Goal: Use online tool/utility: Utilize a website feature to perform a specific function

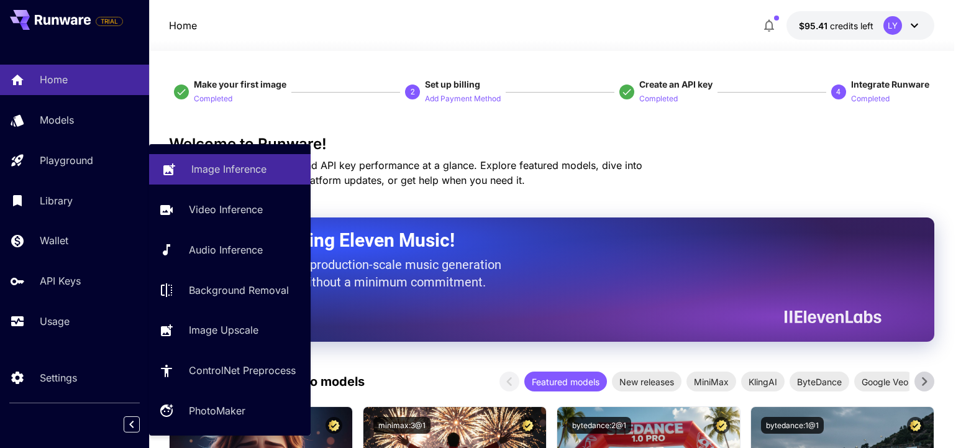
click at [207, 177] on link "Image Inference" at bounding box center [230, 169] width 162 height 30
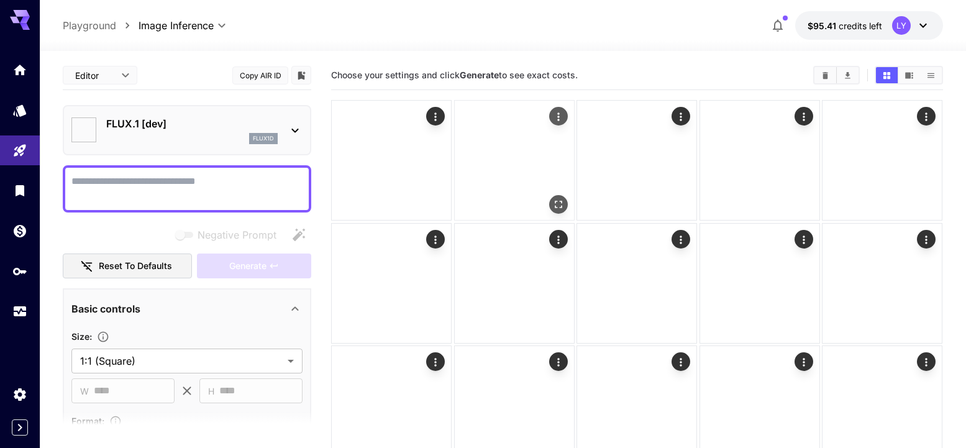
type input "**********"
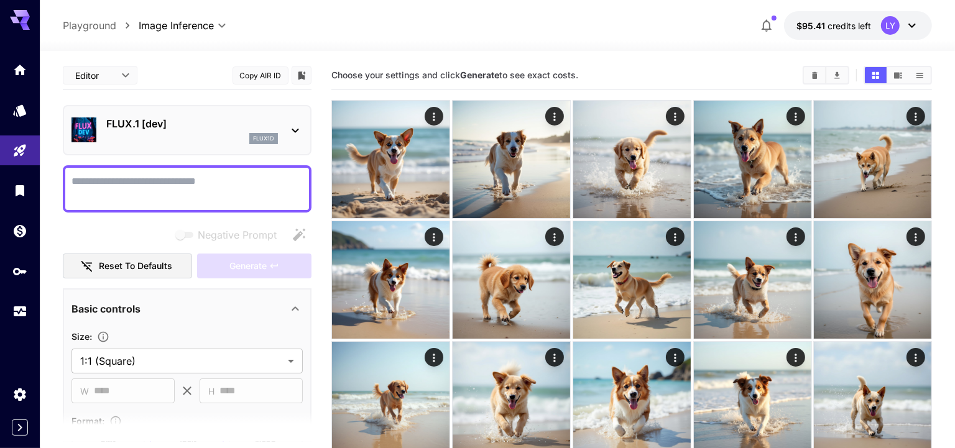
click at [157, 190] on textarea "Negative Prompt" at bounding box center [186, 189] width 231 height 30
click at [161, 134] on div "flux1d" at bounding box center [192, 138] width 172 height 11
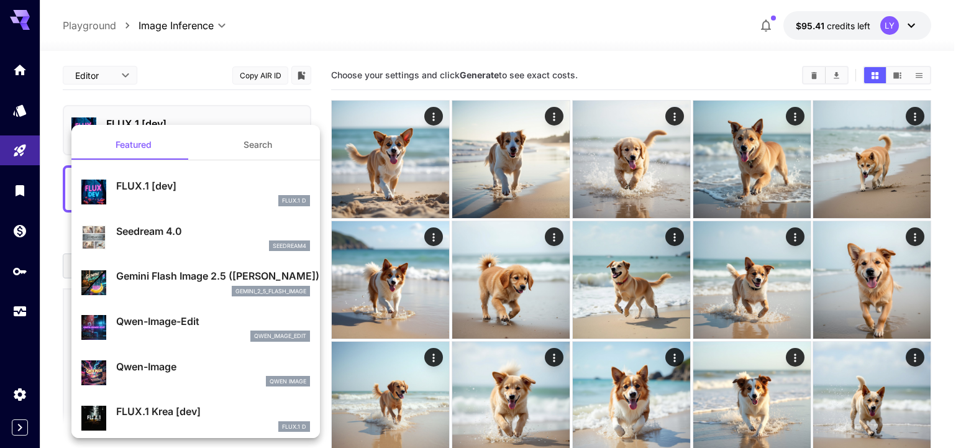
click at [211, 228] on p "Seedream 4.0" at bounding box center [213, 231] width 194 height 15
type input "**********"
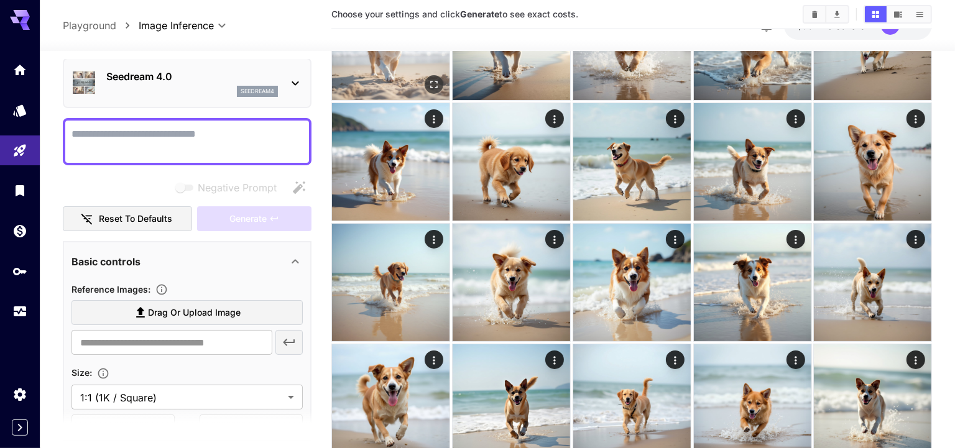
scroll to position [119, 0]
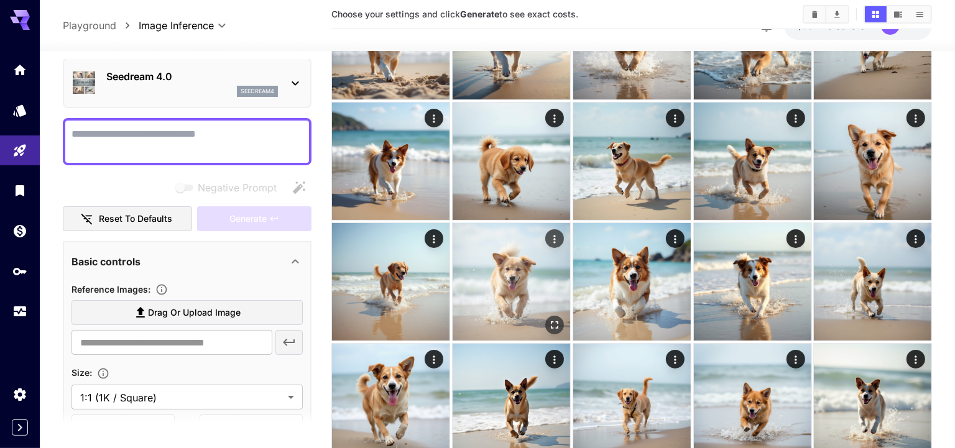
click at [516, 290] on img at bounding box center [510, 281] width 117 height 117
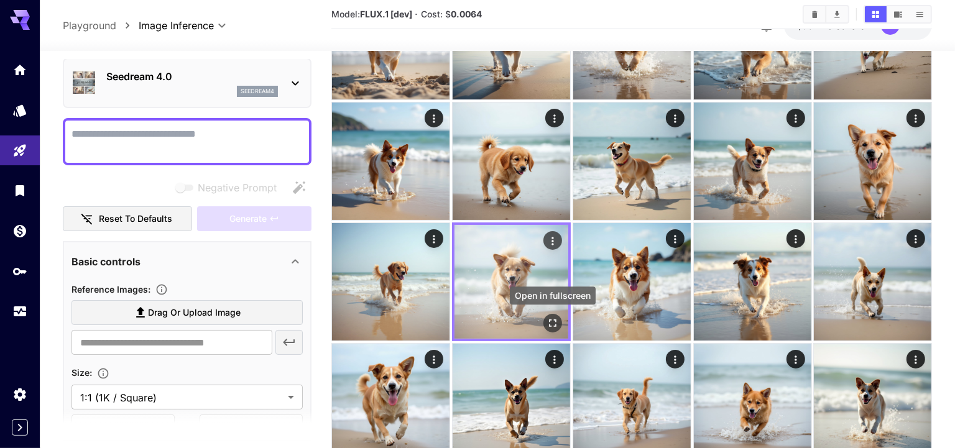
click at [551, 328] on icon "Open in fullscreen" at bounding box center [552, 323] width 12 height 12
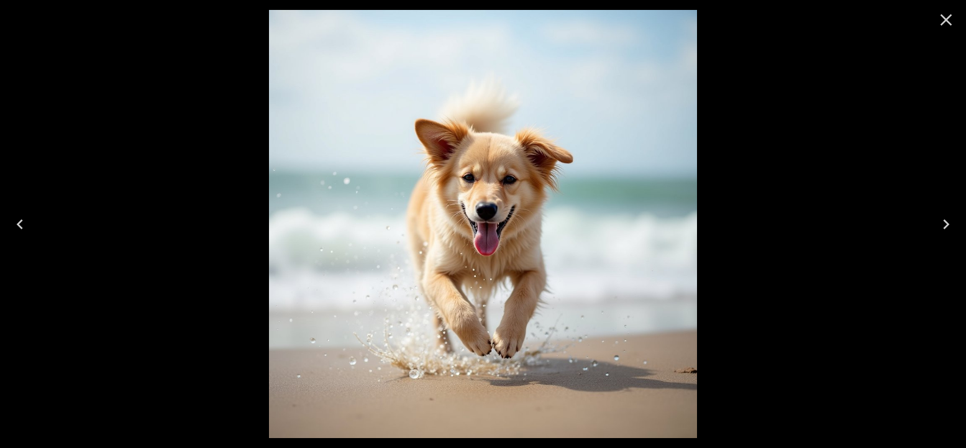
click at [949, 16] on icon "Close" at bounding box center [947, 20] width 12 height 12
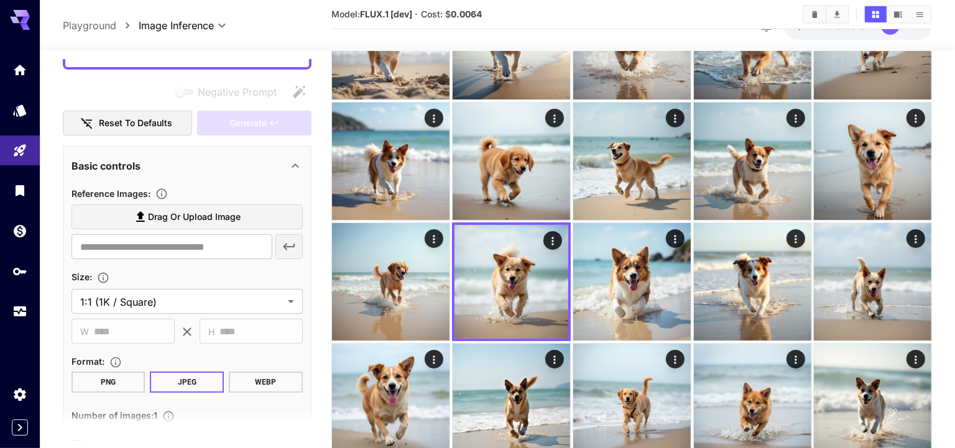
scroll to position [111, 0]
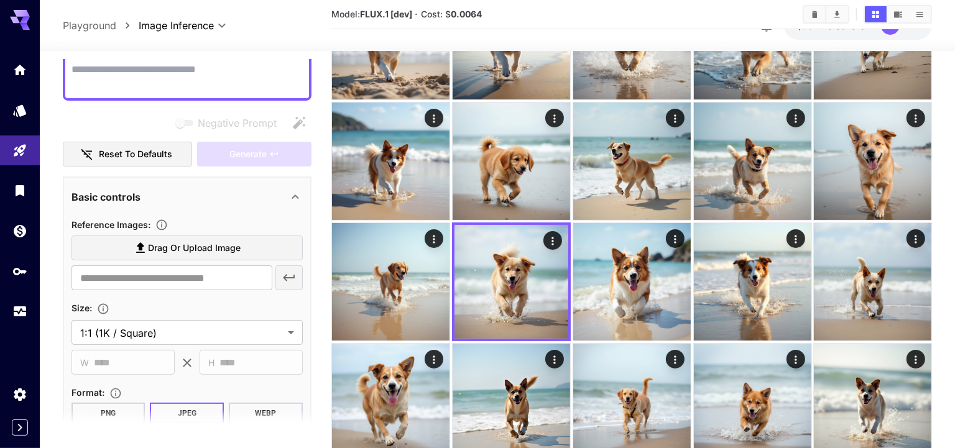
click at [190, 255] on label "Drag or upload image" at bounding box center [186, 248] width 231 height 25
click at [0, 0] on input "Drag or upload image" at bounding box center [0, 0] width 0 height 0
click at [179, 241] on span "Drag or upload image" at bounding box center [194, 249] width 93 height 16
click at [0, 0] on input "Drag or upload image" at bounding box center [0, 0] width 0 height 0
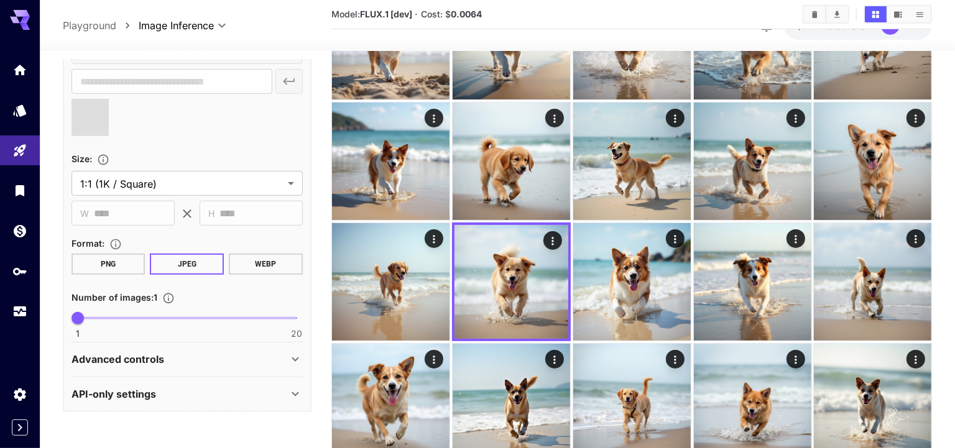
scroll to position [0, 0]
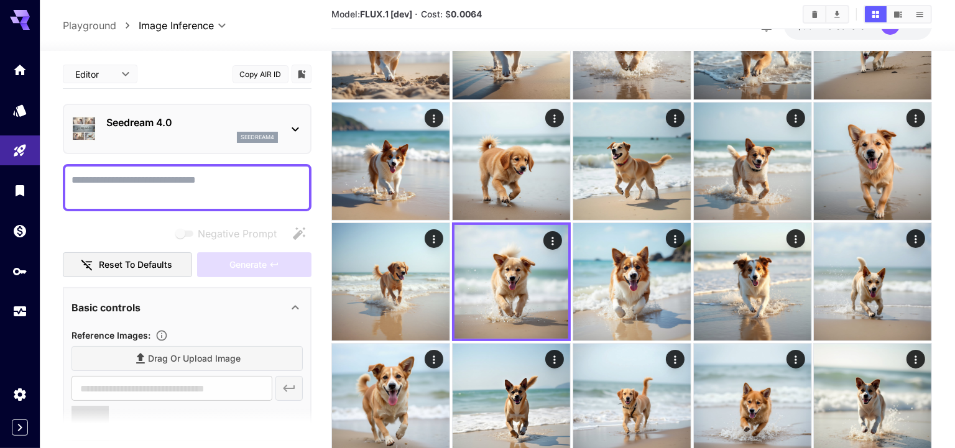
click at [132, 190] on textarea "Negative Prompt" at bounding box center [186, 188] width 231 height 30
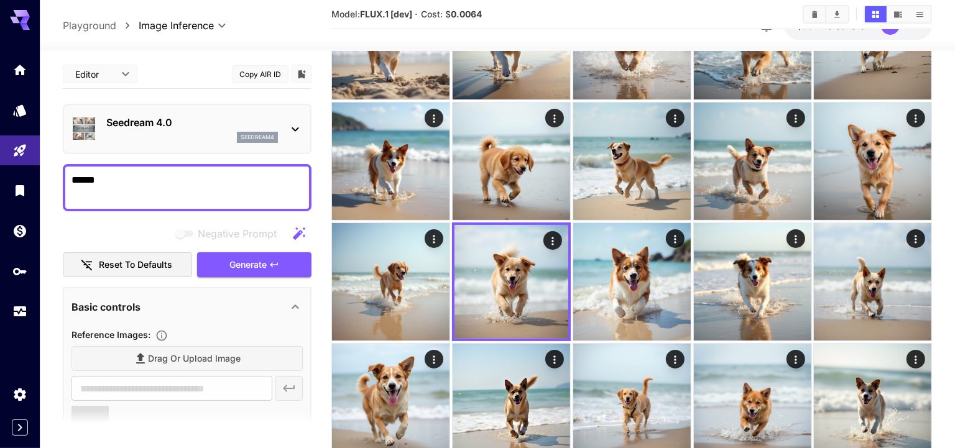
type textarea "*******"
type input "**********"
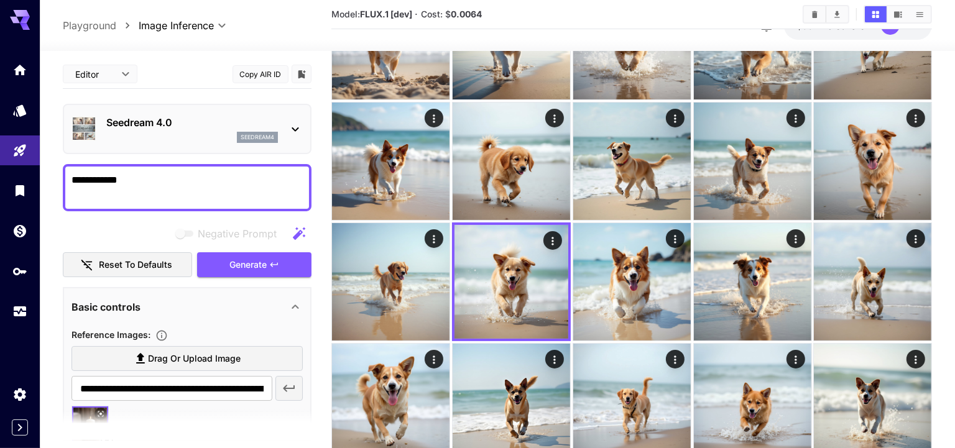
type textarea "**********"
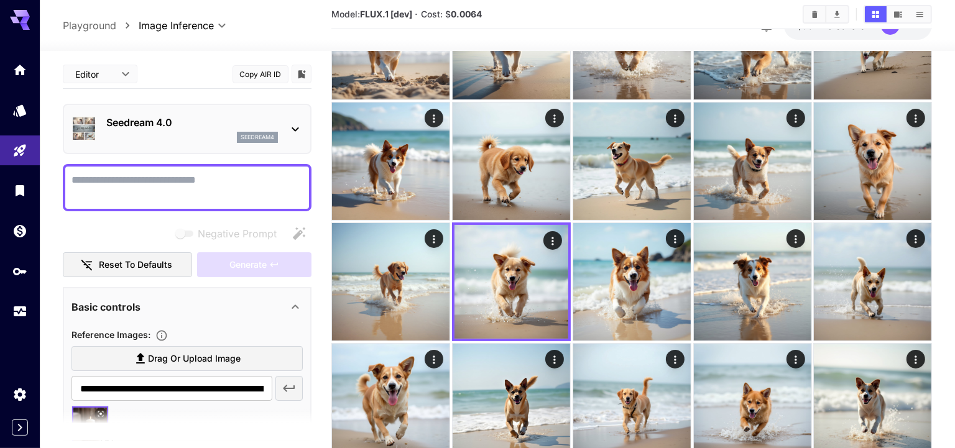
click at [188, 186] on textarea "Negative Prompt" at bounding box center [187, 188] width 232 height 30
paste textarea "**********"
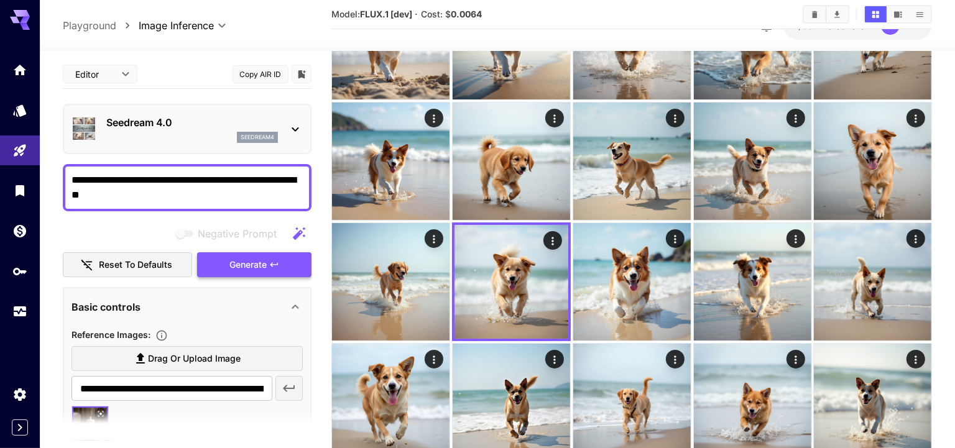
type textarea "**********"
click at [255, 259] on span "Generate" at bounding box center [247, 265] width 37 height 16
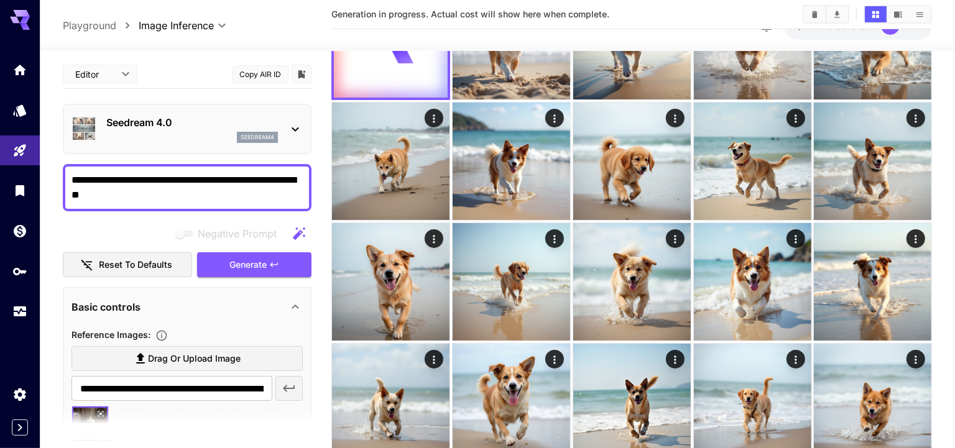
click at [176, 132] on div "seedream4" at bounding box center [192, 137] width 172 height 11
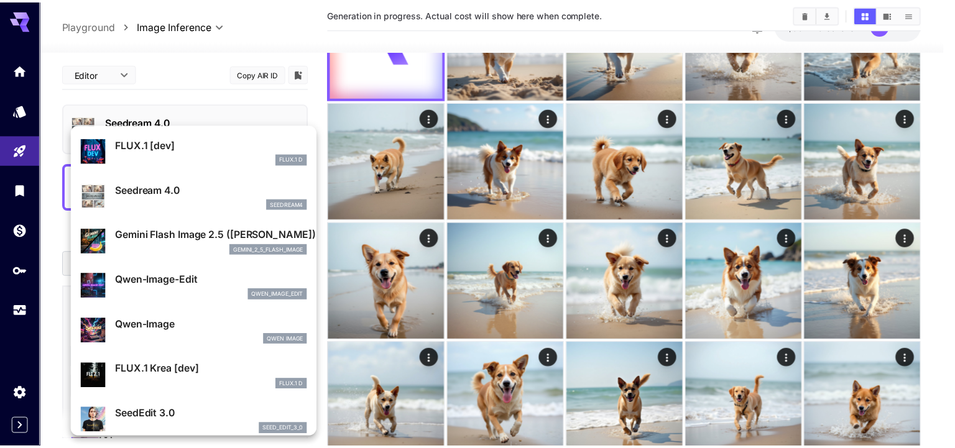
scroll to position [66, 0]
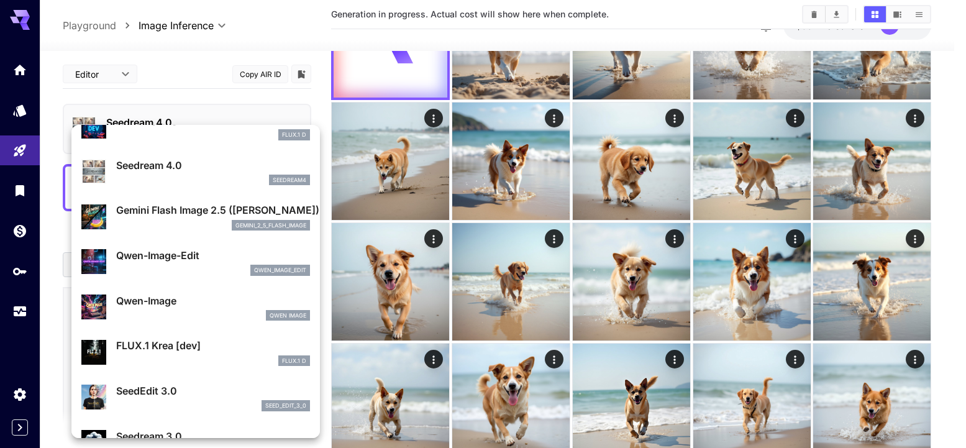
click at [177, 218] on div "Gemini Flash Image 2.5 (Nano Banana) gemini_2_5_flash_image" at bounding box center [213, 217] width 194 height 28
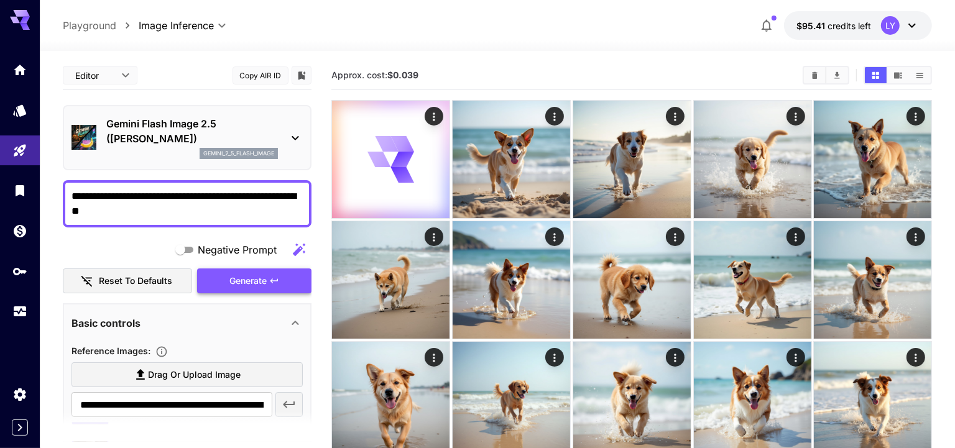
click at [241, 280] on span "Generate" at bounding box center [247, 281] width 37 height 16
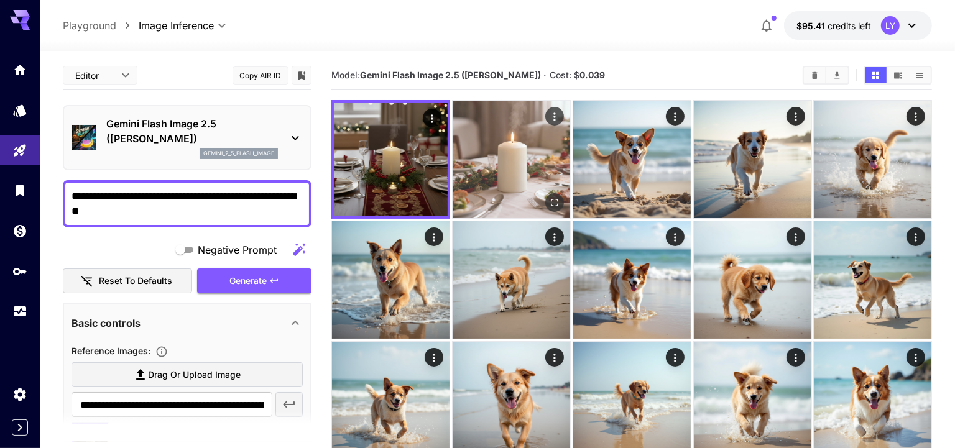
click at [520, 198] on img at bounding box center [510, 159] width 117 height 117
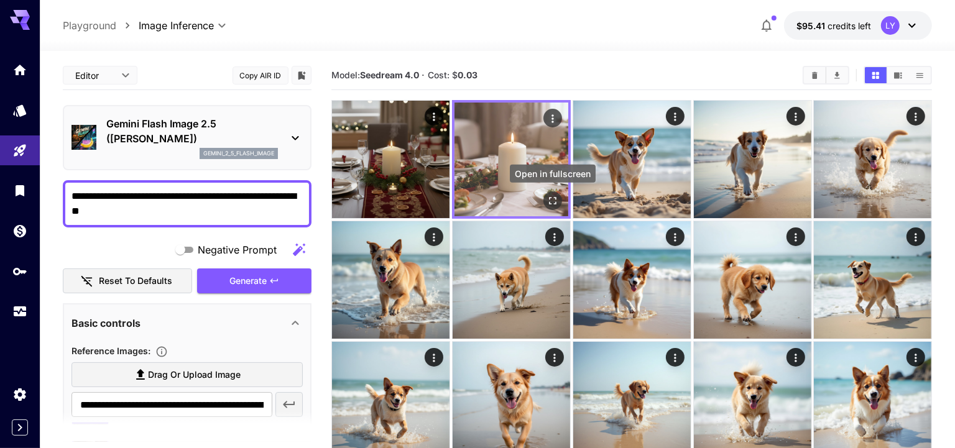
click at [552, 197] on icon "Open in fullscreen" at bounding box center [552, 201] width 12 height 12
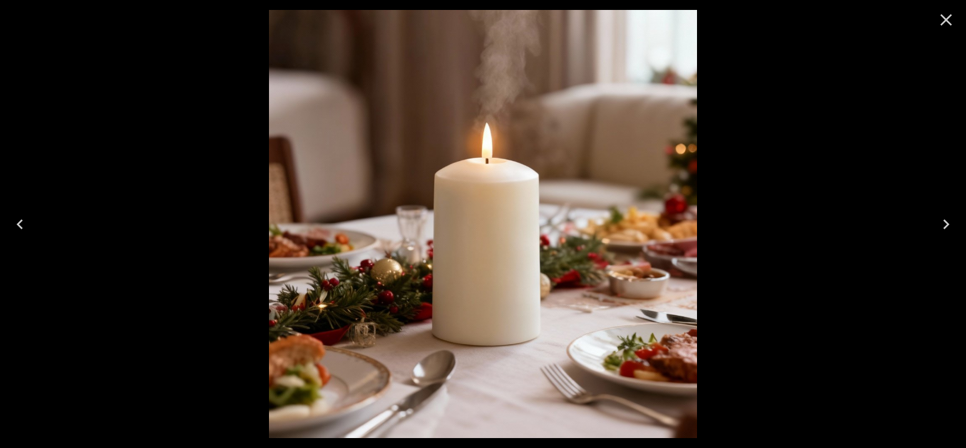
click at [22, 220] on icon "Previous" at bounding box center [20, 224] width 6 height 10
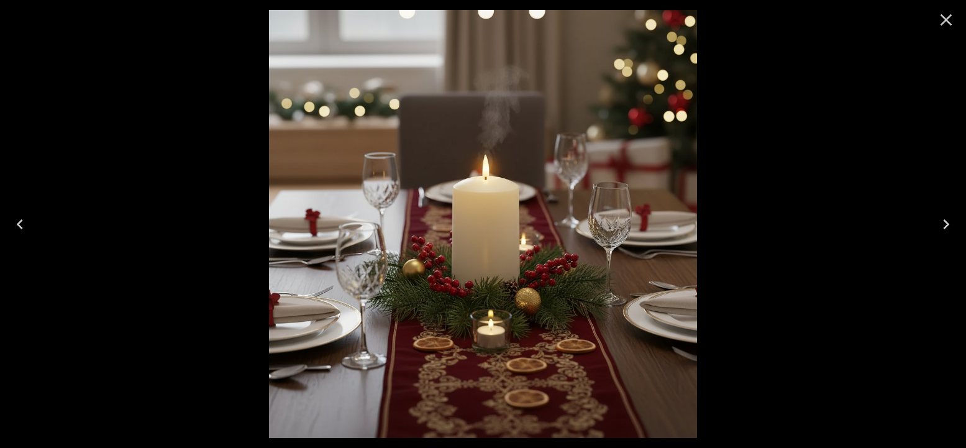
click at [952, 222] on icon "Next" at bounding box center [947, 224] width 20 height 20
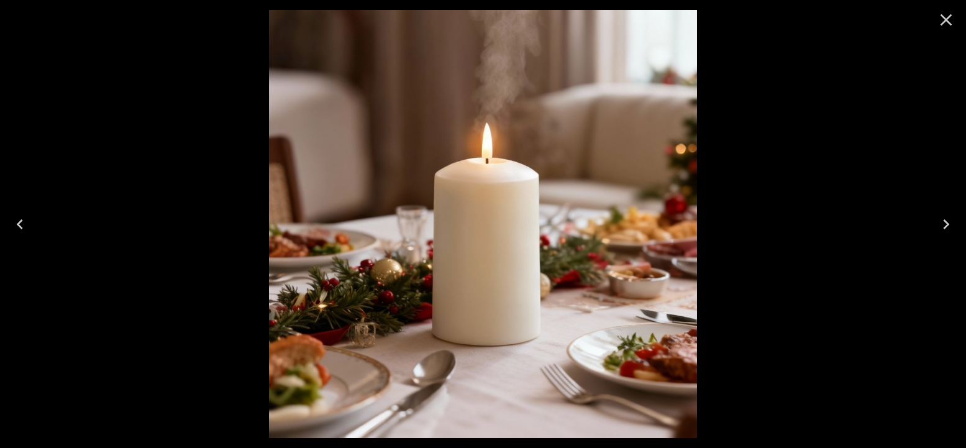
click at [11, 223] on icon "Previous" at bounding box center [20, 224] width 20 height 20
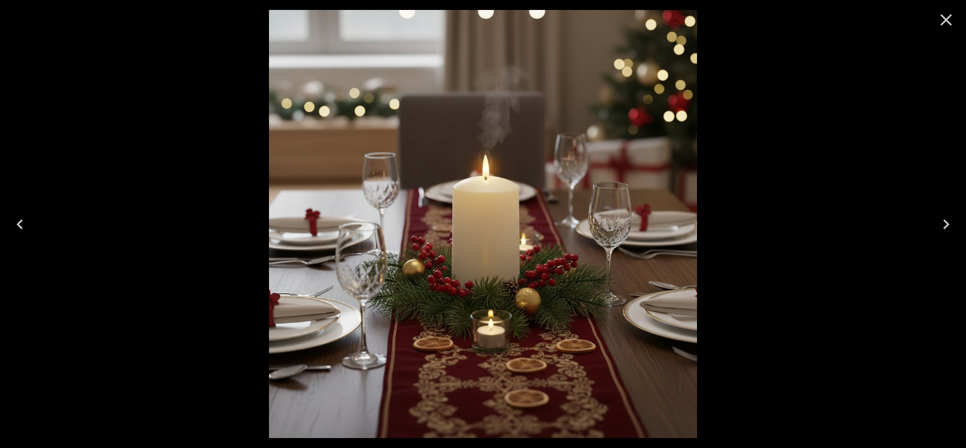
click at [942, 11] on icon "Close" at bounding box center [947, 20] width 20 height 20
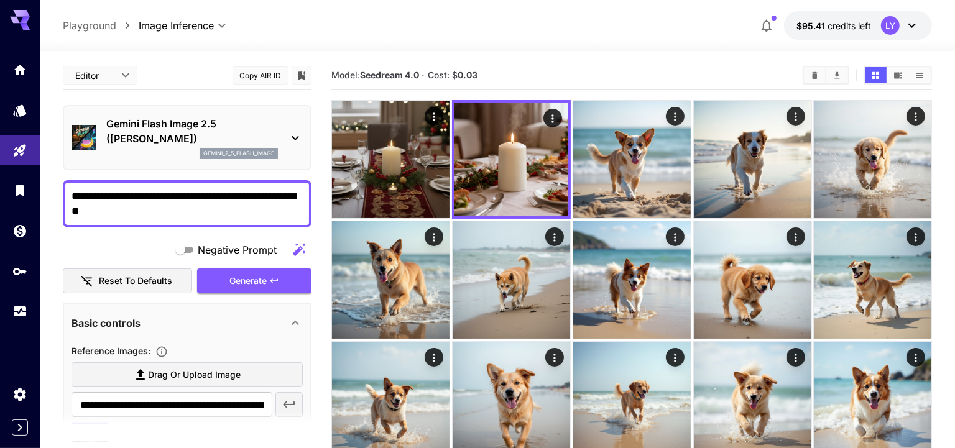
click at [195, 208] on textarea "**********" at bounding box center [187, 204] width 232 height 30
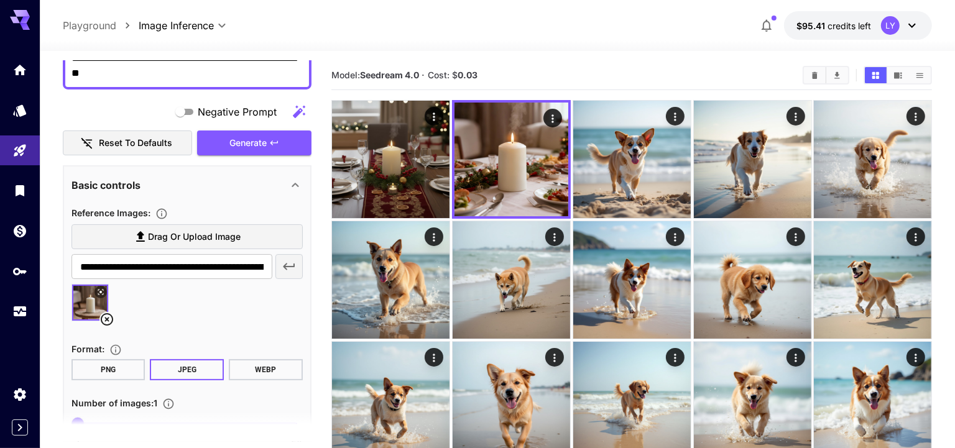
click at [99, 286] on button at bounding box center [100, 292] width 12 height 12
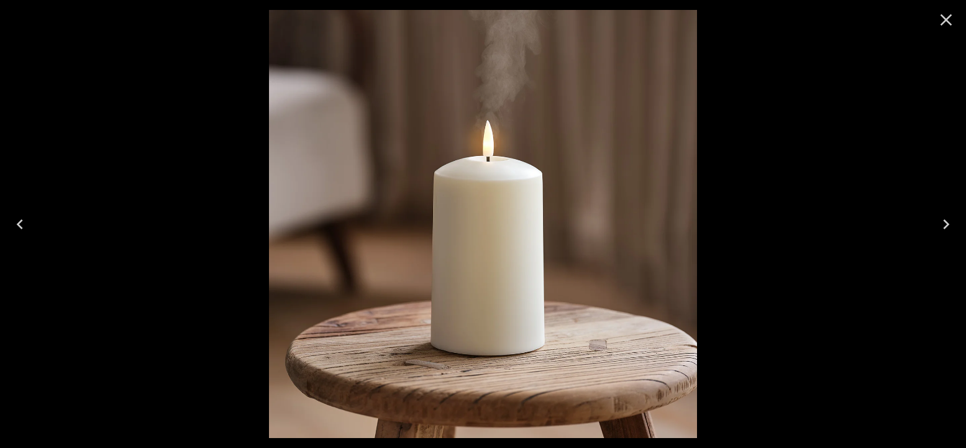
click at [27, 225] on icon "Previous" at bounding box center [20, 224] width 20 height 20
click at [952, 17] on icon "Close" at bounding box center [947, 20] width 20 height 20
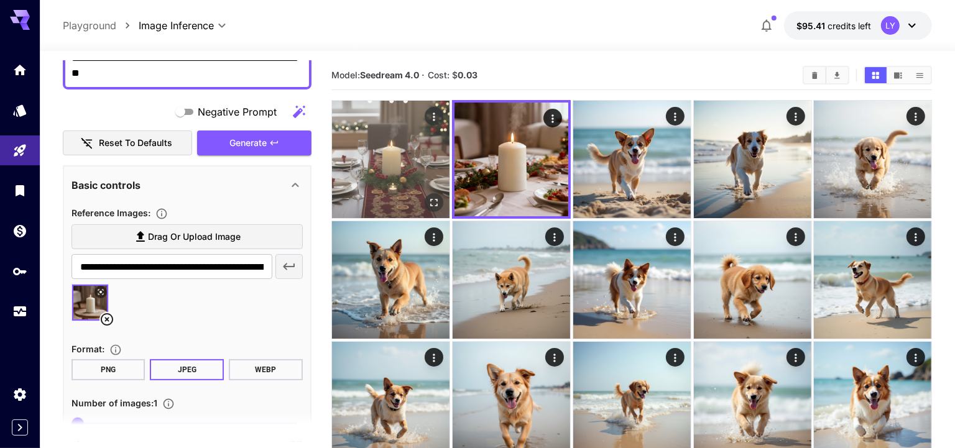
click at [375, 180] on img at bounding box center [390, 159] width 117 height 117
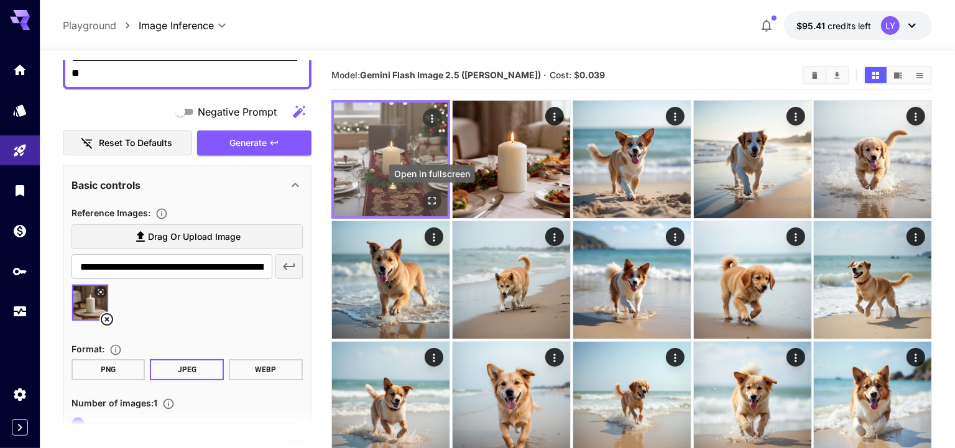
click at [432, 199] on icon "Open in fullscreen" at bounding box center [432, 201] width 12 height 12
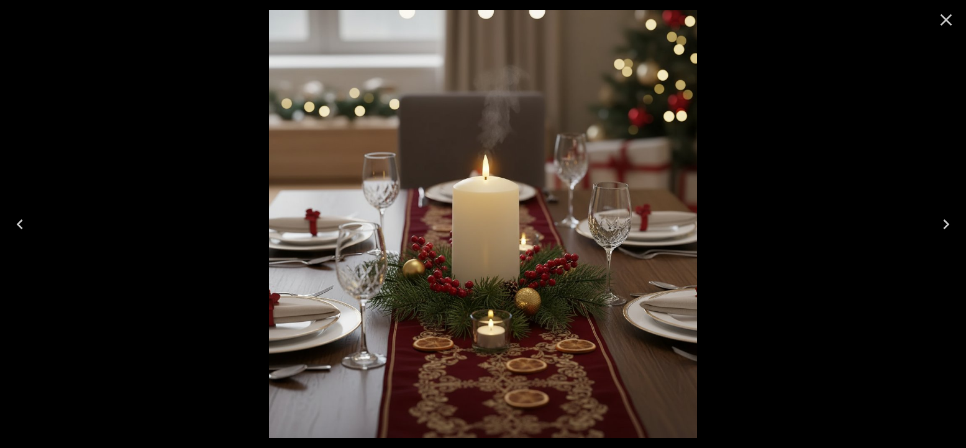
click at [953, 19] on icon "Close" at bounding box center [947, 20] width 20 height 20
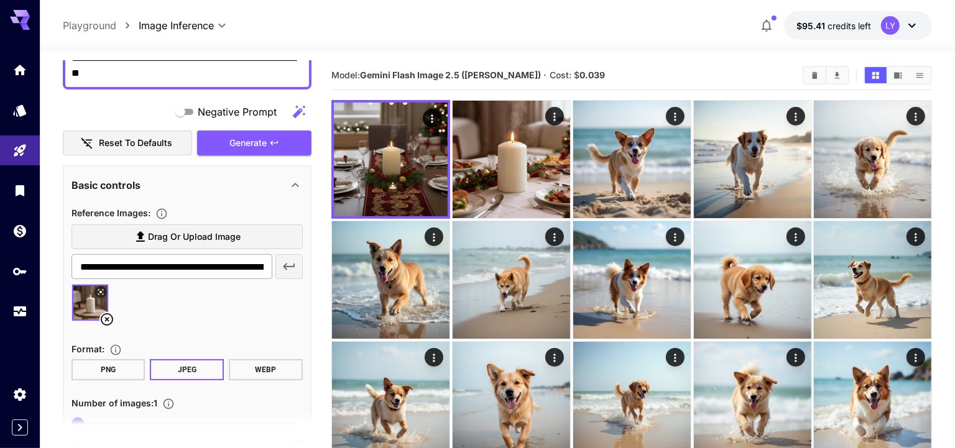
scroll to position [22, 0]
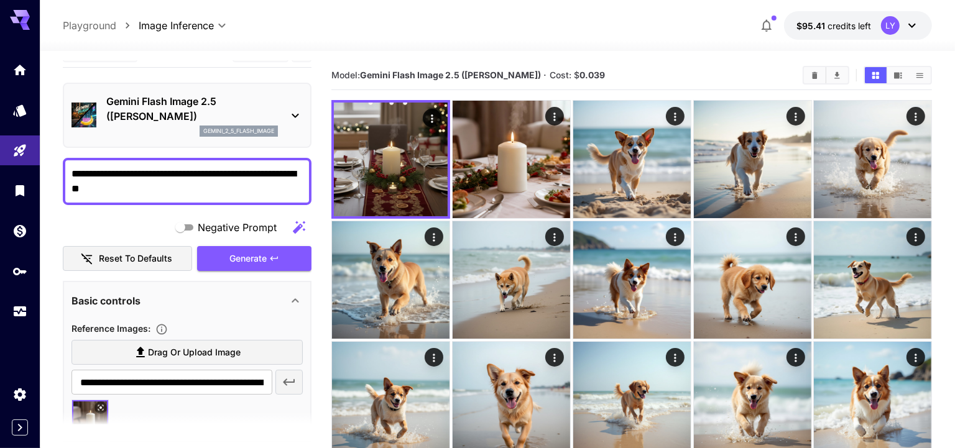
click at [126, 191] on textarea "**********" at bounding box center [187, 182] width 232 height 30
paste textarea "**********"
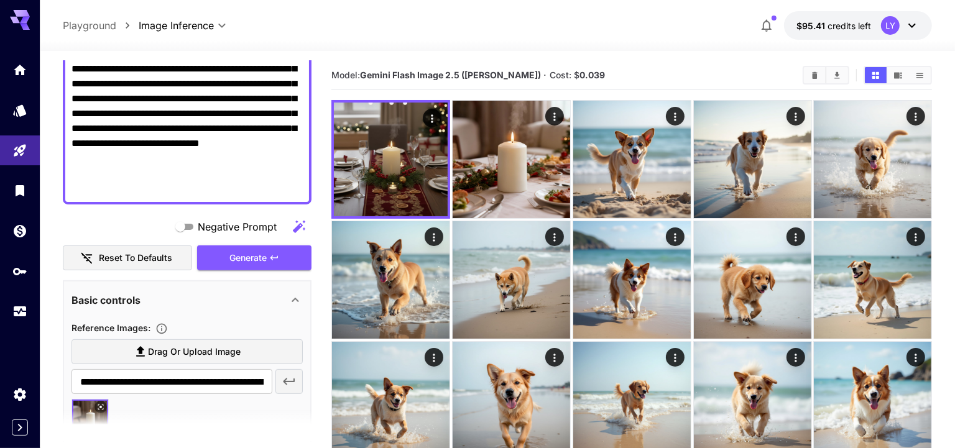
scroll to position [431, 0]
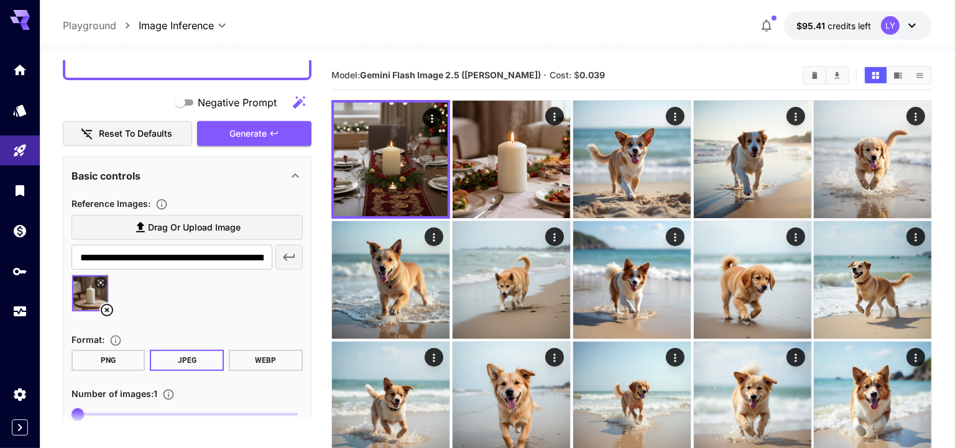
type textarea "**********"
click at [109, 310] on icon at bounding box center [106, 310] width 15 height 15
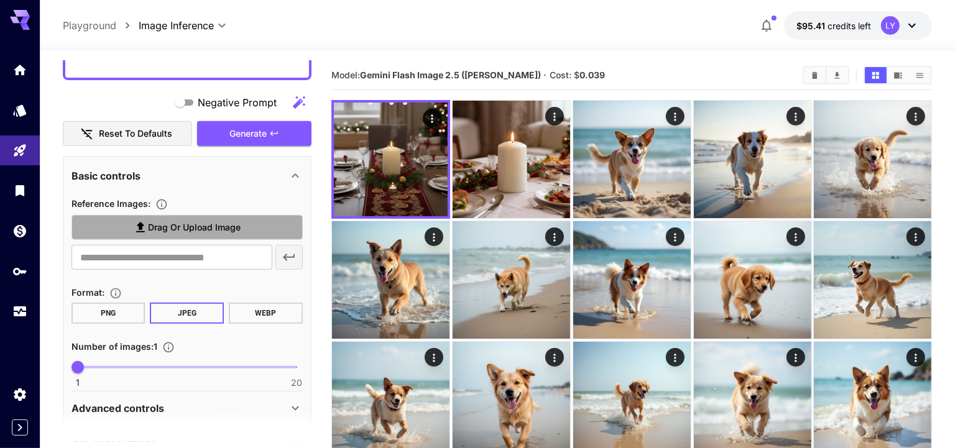
click at [198, 232] on span "Drag or upload image" at bounding box center [194, 228] width 93 height 16
click at [0, 0] on input "Drag or upload image" at bounding box center [0, 0] width 0 height 0
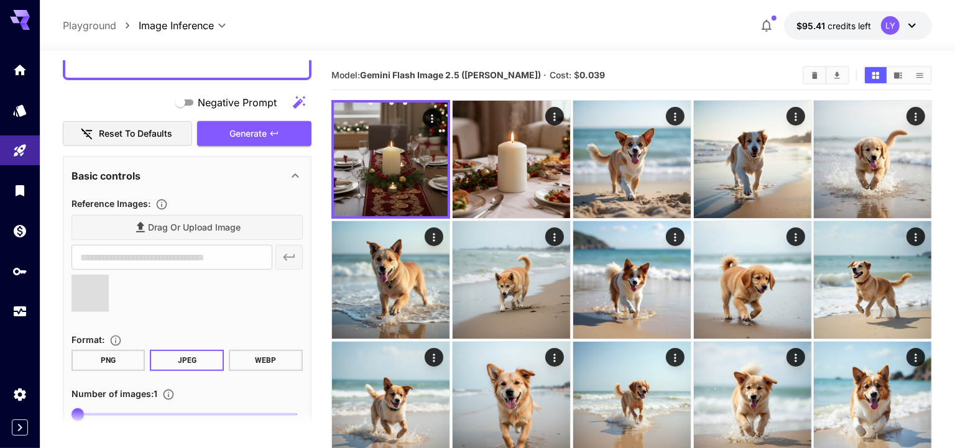
type input "**********"
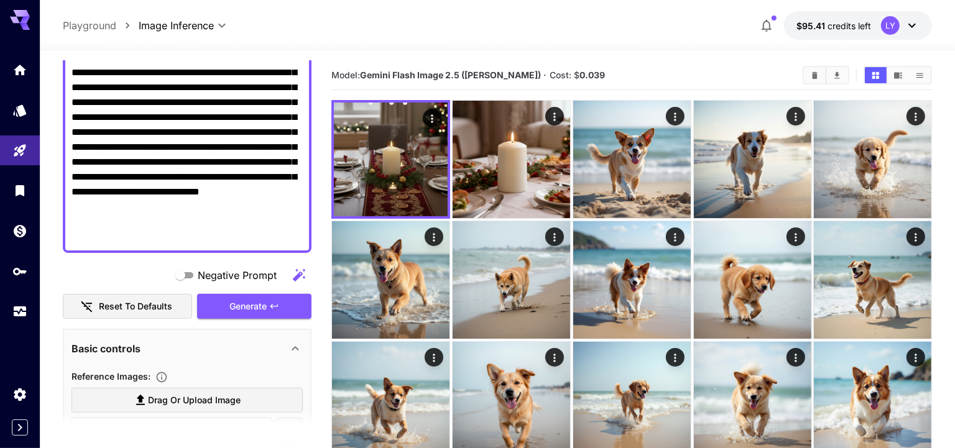
scroll to position [246, 0]
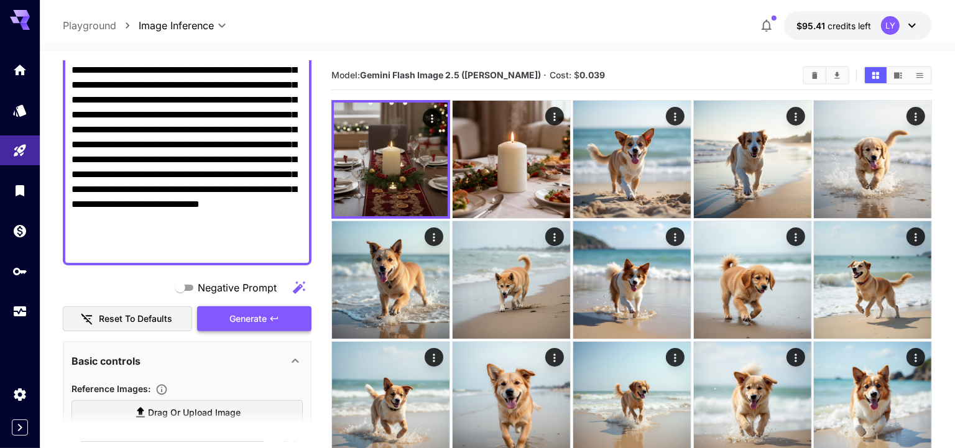
click at [260, 313] on span "Generate" at bounding box center [247, 319] width 37 height 16
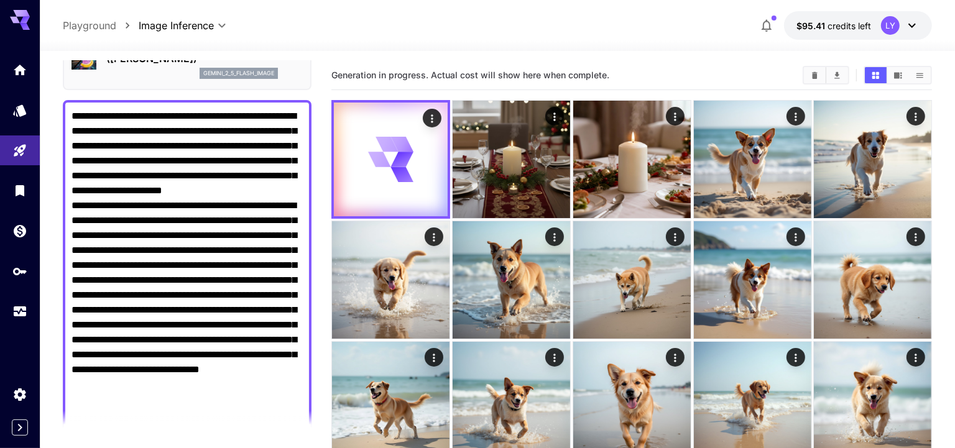
scroll to position [0, 0]
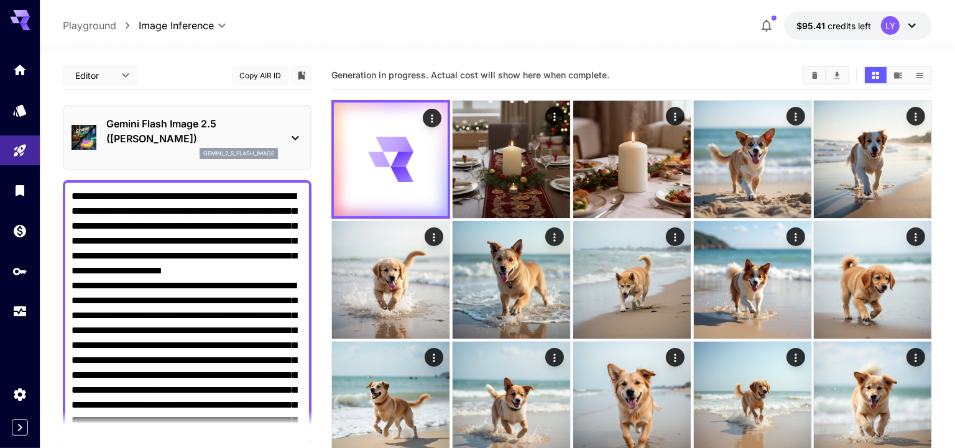
click at [224, 127] on p "Gemini Flash Image 2.5 ([PERSON_NAME])" at bounding box center [192, 131] width 172 height 30
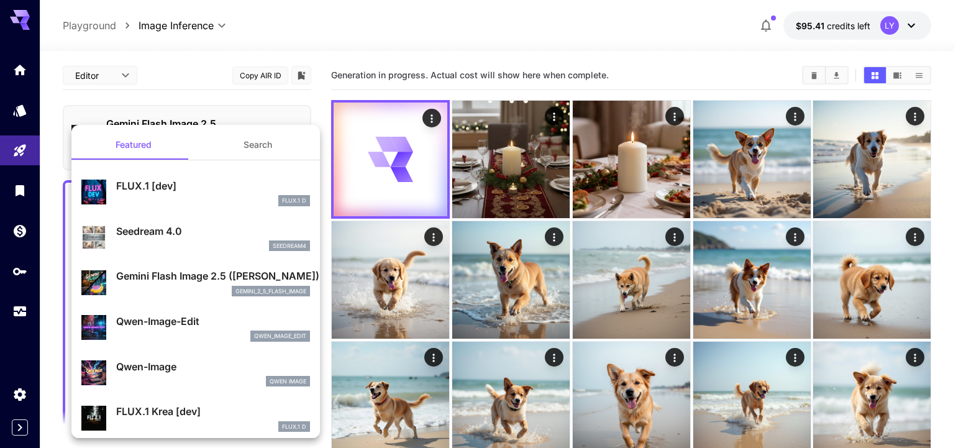
click at [150, 247] on div "seedream4" at bounding box center [213, 246] width 194 height 11
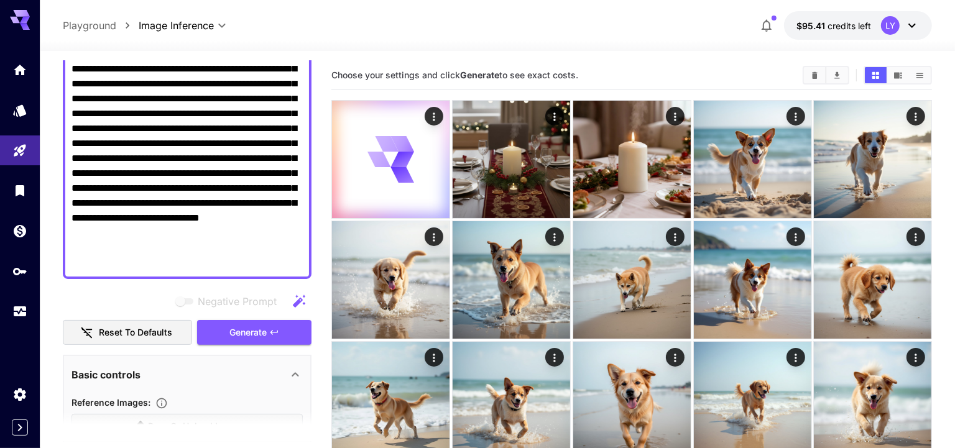
scroll to position [282, 0]
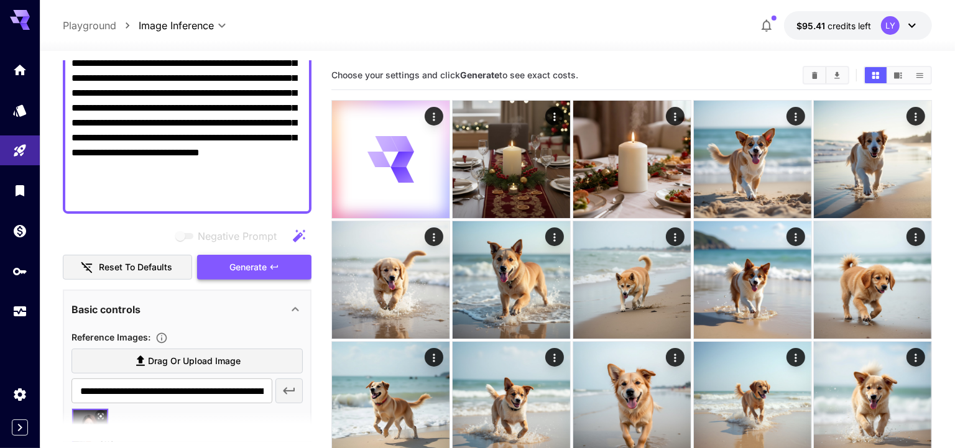
click at [245, 267] on span "Generate" at bounding box center [247, 268] width 37 height 16
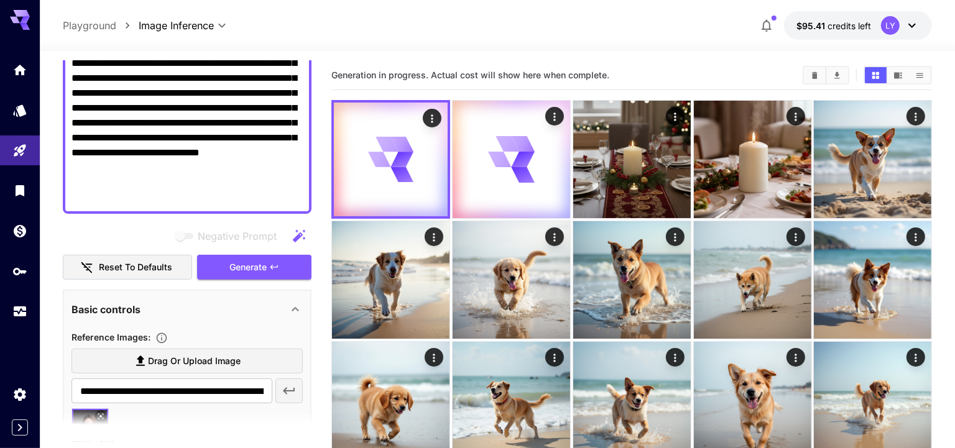
scroll to position [394, 0]
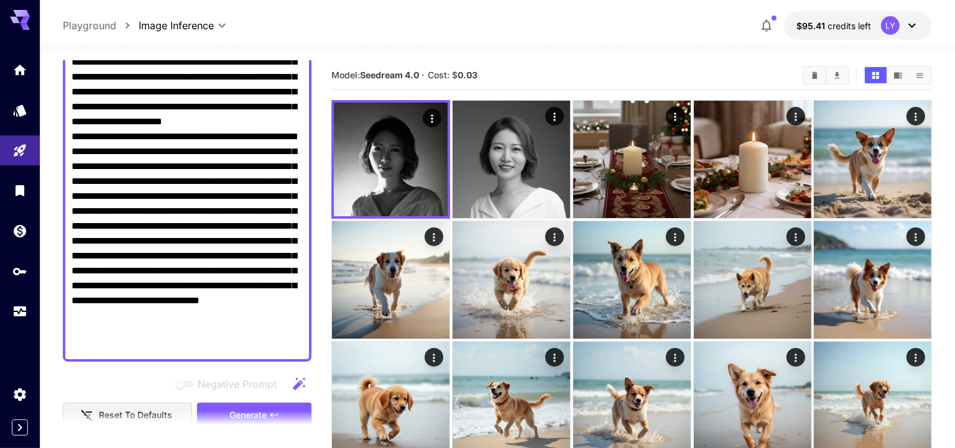
scroll to position [134, 0]
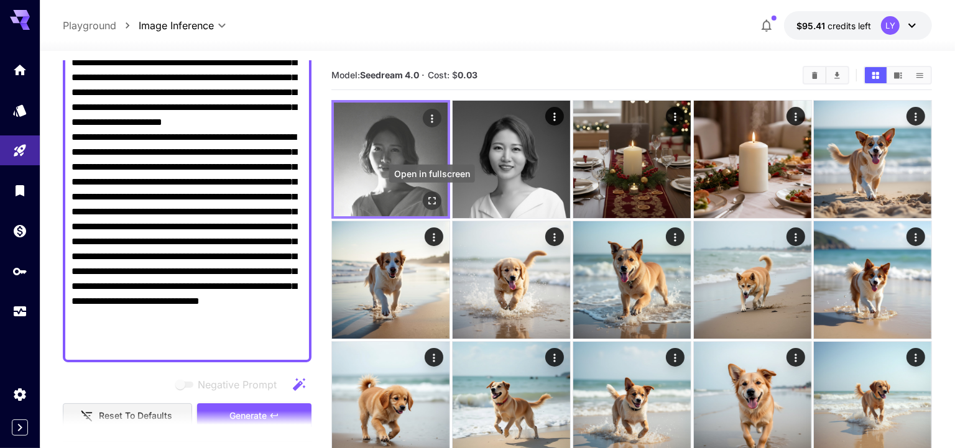
click at [433, 196] on icon "Open in fullscreen" at bounding box center [432, 201] width 12 height 12
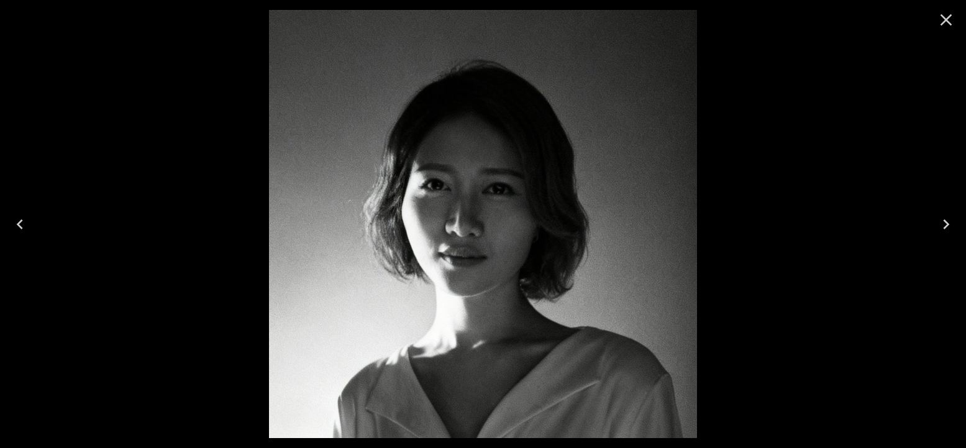
click at [948, 221] on icon "Next" at bounding box center [947, 224] width 20 height 20
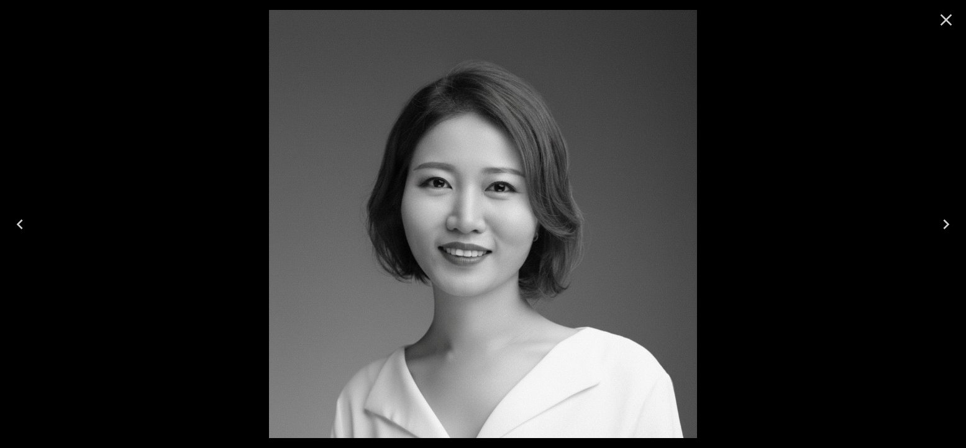
click at [24, 223] on icon "Previous" at bounding box center [20, 224] width 20 height 20
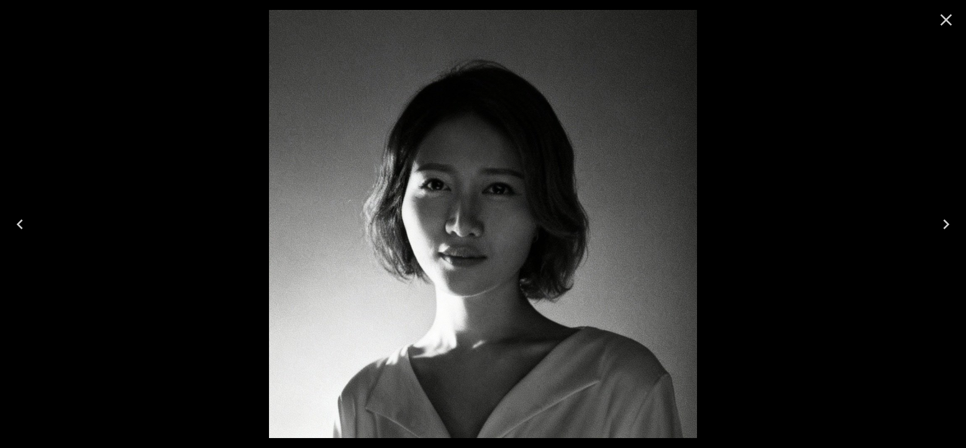
click at [24, 223] on icon "Previous" at bounding box center [20, 224] width 20 height 20
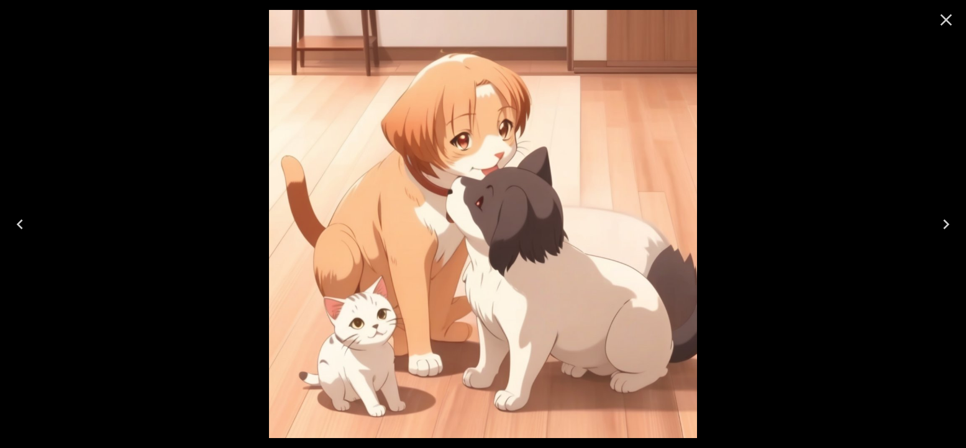
click at [947, 21] on icon "Close" at bounding box center [947, 20] width 20 height 20
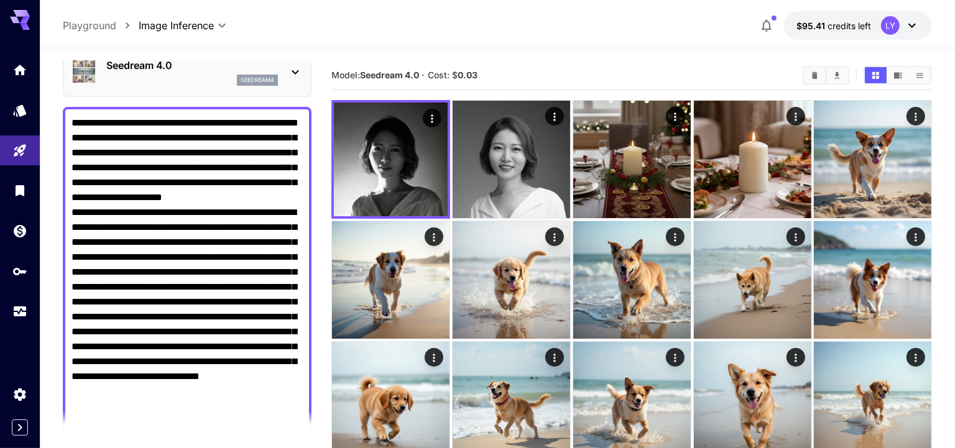
scroll to position [23, 0]
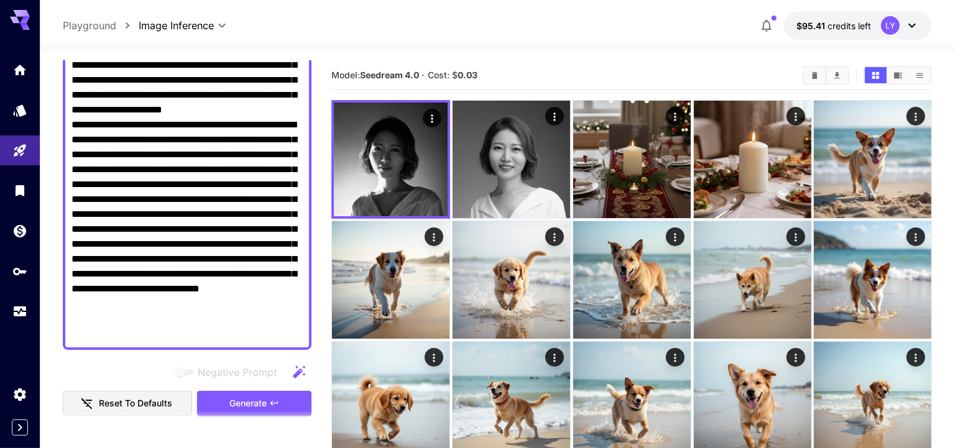
drag, startPoint x: 149, startPoint y: 247, endPoint x: 239, endPoint y: 346, distance: 133.7
click at [239, 346] on div "**********" at bounding box center [187, 184] width 249 height 331
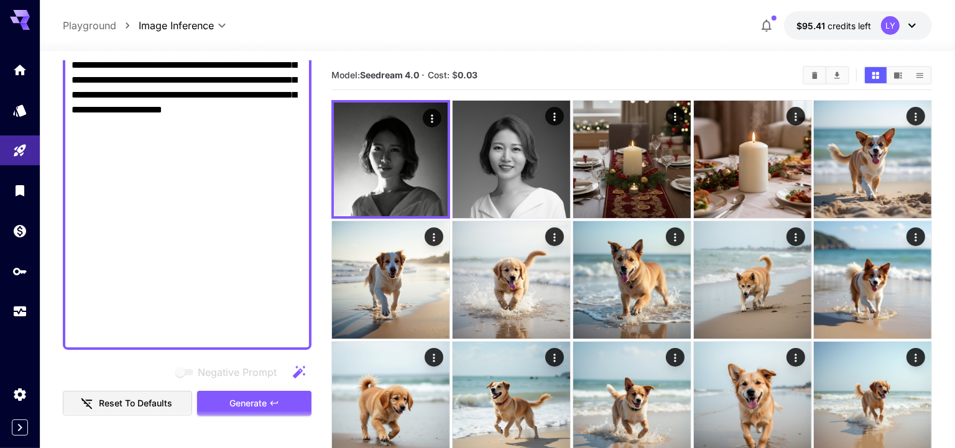
scroll to position [131, 0]
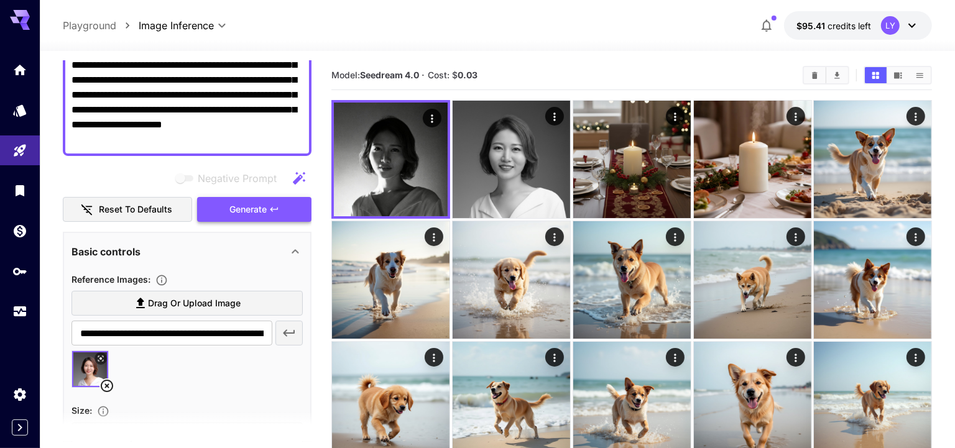
type textarea "**********"
click at [237, 211] on span "Generate" at bounding box center [247, 210] width 37 height 16
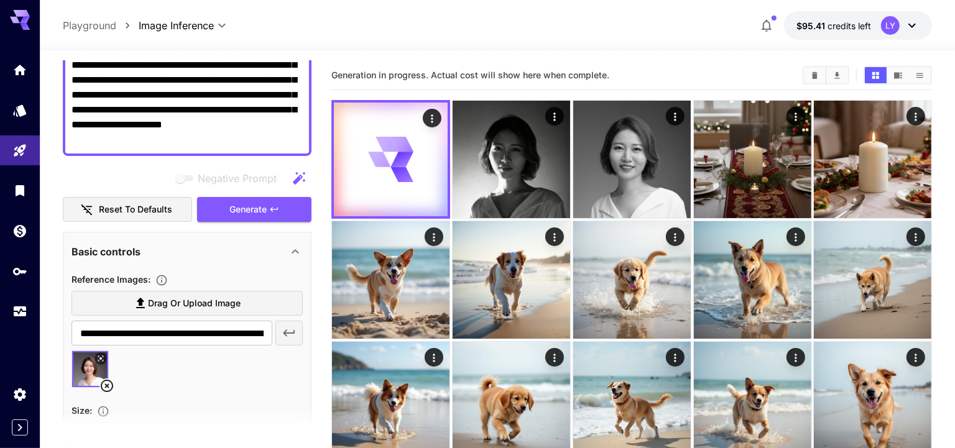
scroll to position [0, 0]
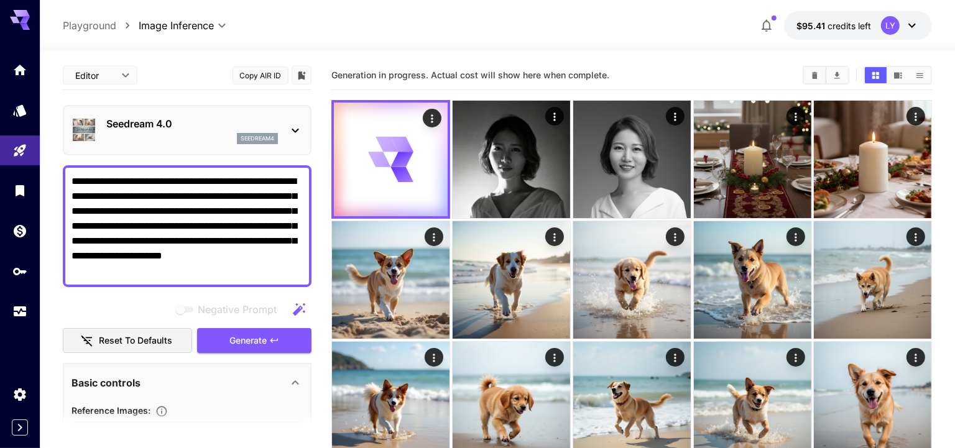
click at [177, 131] on div "Seedream 4.0 seedream4" at bounding box center [192, 130] width 172 height 28
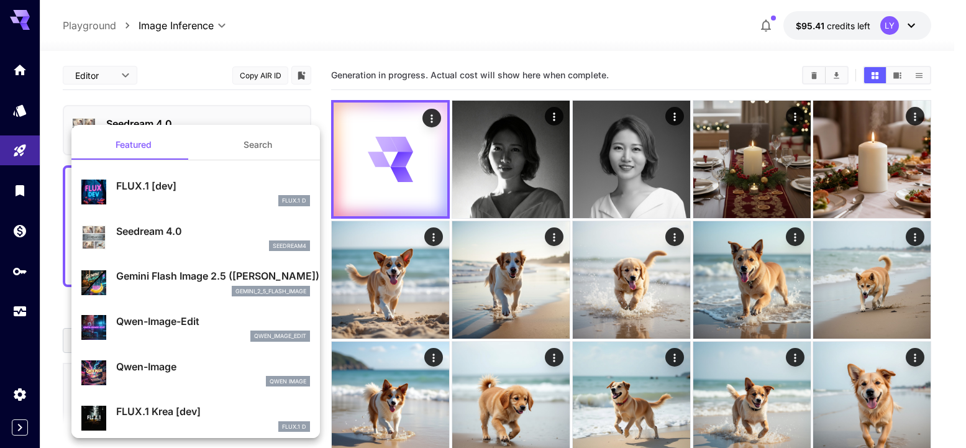
click at [177, 286] on div "gemini_2_5_flash_image" at bounding box center [213, 291] width 194 height 11
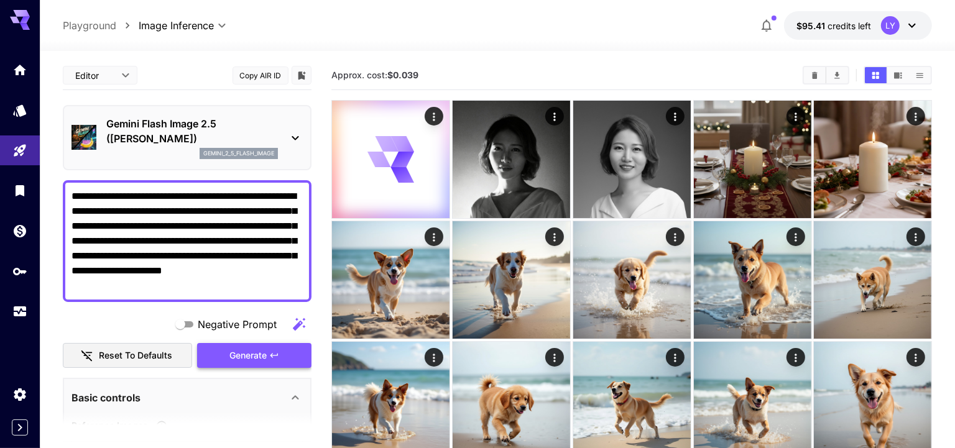
click at [255, 361] on span "Generate" at bounding box center [247, 356] width 37 height 16
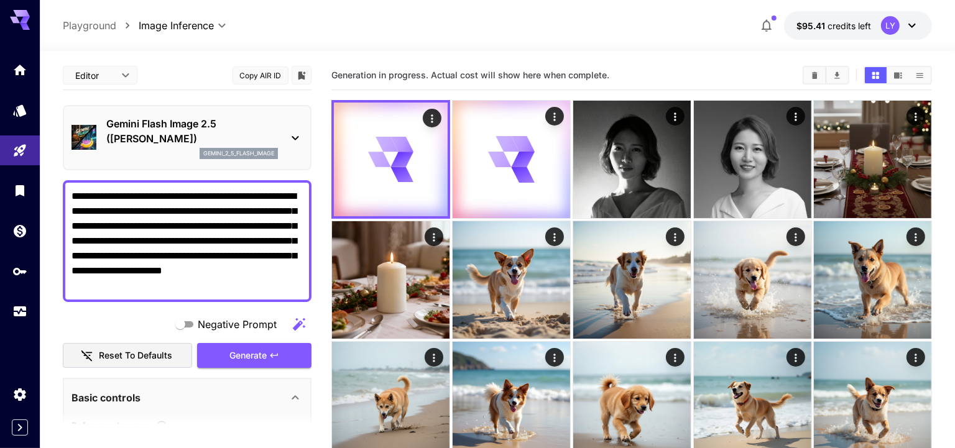
click at [137, 116] on p "Gemini Flash Image 2.5 ([PERSON_NAME])" at bounding box center [192, 131] width 172 height 30
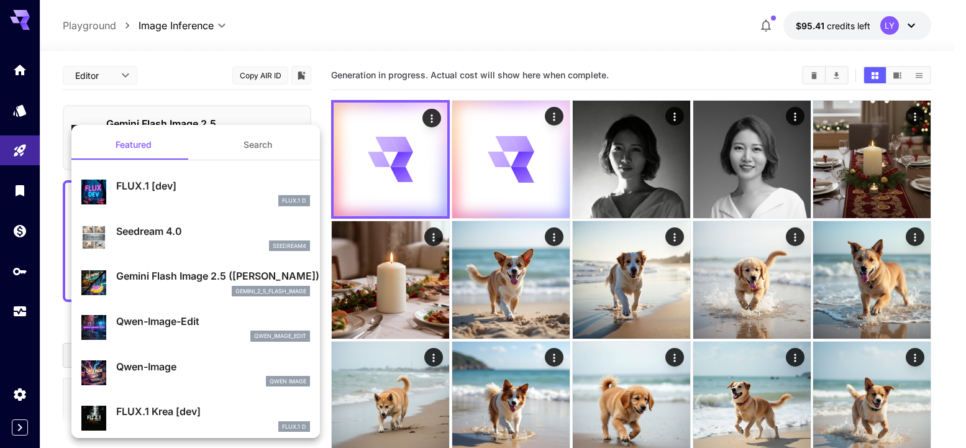
click at [152, 315] on p "Qwen-Image-Edit" at bounding box center [213, 321] width 194 height 15
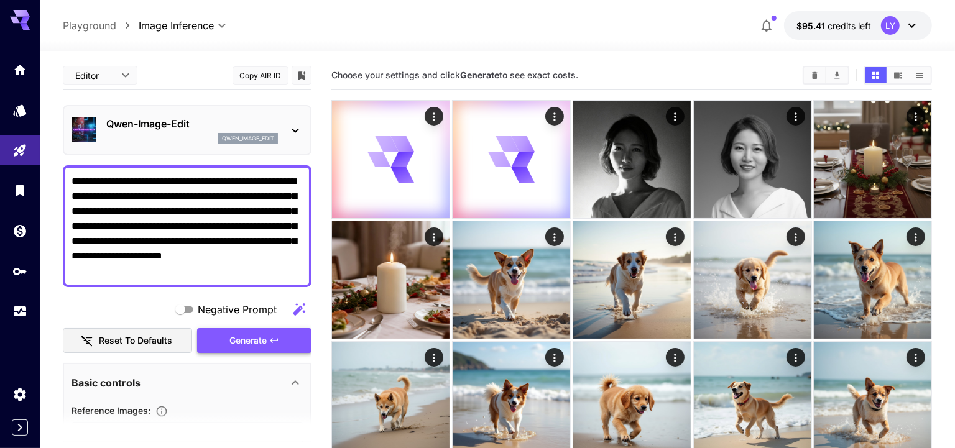
click at [260, 343] on span "Generate" at bounding box center [247, 341] width 37 height 16
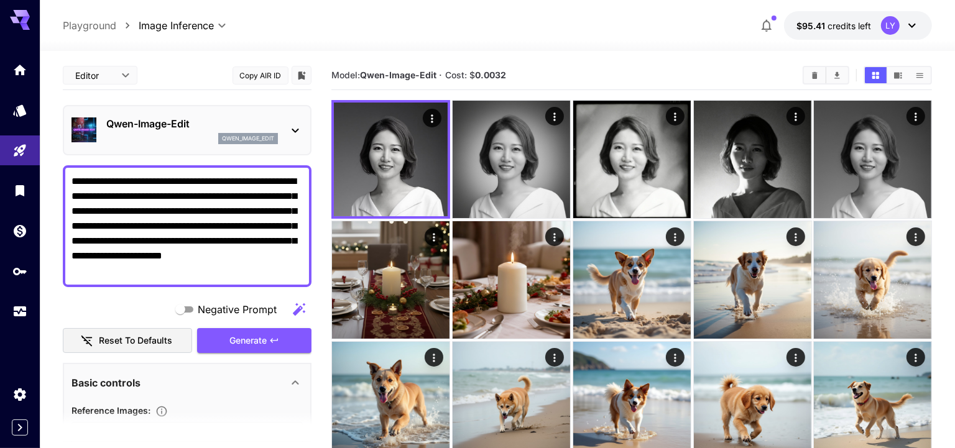
click at [643, 198] on img at bounding box center [631, 159] width 117 height 117
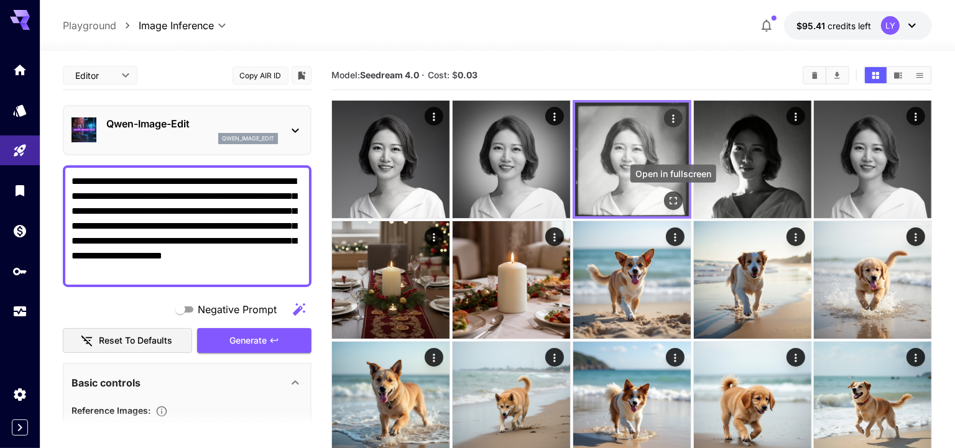
click at [679, 205] on icon "Open in fullscreen" at bounding box center [672, 201] width 12 height 12
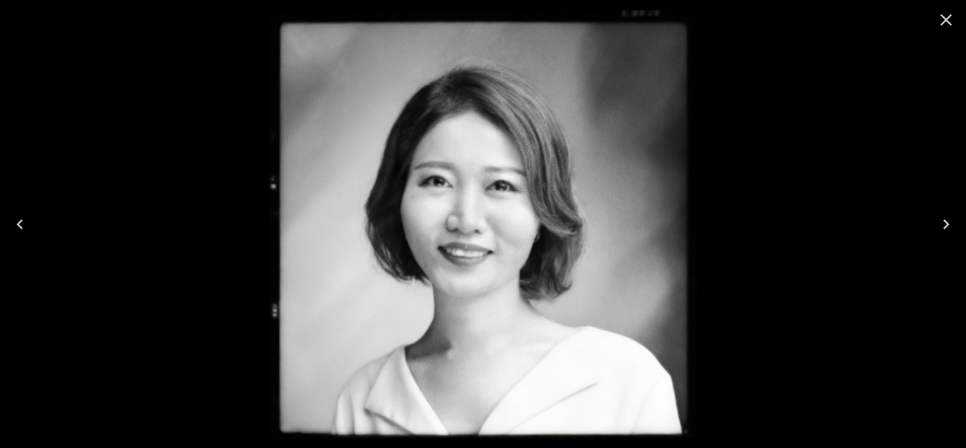
click at [20, 214] on icon "Previous" at bounding box center [20, 224] width 20 height 20
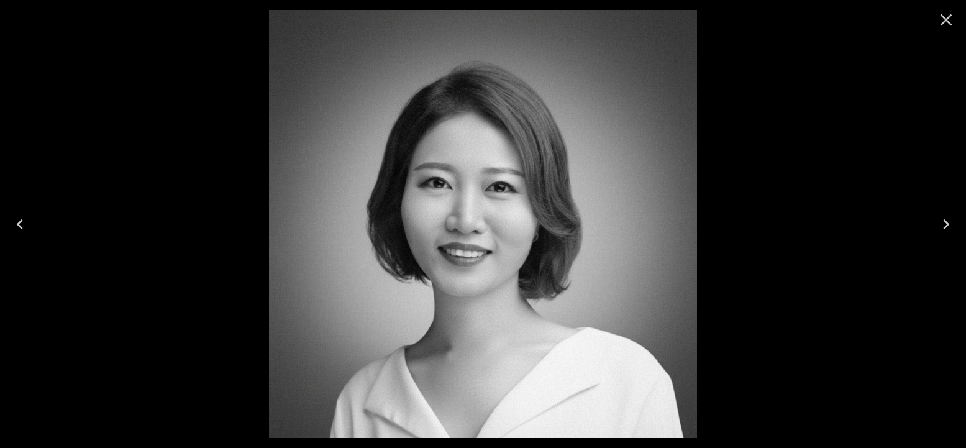
click at [20, 214] on icon "Previous" at bounding box center [20, 224] width 20 height 20
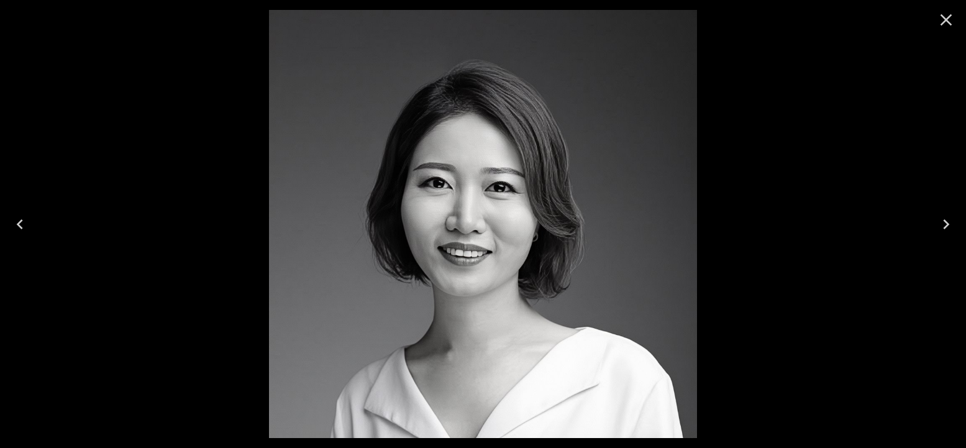
click at [950, 24] on icon "Close" at bounding box center [947, 20] width 12 height 12
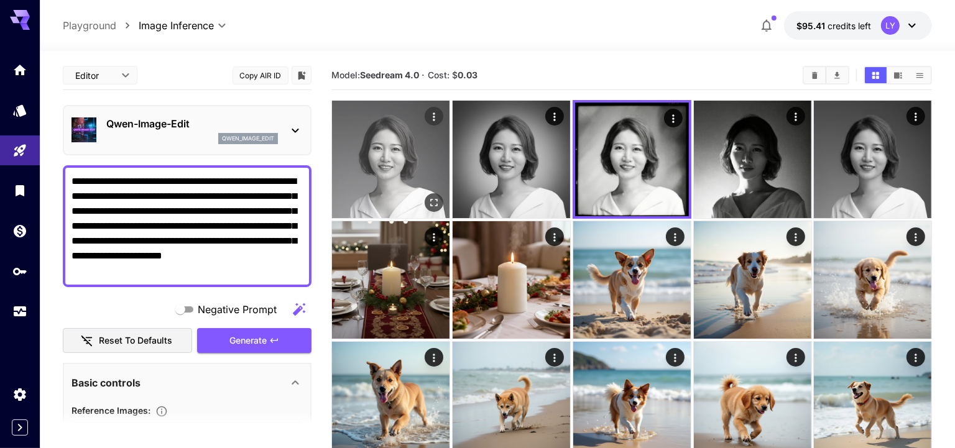
click at [388, 183] on img at bounding box center [390, 159] width 117 height 117
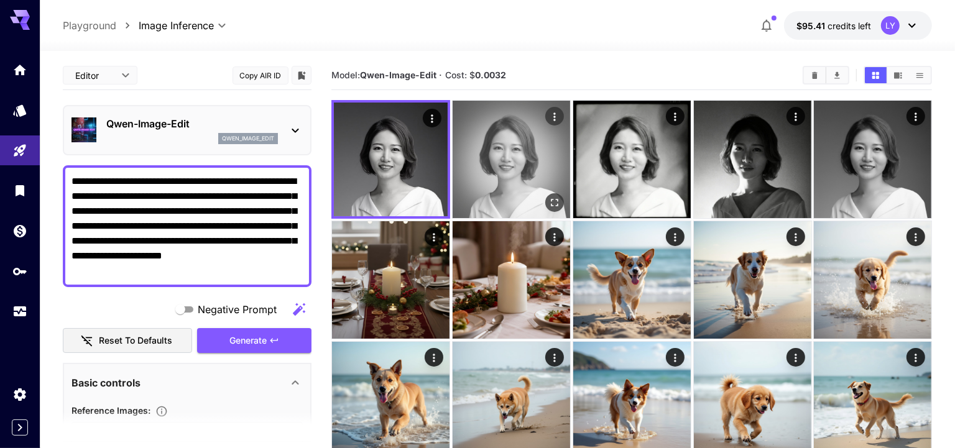
click at [502, 168] on img at bounding box center [510, 159] width 117 height 117
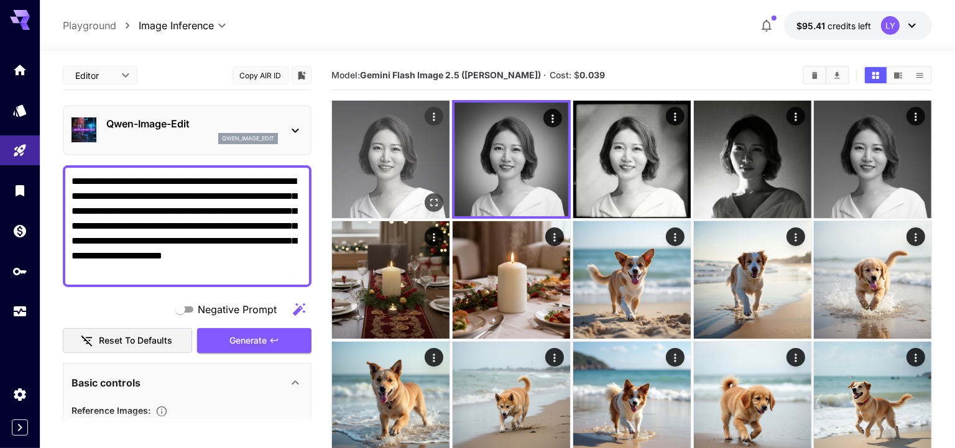
click at [406, 172] on img at bounding box center [390, 159] width 117 height 117
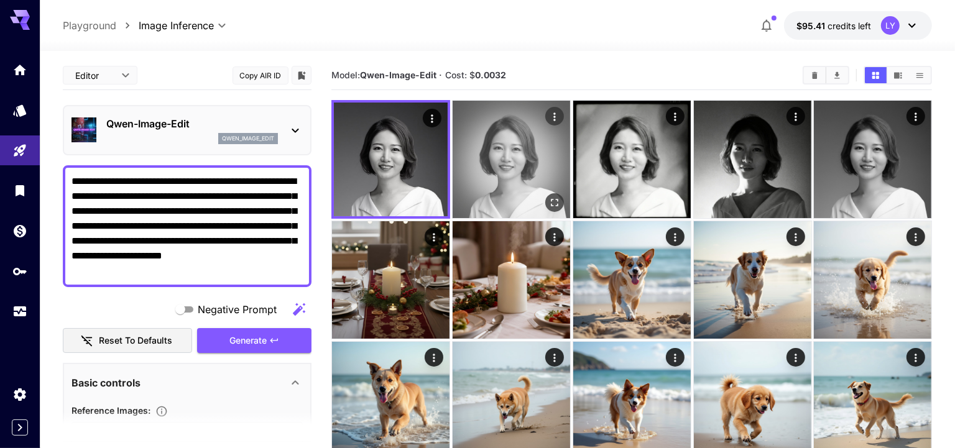
click at [506, 167] on img at bounding box center [510, 159] width 117 height 117
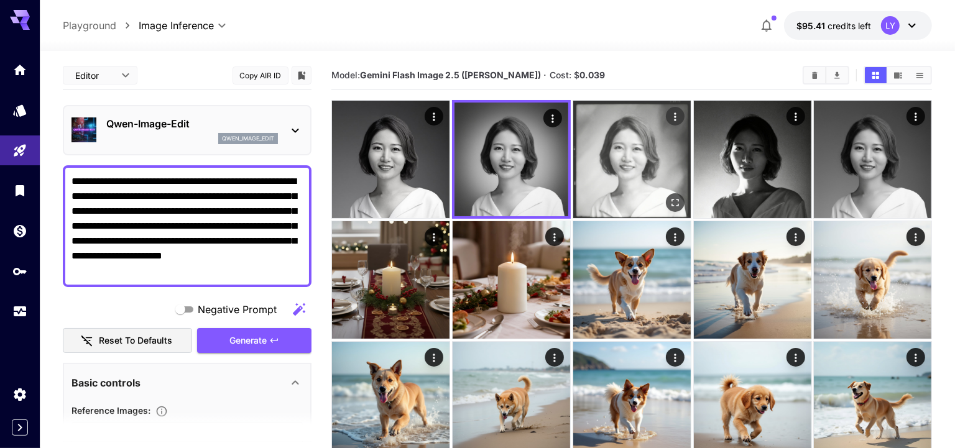
click at [643, 167] on img at bounding box center [631, 159] width 117 height 117
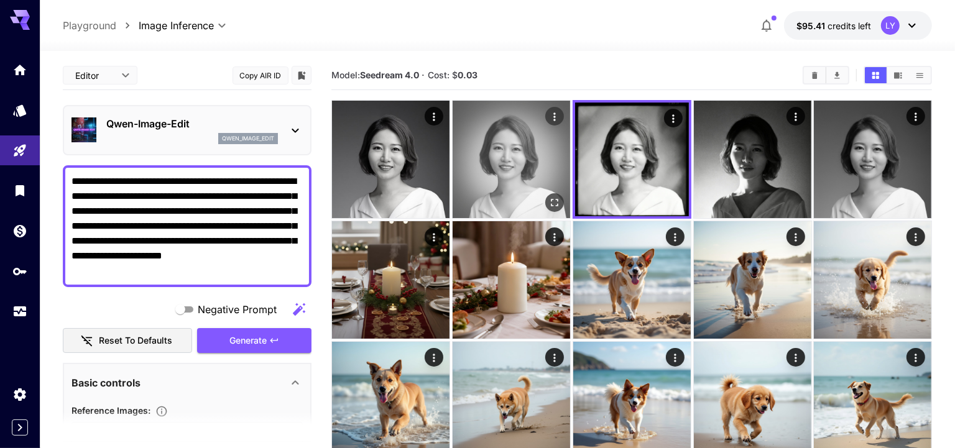
click at [516, 168] on img at bounding box center [510, 159] width 117 height 117
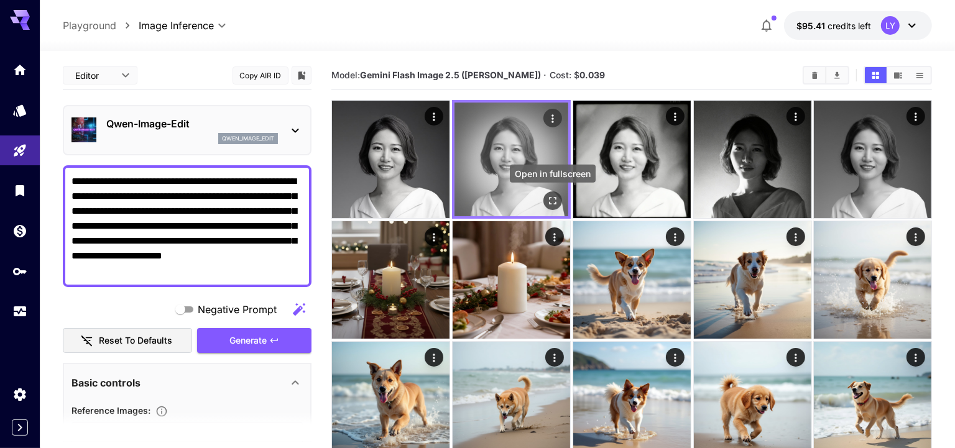
click at [553, 203] on icon "Open in fullscreen" at bounding box center [552, 201] width 12 height 12
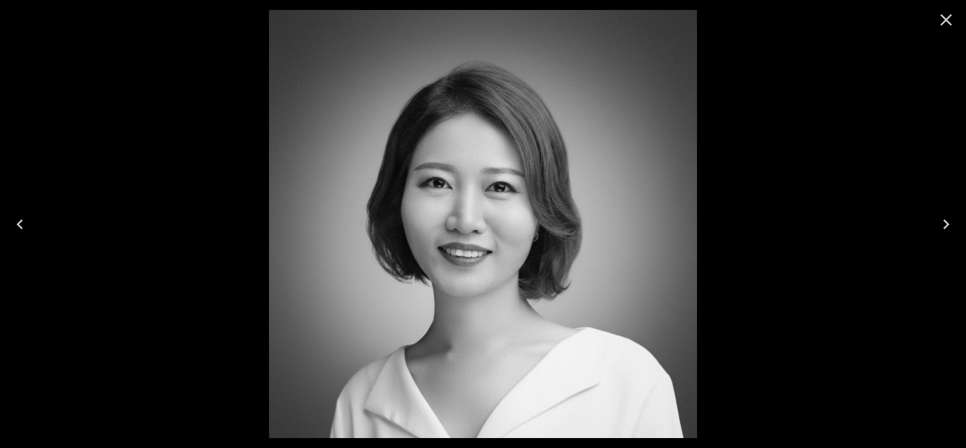
click at [940, 25] on icon "Close" at bounding box center [947, 20] width 20 height 20
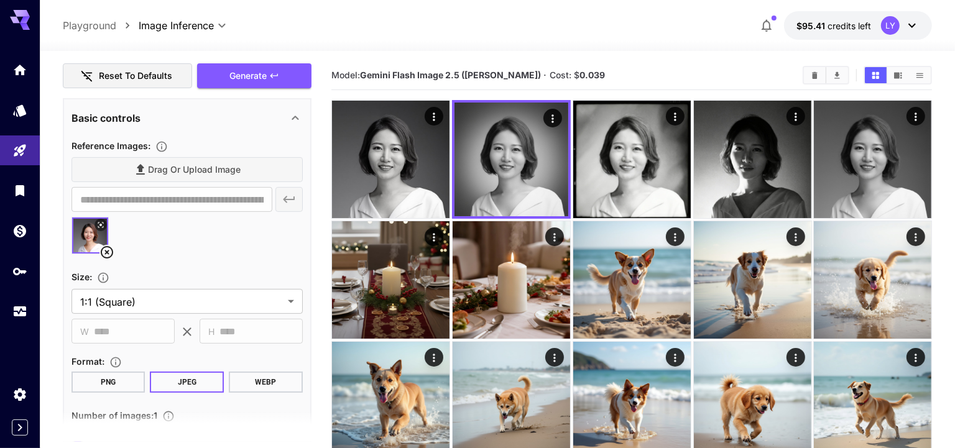
scroll to position [285, 0]
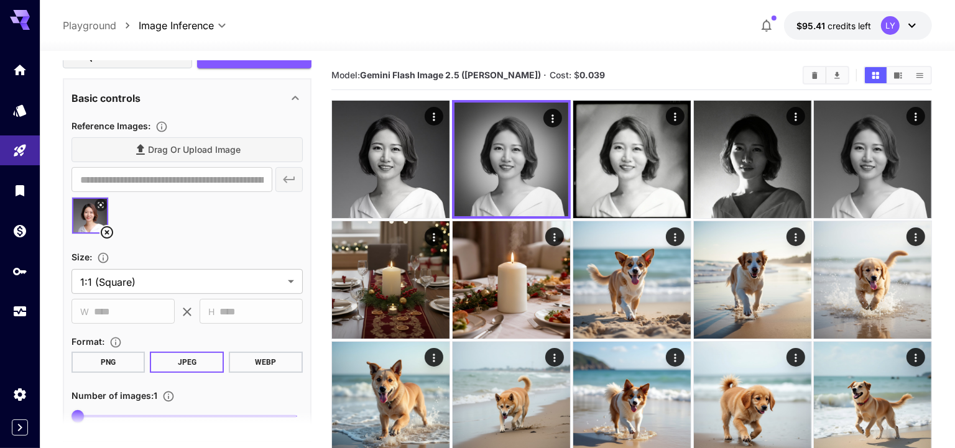
click at [180, 154] on div "Drag or upload image" at bounding box center [186, 149] width 231 height 25
click at [81, 217] on img at bounding box center [90, 216] width 36 height 36
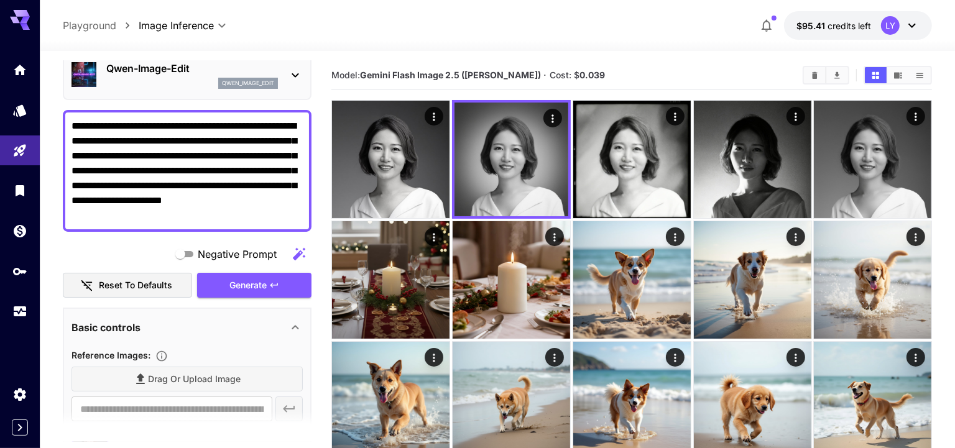
scroll to position [0, 0]
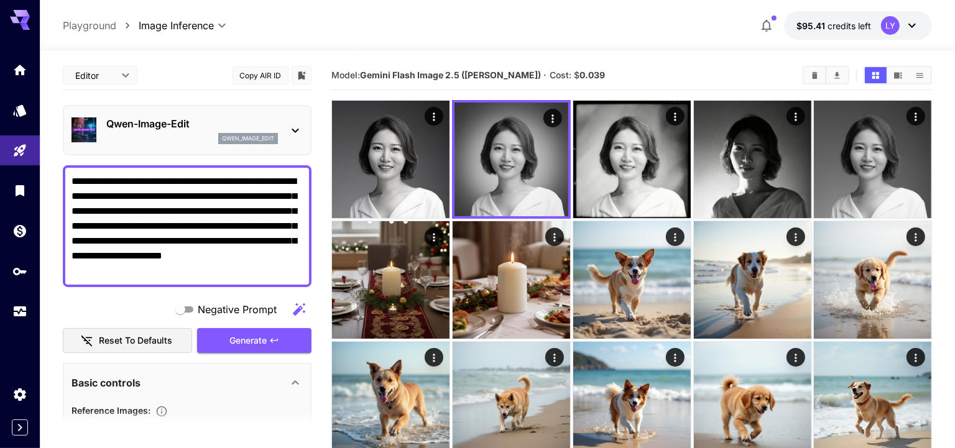
click at [139, 263] on textarea "**********" at bounding box center [187, 226] width 232 height 104
drag, startPoint x: 150, startPoint y: 275, endPoint x: 58, endPoint y: 180, distance: 132.3
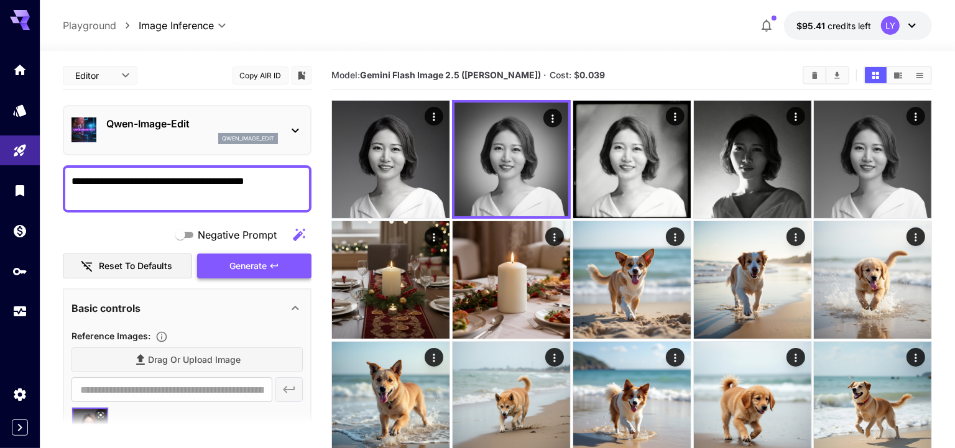
type textarea "**********"
click at [287, 267] on button "Generate" at bounding box center [254, 266] width 114 height 25
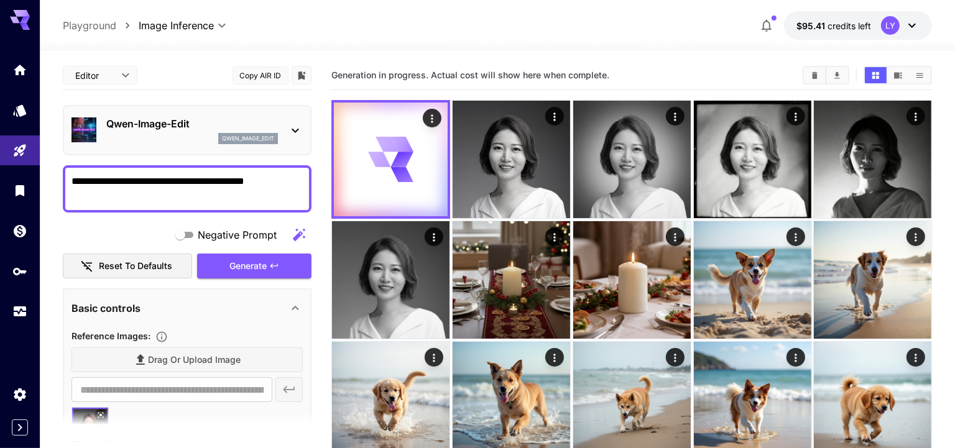
click at [162, 126] on p "Qwen-Image-Edit" at bounding box center [192, 123] width 172 height 15
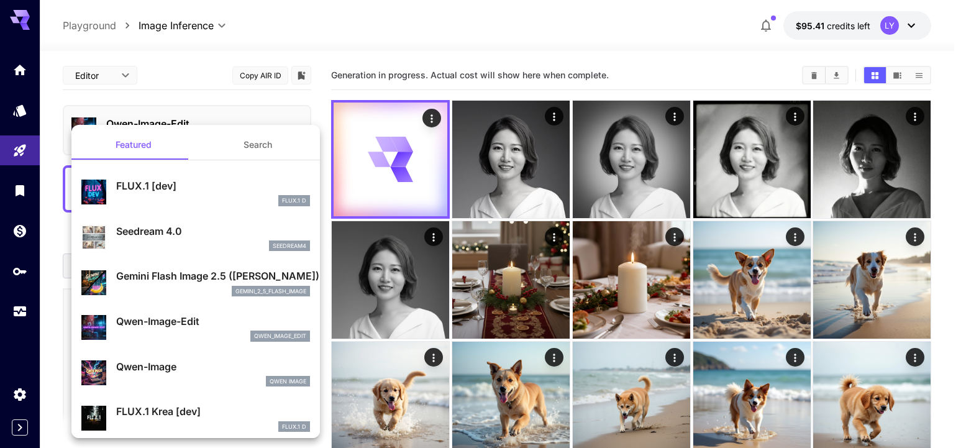
click at [206, 237] on p "Seedream 4.0" at bounding box center [213, 231] width 194 height 15
type input "**********"
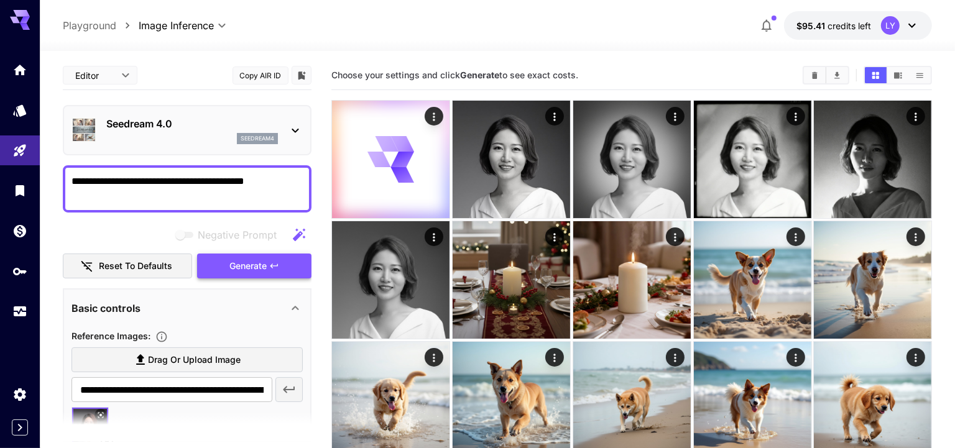
click at [268, 263] on button "Generate" at bounding box center [254, 266] width 114 height 25
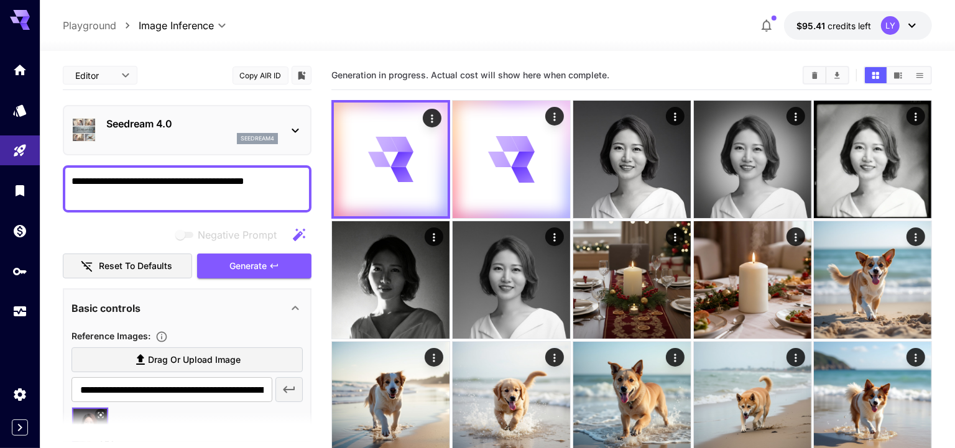
click at [191, 134] on div "seedream4" at bounding box center [192, 138] width 172 height 11
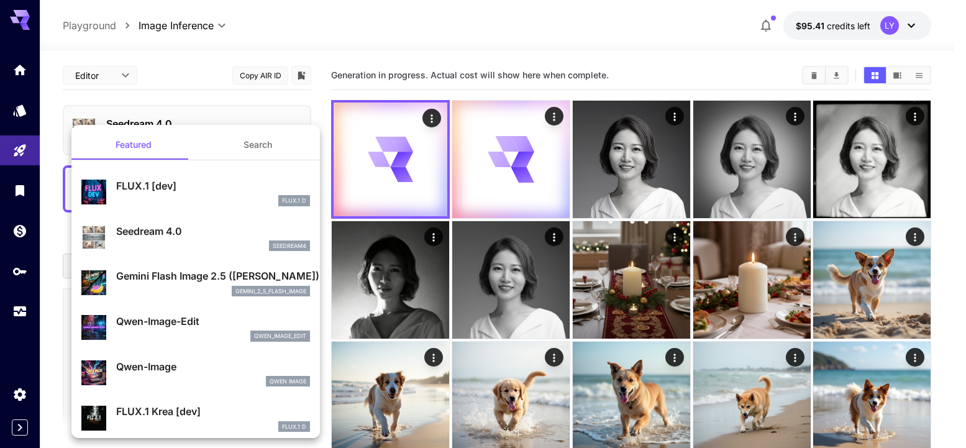
click at [180, 273] on p "Gemini Flash Image 2.5 ([PERSON_NAME])" at bounding box center [213, 275] width 194 height 15
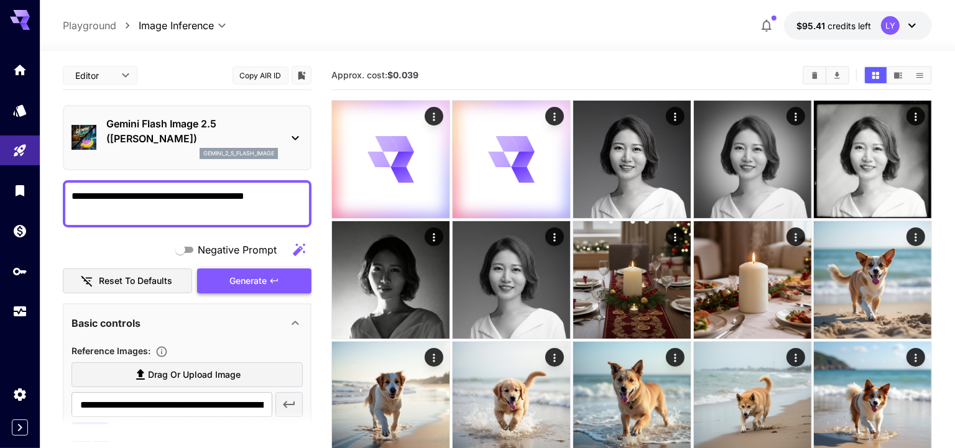
click at [275, 278] on icon "button" at bounding box center [274, 281] width 10 height 10
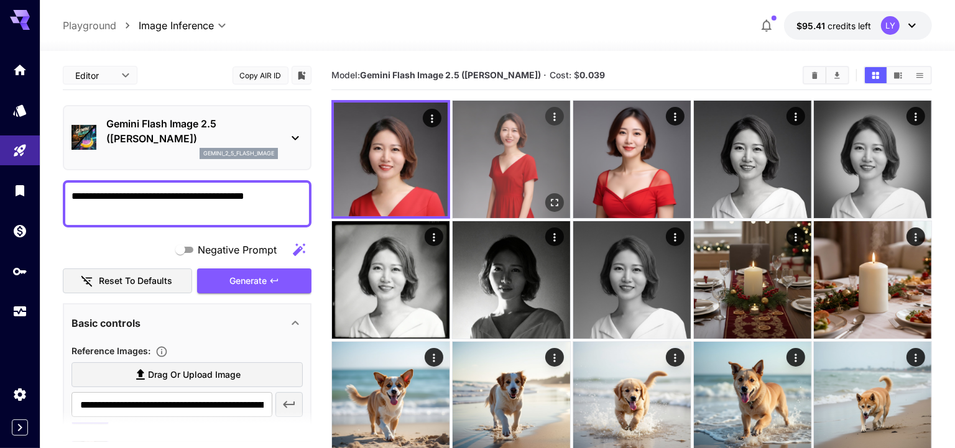
click at [504, 167] on img at bounding box center [510, 159] width 117 height 117
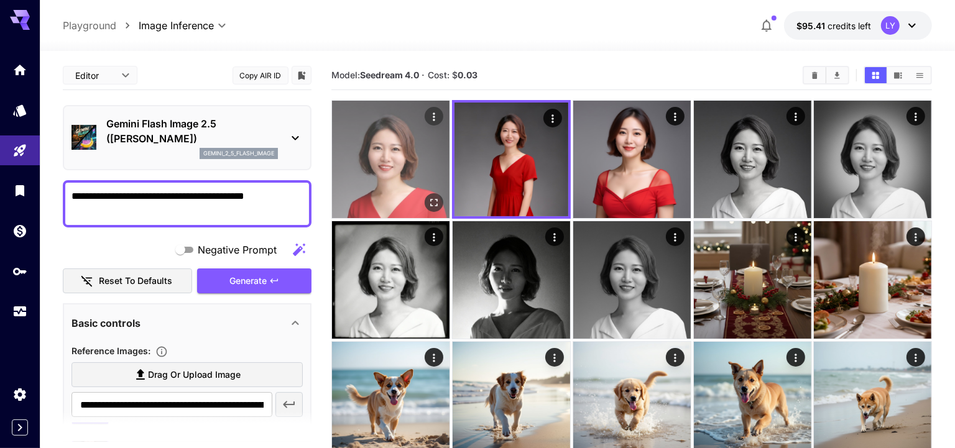
click at [392, 173] on img at bounding box center [390, 159] width 117 height 117
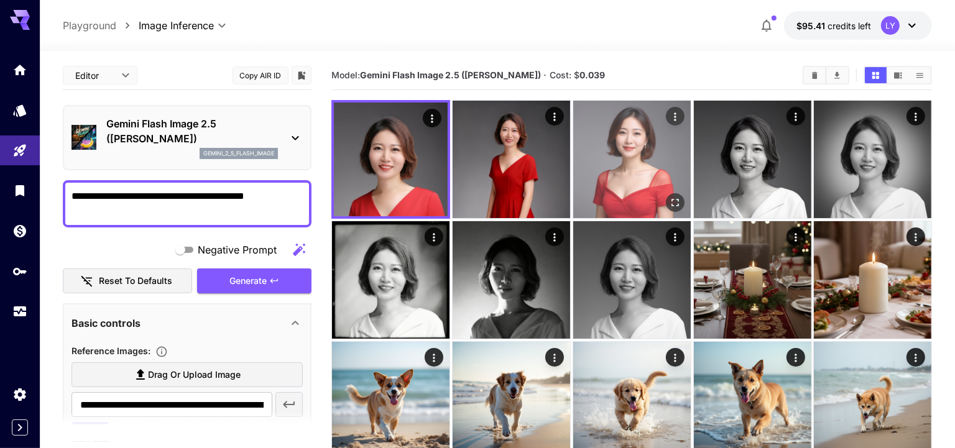
click at [617, 182] on img at bounding box center [631, 159] width 117 height 117
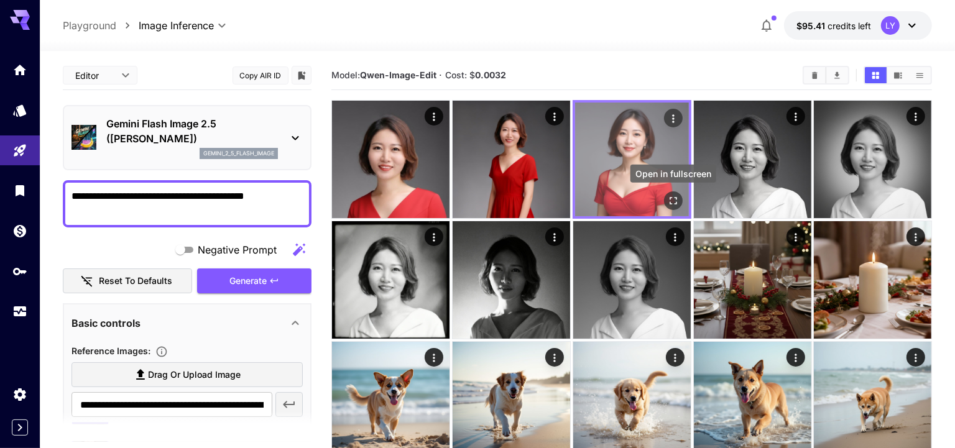
click at [676, 199] on icon "Open in fullscreen" at bounding box center [672, 200] width 7 height 7
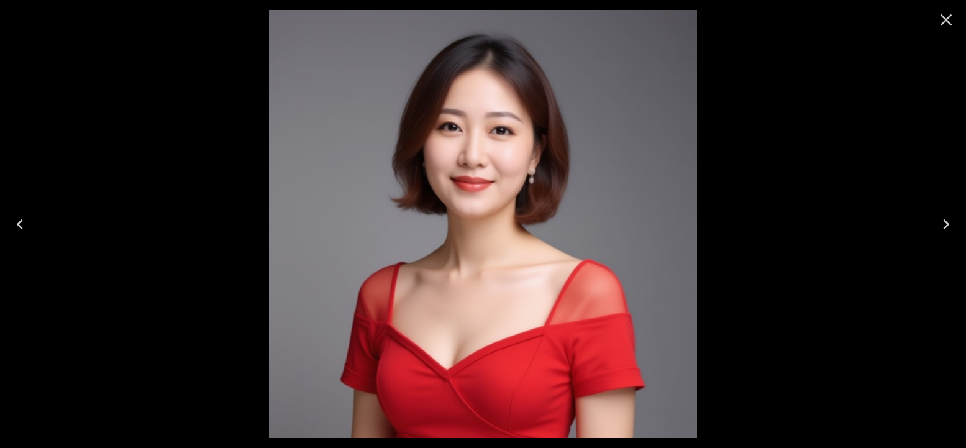
click at [22, 218] on icon "Previous" at bounding box center [20, 224] width 20 height 20
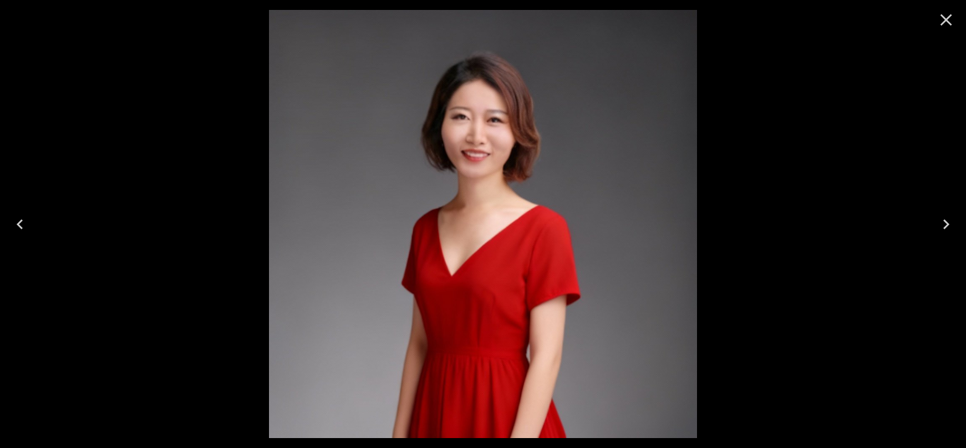
click at [22, 218] on icon "Previous" at bounding box center [20, 224] width 20 height 20
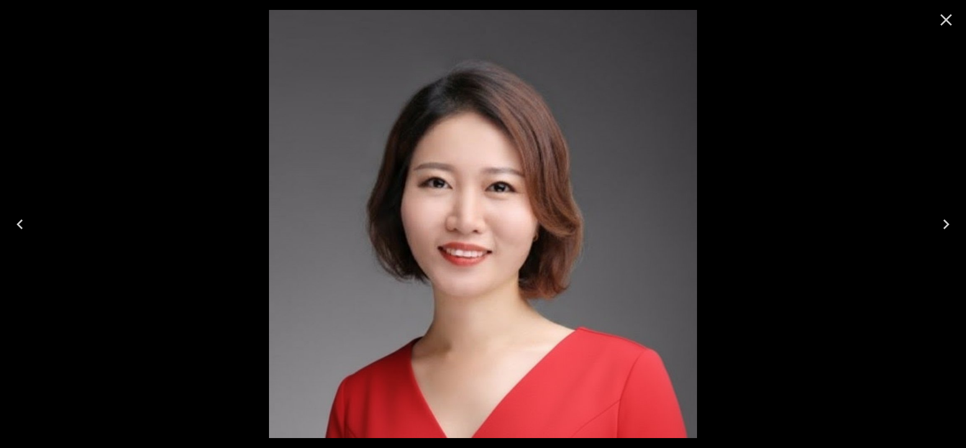
click at [942, 22] on icon "Close" at bounding box center [947, 20] width 20 height 20
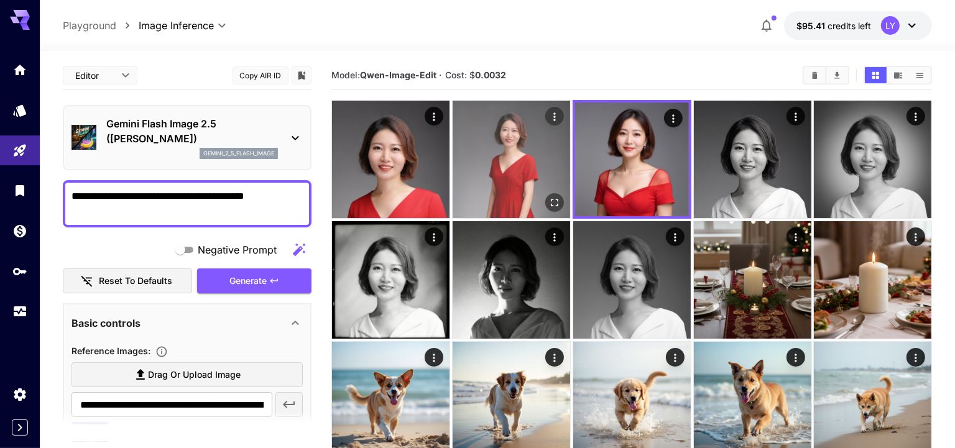
click at [498, 183] on img at bounding box center [510, 159] width 117 height 117
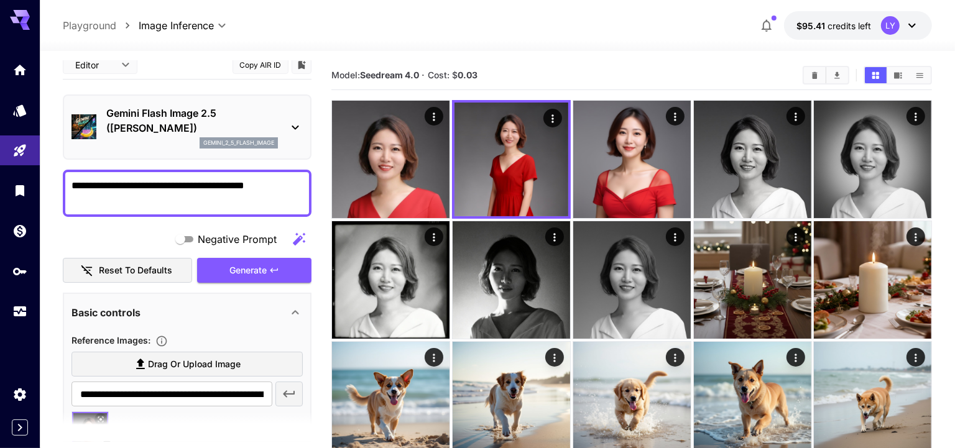
scroll to position [147, 0]
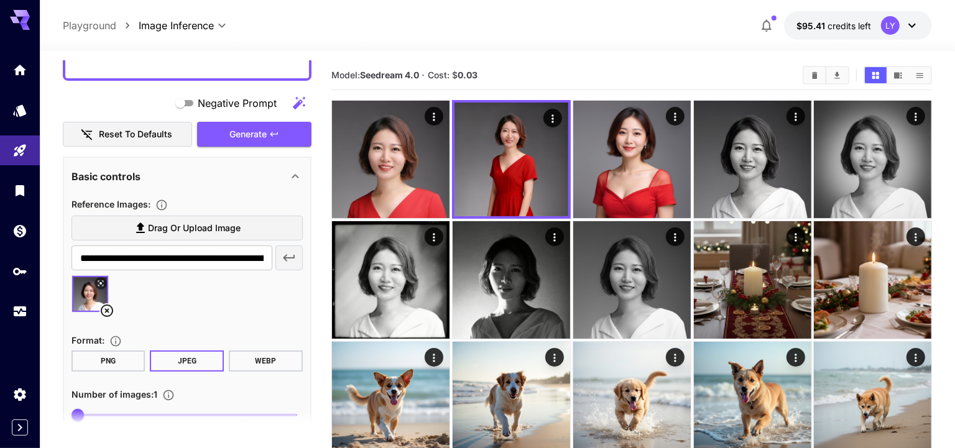
click at [99, 283] on icon at bounding box center [100, 283] width 7 height 7
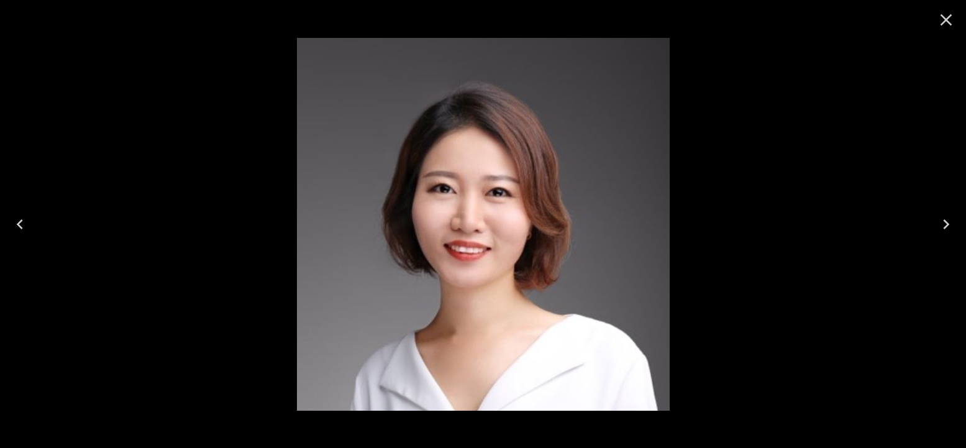
click at [948, 21] on icon "Close" at bounding box center [947, 20] width 20 height 20
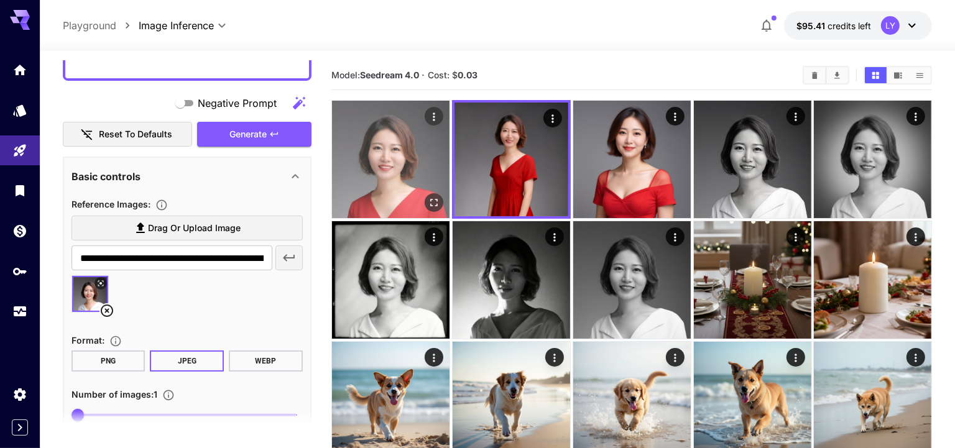
click at [395, 190] on img at bounding box center [390, 159] width 117 height 117
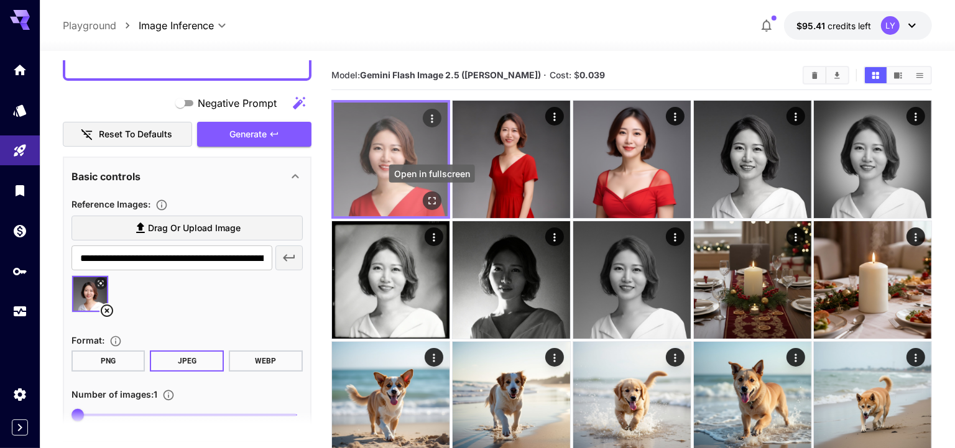
click at [434, 198] on icon "Open in fullscreen" at bounding box center [431, 200] width 7 height 7
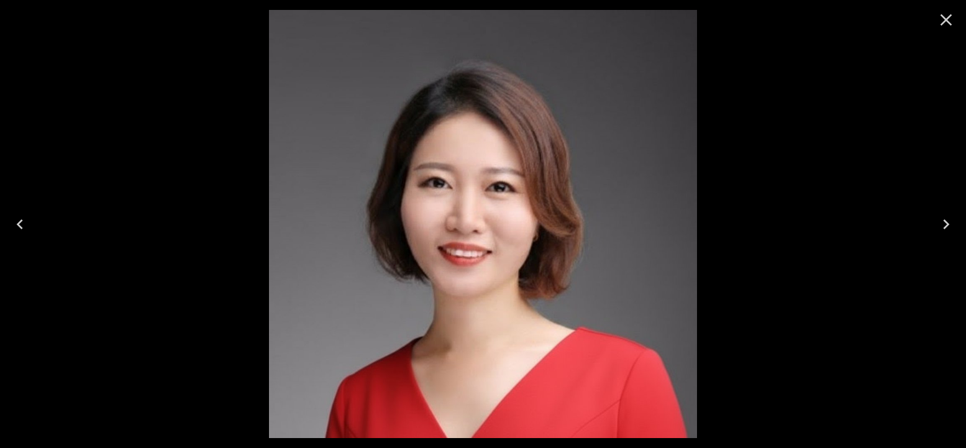
click at [949, 20] on icon "Close" at bounding box center [947, 20] width 20 height 20
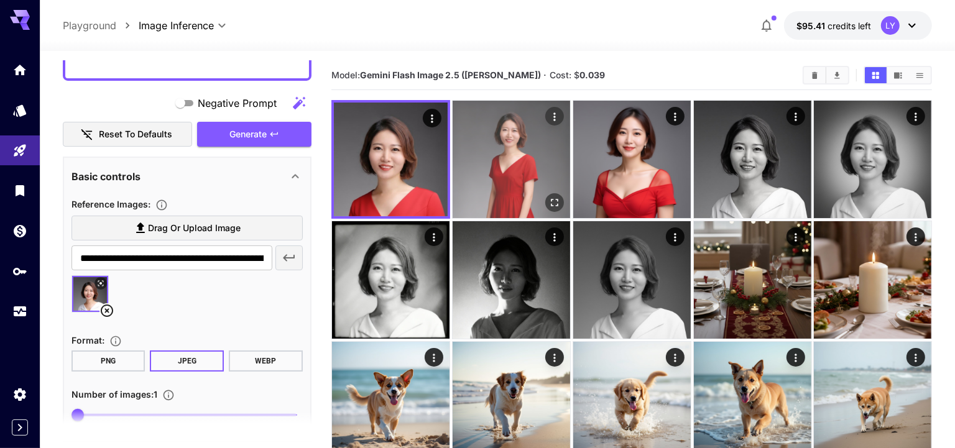
click at [495, 185] on img at bounding box center [510, 159] width 117 height 117
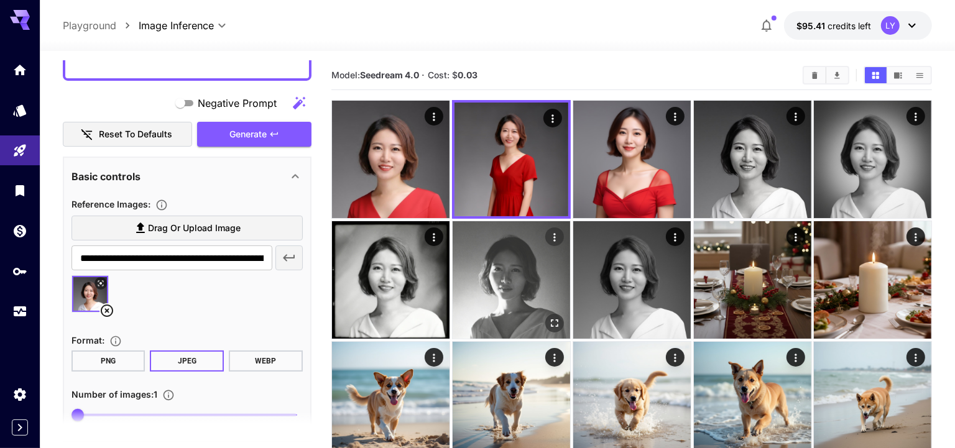
click at [519, 297] on img at bounding box center [510, 279] width 117 height 117
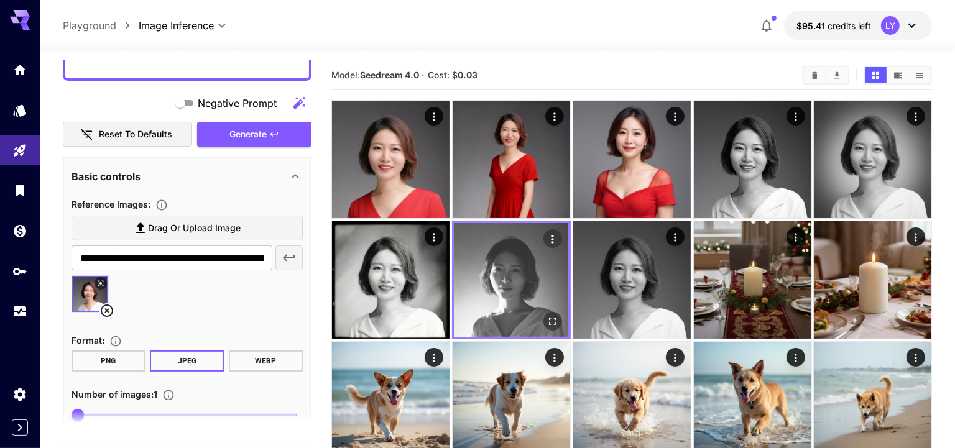
click at [556, 321] on icon "Open in fullscreen" at bounding box center [552, 321] width 12 height 12
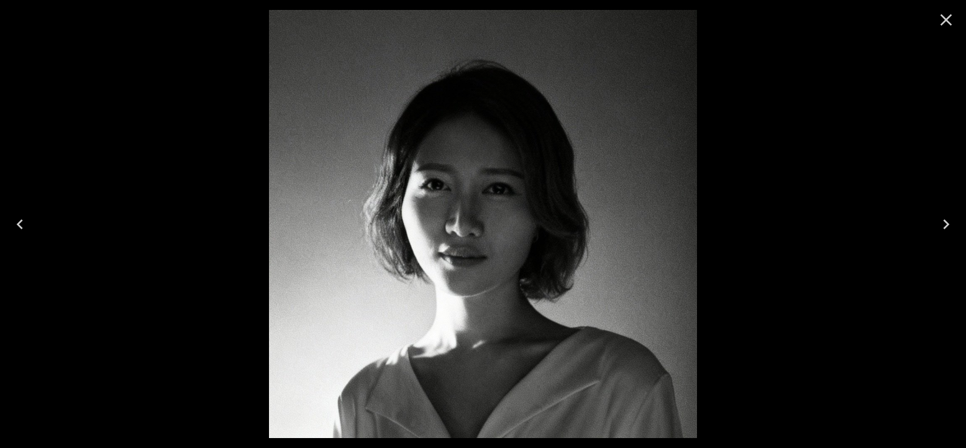
click at [951, 16] on icon "Close" at bounding box center [947, 20] width 12 height 12
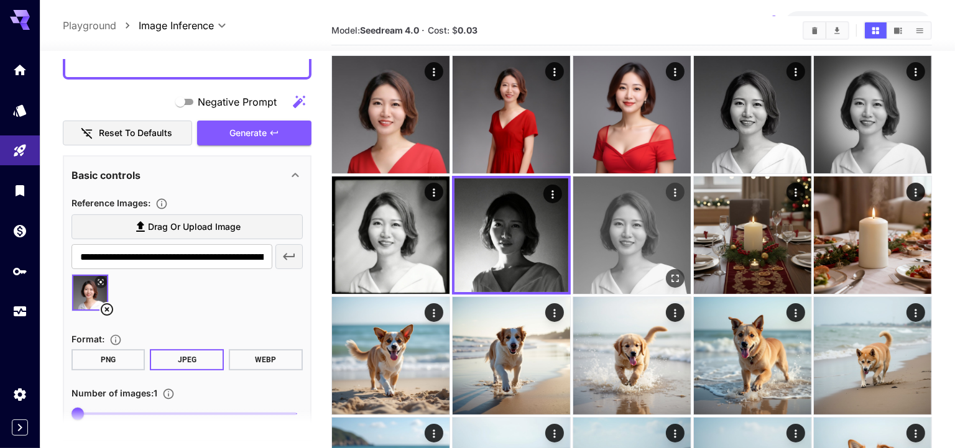
scroll to position [0, 0]
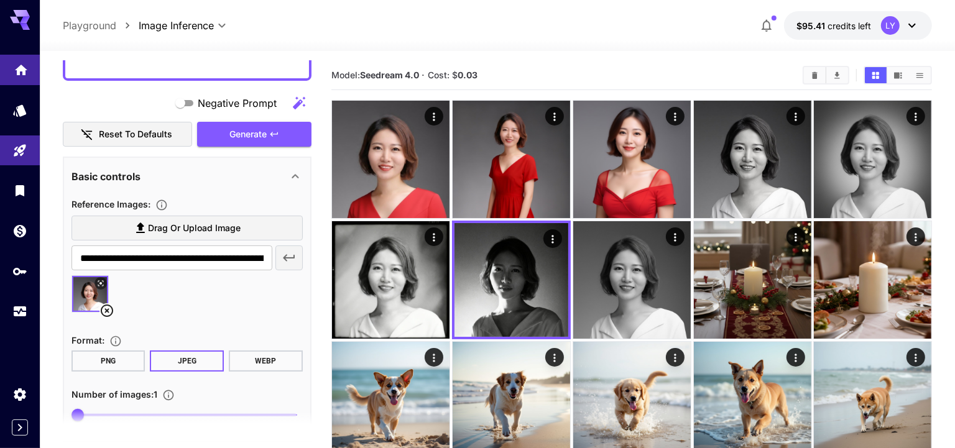
click at [26, 70] on icon "Home" at bounding box center [21, 66] width 15 height 15
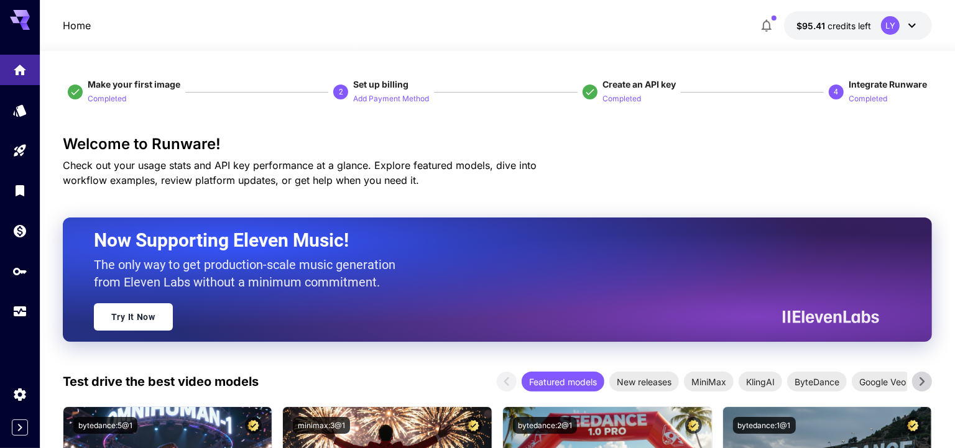
click at [912, 22] on icon at bounding box center [911, 25] width 15 height 15
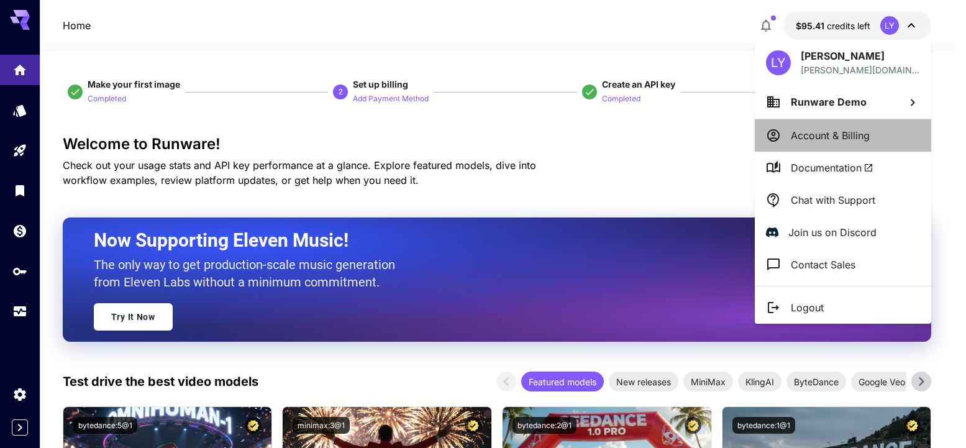
click at [829, 130] on p "Account & Billing" at bounding box center [830, 135] width 79 height 15
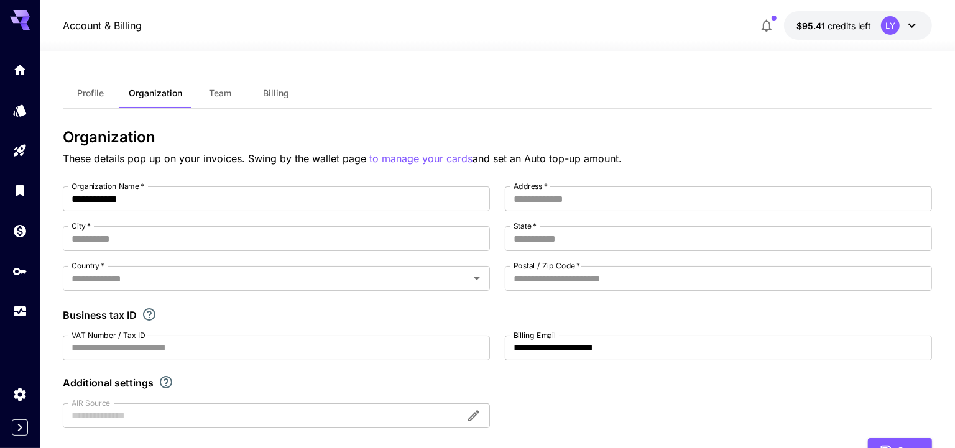
click at [218, 98] on button "Team" at bounding box center [220, 93] width 56 height 30
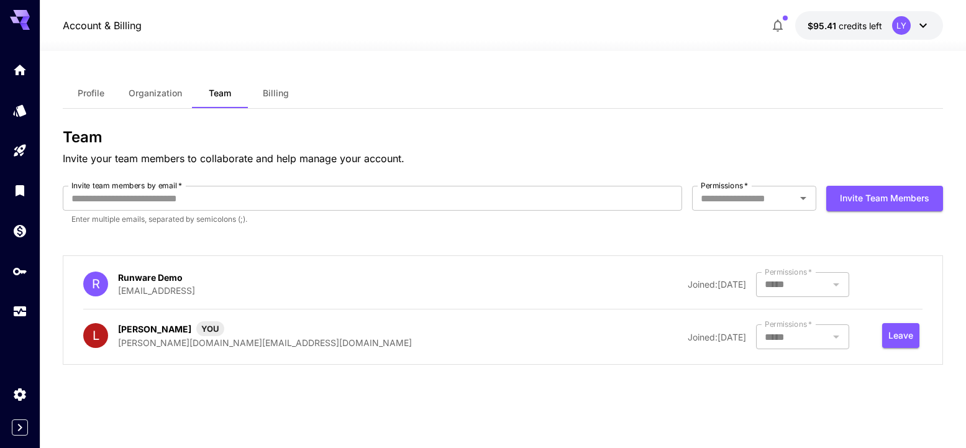
click at [161, 92] on span "Organization" at bounding box center [155, 93] width 53 height 11
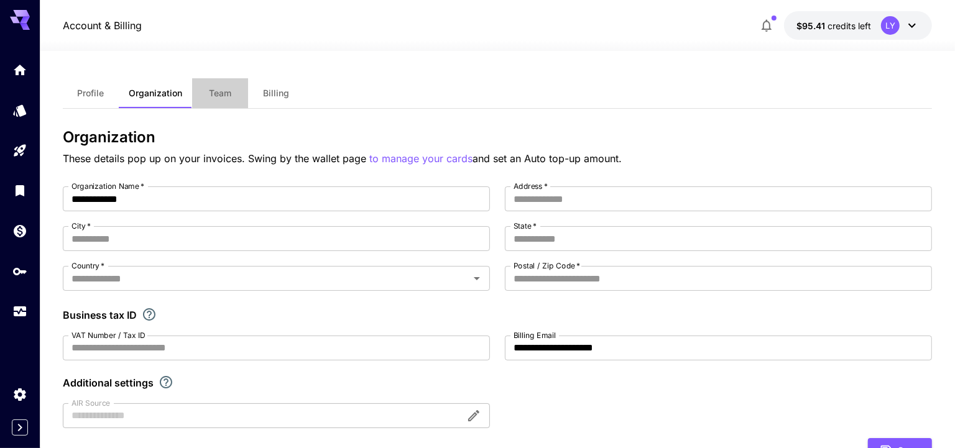
click at [220, 96] on span "Team" at bounding box center [220, 93] width 22 height 11
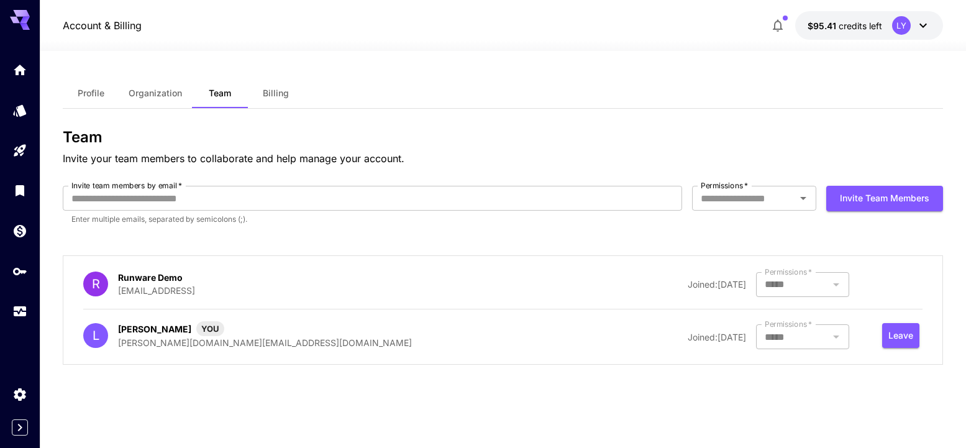
click at [927, 19] on icon at bounding box center [923, 25] width 15 height 15
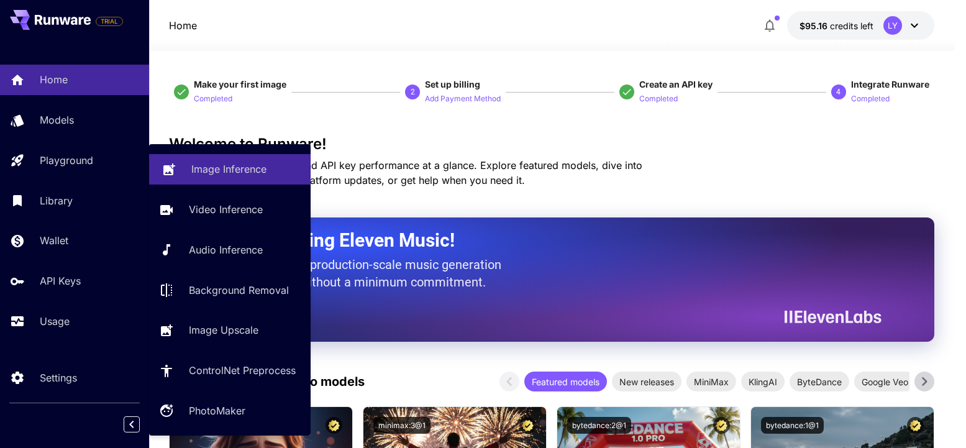
click at [210, 173] on p "Image Inference" at bounding box center [228, 169] width 75 height 15
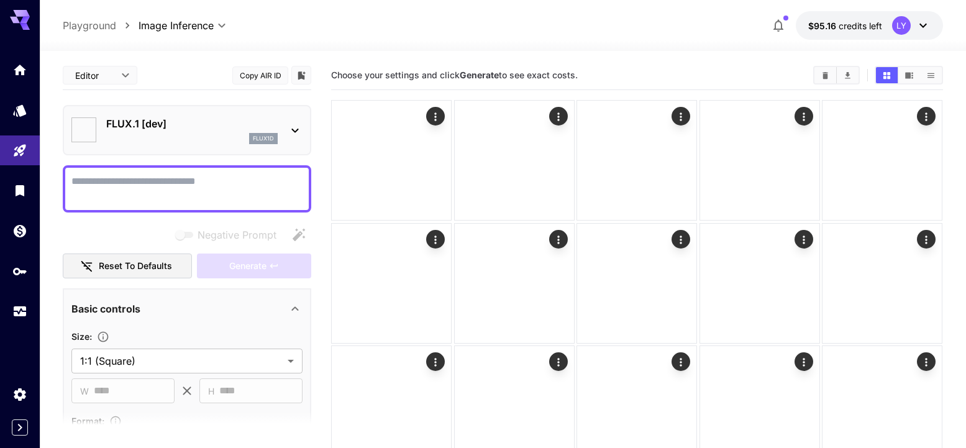
type input "**********"
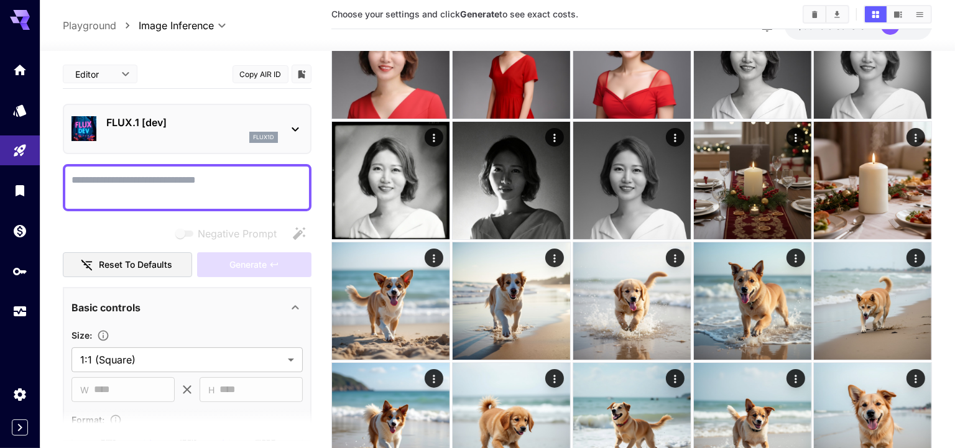
click at [165, 124] on p "FLUX.1 [dev]" at bounding box center [192, 122] width 172 height 15
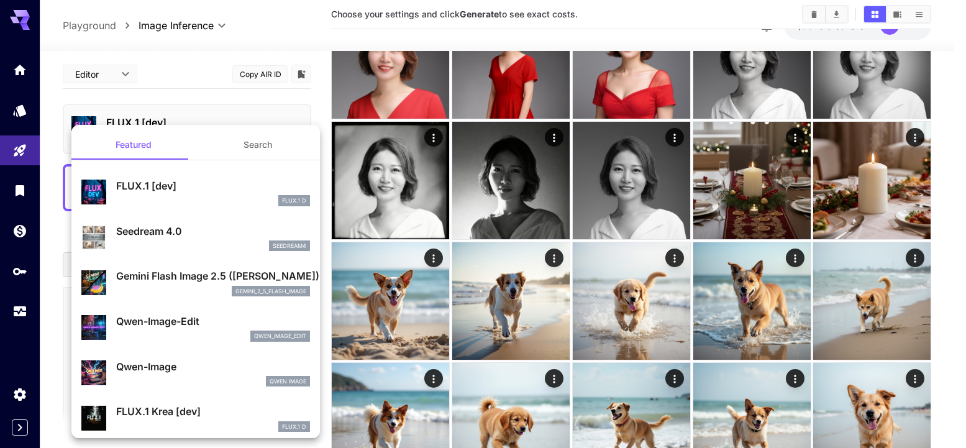
click at [171, 239] on div "Seedream 4.0 seedream4" at bounding box center [213, 238] width 194 height 28
type input "**********"
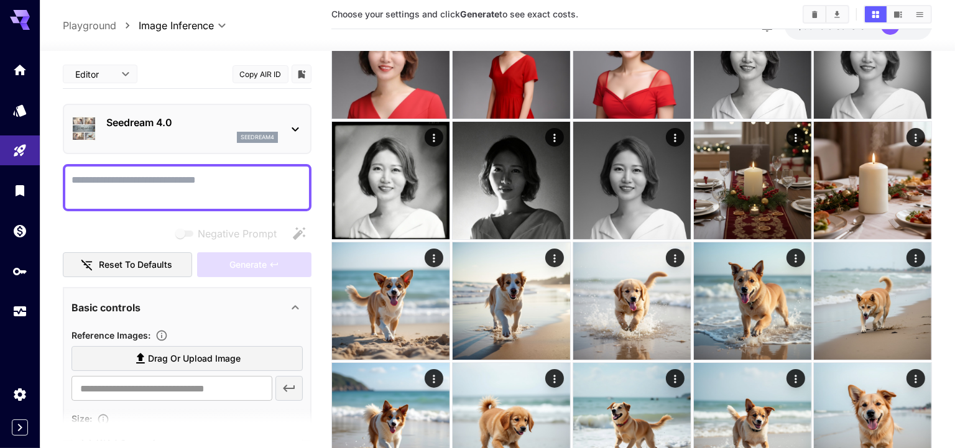
scroll to position [260, 0]
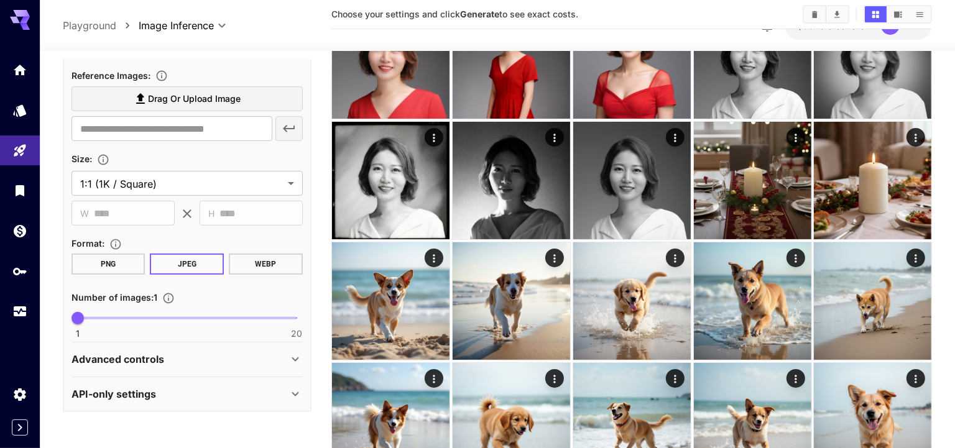
click at [204, 93] on span "Drag or upload image" at bounding box center [194, 99] width 93 height 16
click at [0, 0] on input "Drag or upload image" at bounding box center [0, 0] width 0 height 0
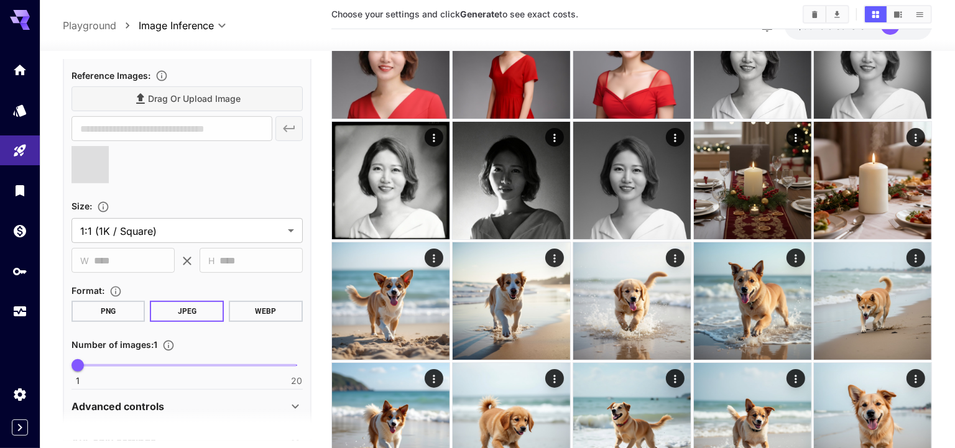
scroll to position [177, 0]
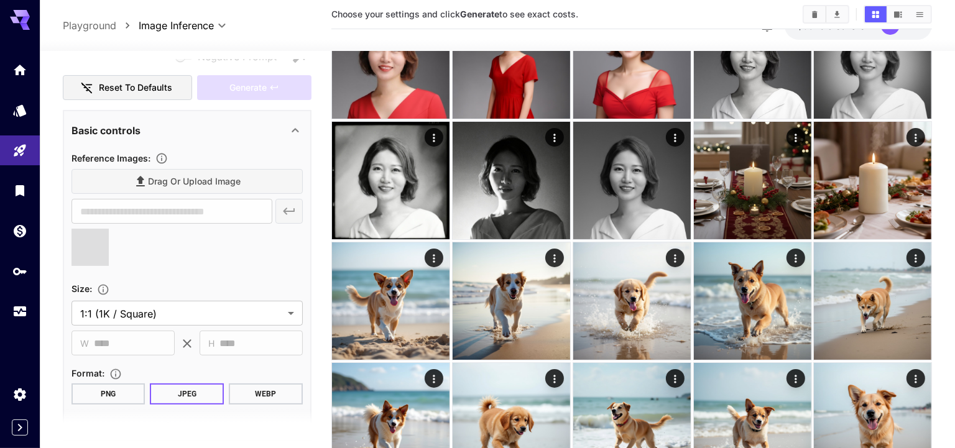
type input "**********"
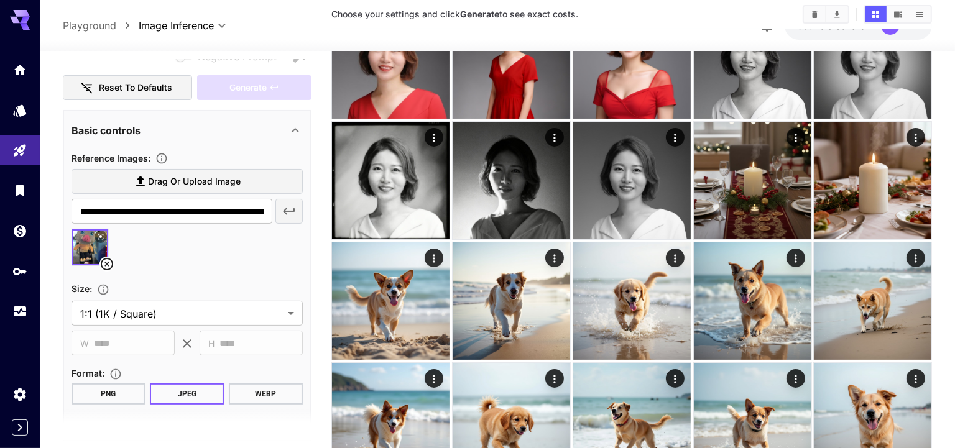
scroll to position [0, 0]
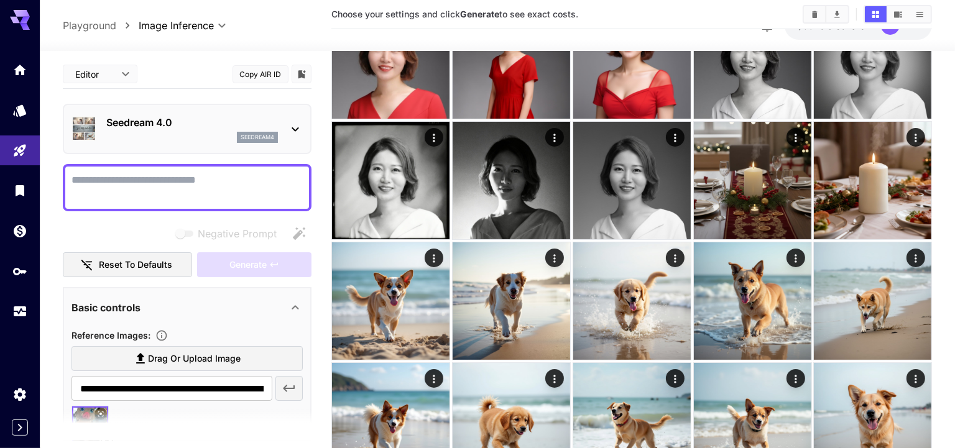
click at [156, 176] on textarea "Negative Prompt" at bounding box center [186, 188] width 231 height 30
paste textarea "**********"
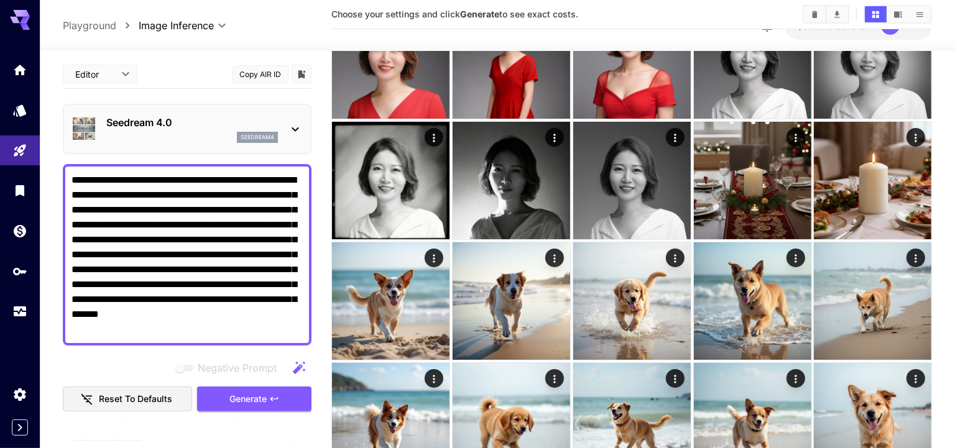
click at [151, 178] on textarea "**********" at bounding box center [187, 255] width 232 height 164
type textarea "**********"
click at [278, 398] on icon "button" at bounding box center [274, 399] width 10 height 10
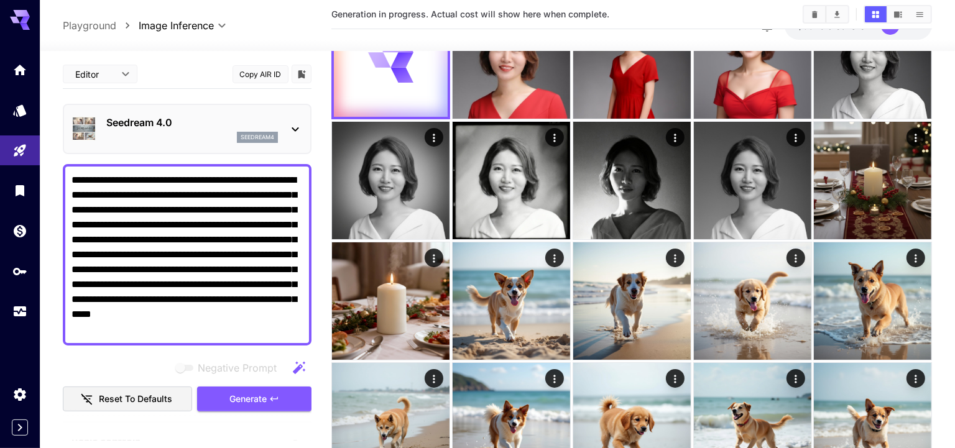
click at [204, 144] on div "Seedream 4.0 seedream4" at bounding box center [186, 129] width 231 height 38
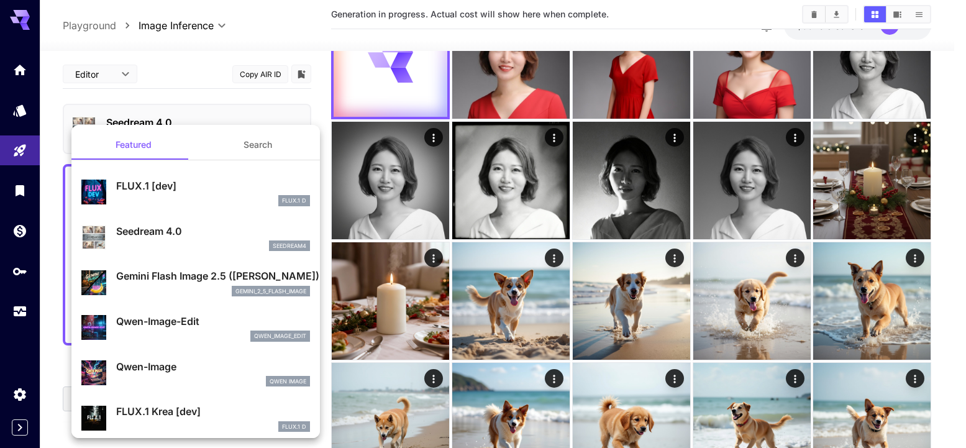
click at [195, 98] on div at bounding box center [483, 224] width 966 height 448
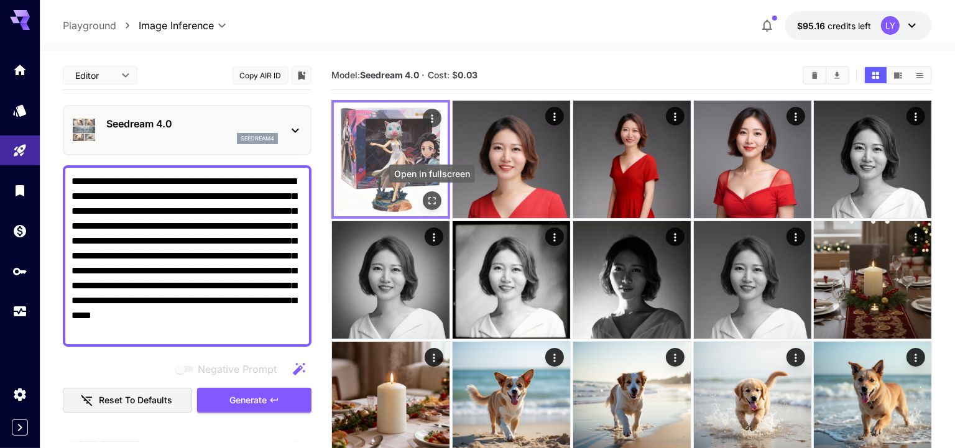
click at [437, 200] on icon "Open in fullscreen" at bounding box center [432, 201] width 12 height 12
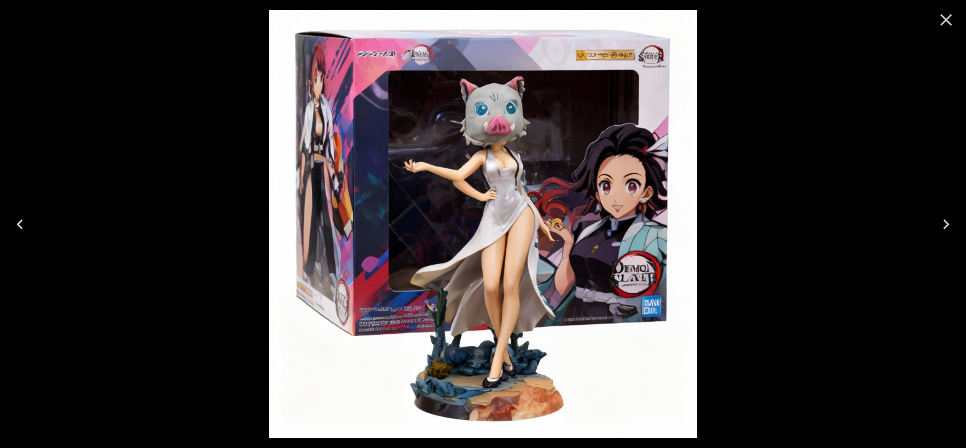
click at [949, 22] on icon "Close" at bounding box center [947, 20] width 12 height 12
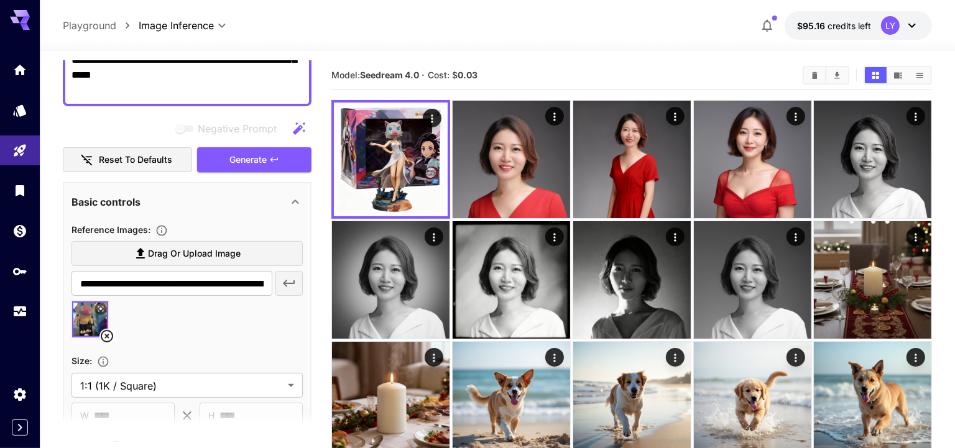
scroll to position [241, 0]
click at [108, 331] on icon at bounding box center [106, 335] width 15 height 15
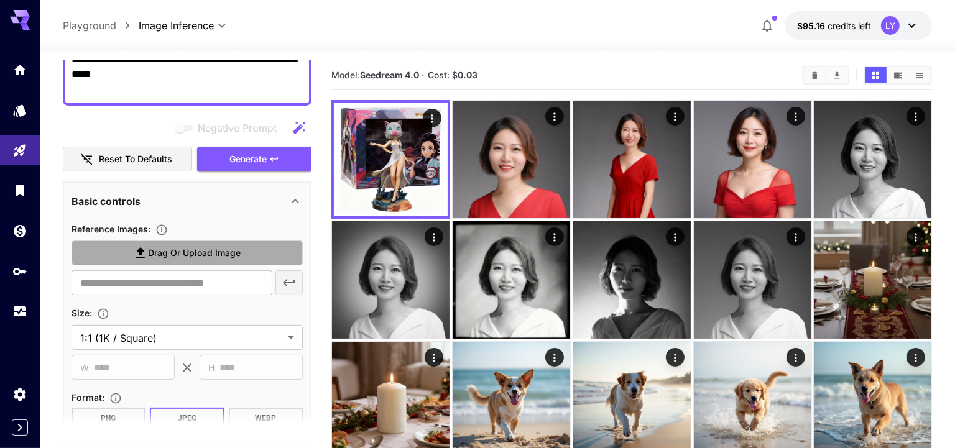
click at [159, 260] on label "Drag or upload image" at bounding box center [186, 253] width 231 height 25
click at [0, 0] on input "Drag or upload image" at bounding box center [0, 0] width 0 height 0
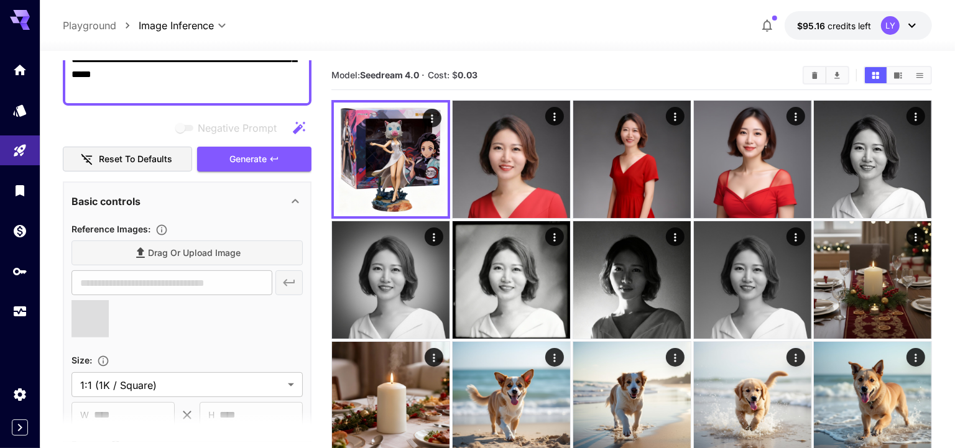
type input "**********"
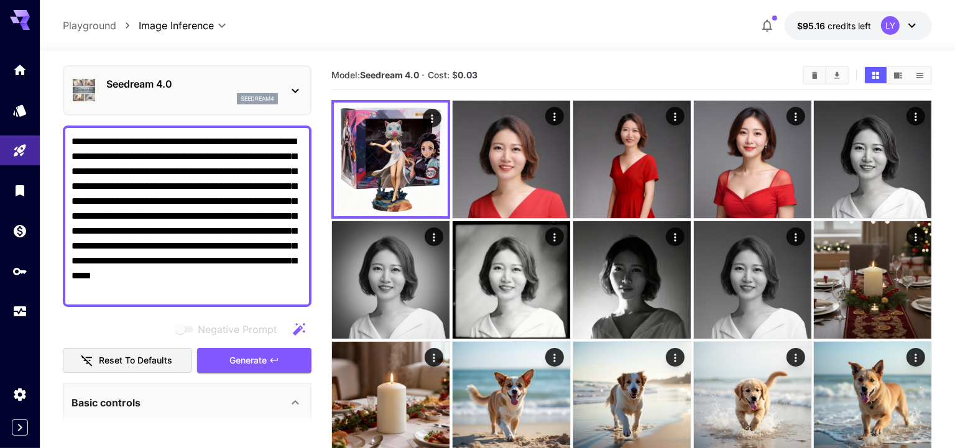
scroll to position [0, 0]
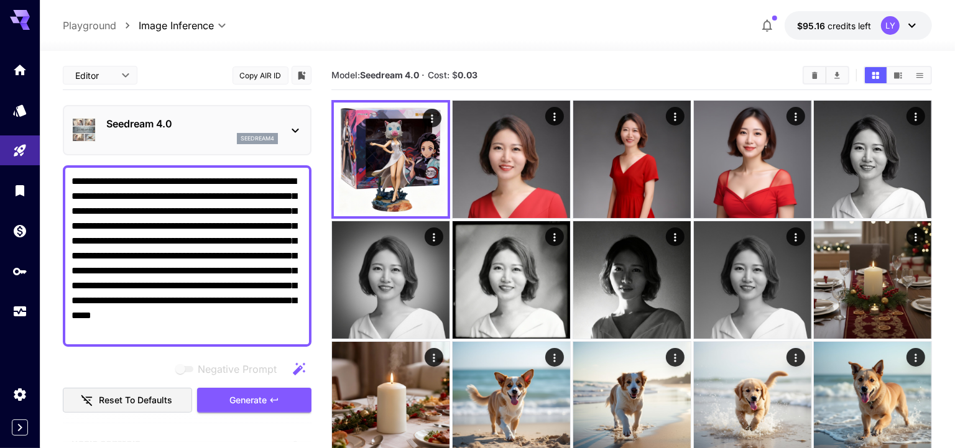
click at [150, 180] on textarea "**********" at bounding box center [187, 256] width 232 height 164
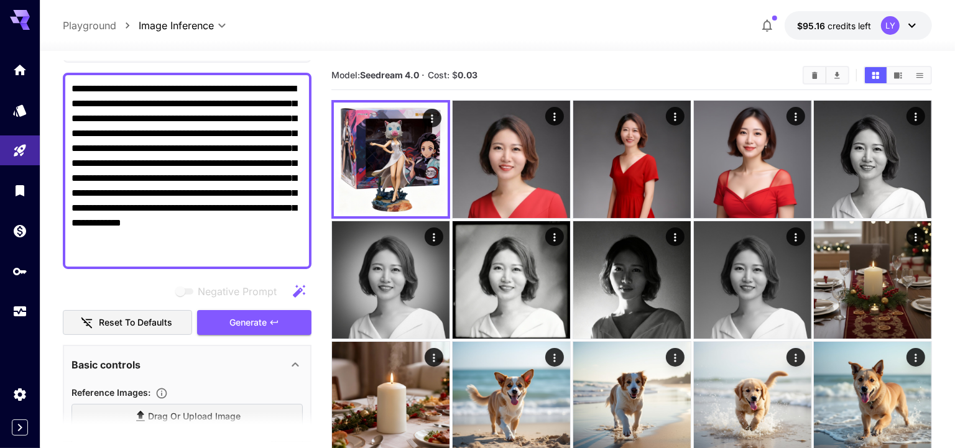
scroll to position [143, 0]
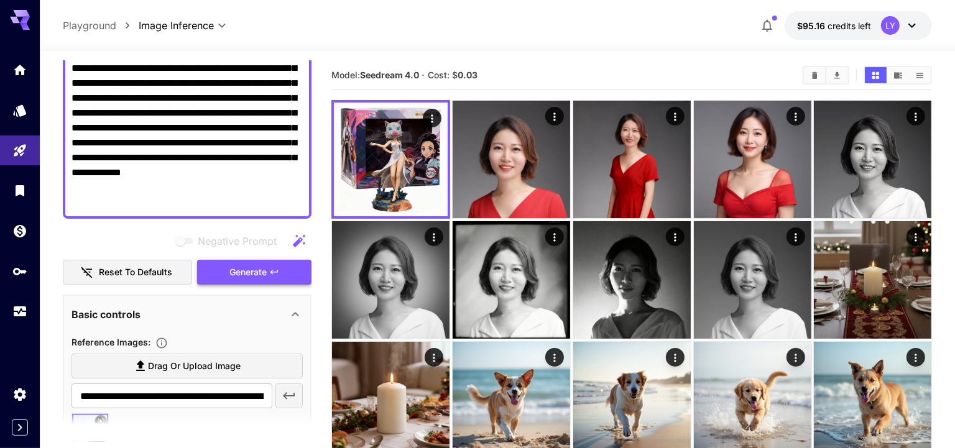
type textarea "**********"
click at [227, 271] on button "Generate" at bounding box center [254, 272] width 114 height 25
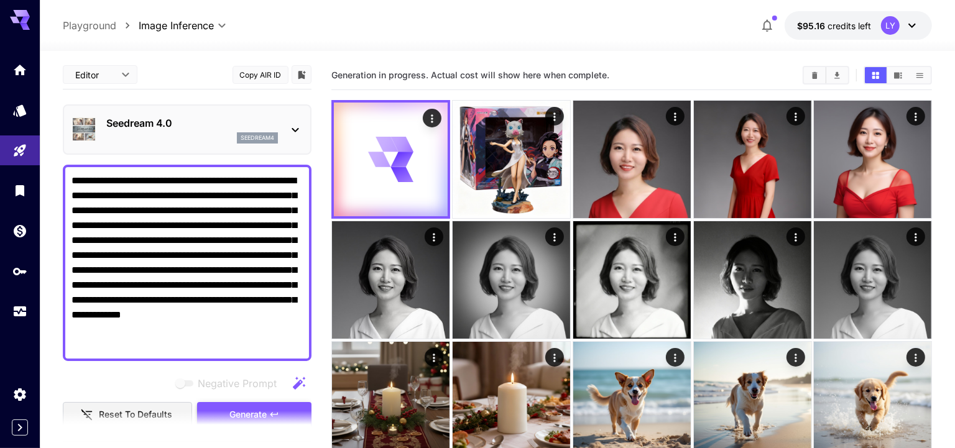
scroll to position [0, 0]
click at [173, 134] on div "seedream4" at bounding box center [192, 138] width 172 height 11
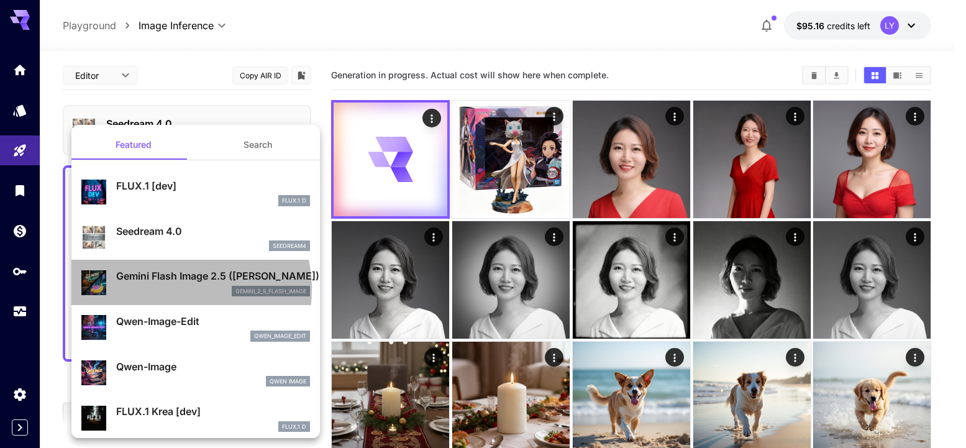
click at [173, 289] on div "gemini_2_5_flash_image" at bounding box center [213, 291] width 194 height 11
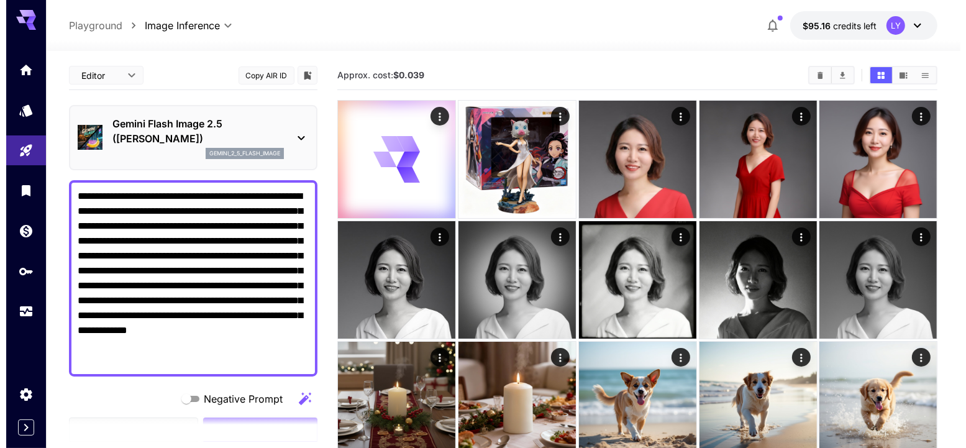
scroll to position [126, 0]
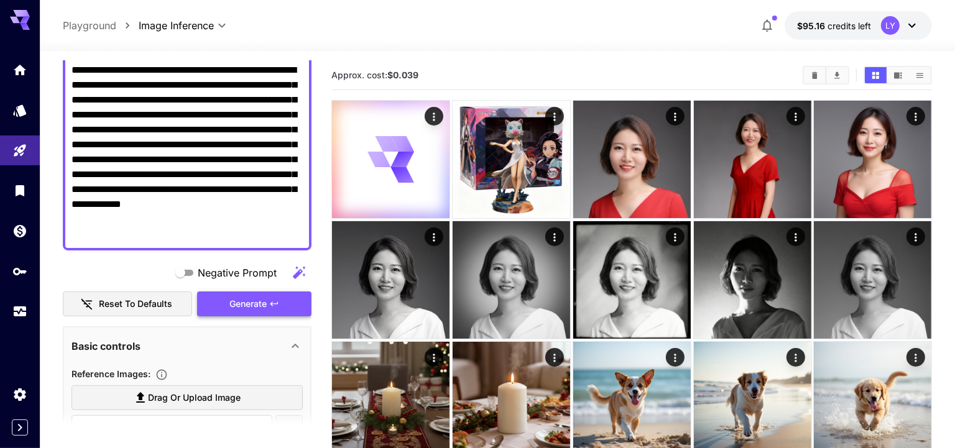
click at [272, 305] on icon "button" at bounding box center [274, 304] width 10 height 10
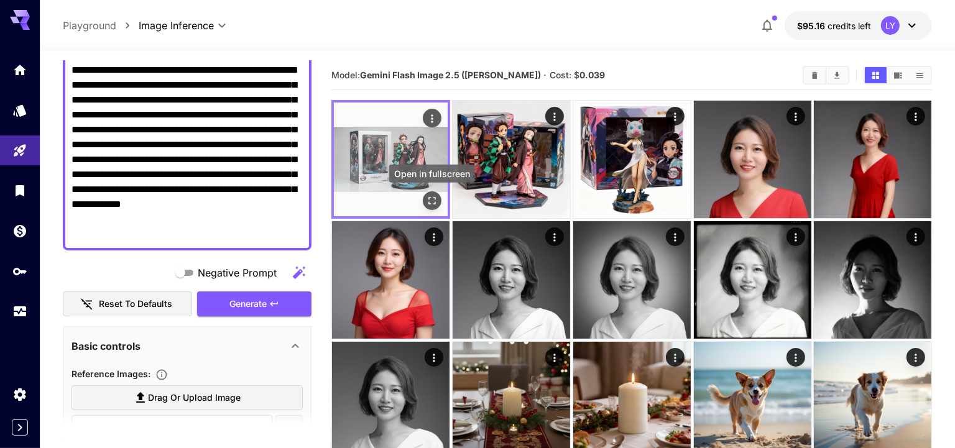
click at [435, 201] on icon "Open in fullscreen" at bounding box center [432, 201] width 12 height 12
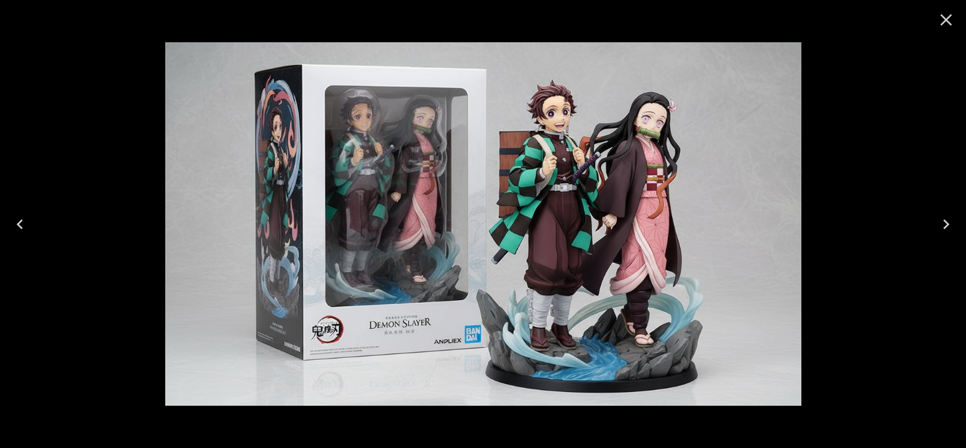
click at [948, 223] on icon "Next" at bounding box center [946, 224] width 6 height 10
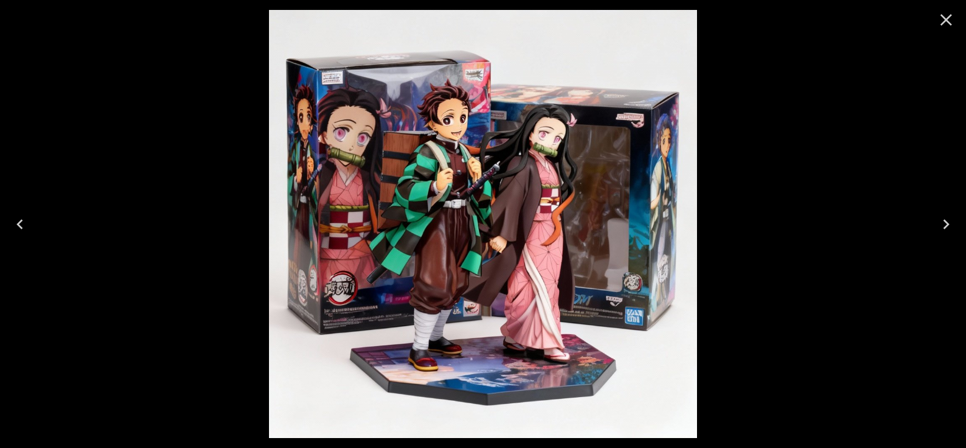
click at [945, 21] on icon "Close" at bounding box center [947, 20] width 12 height 12
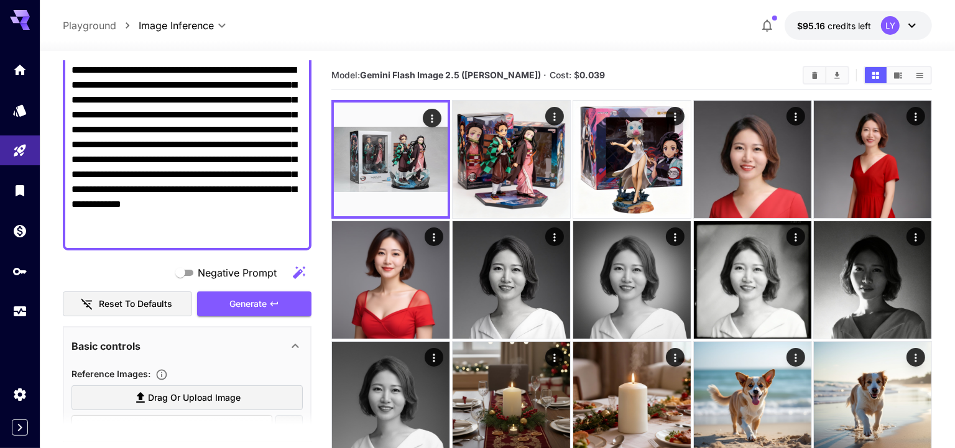
click at [158, 186] on textarea "**********" at bounding box center [187, 152] width 232 height 179
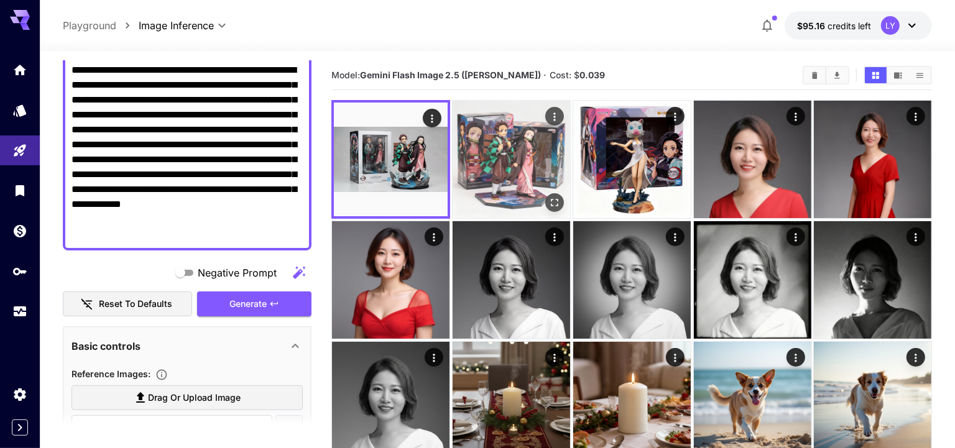
click at [482, 169] on img at bounding box center [510, 159] width 117 height 117
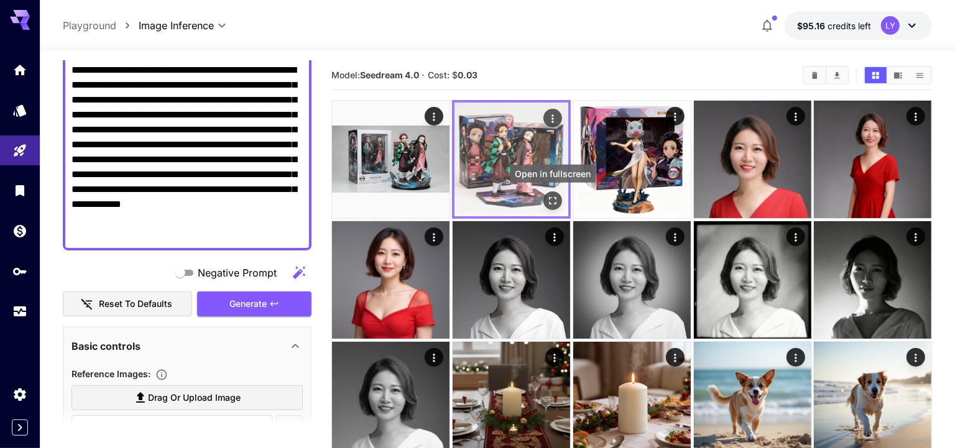
click at [559, 199] on button "Open in fullscreen" at bounding box center [552, 200] width 19 height 19
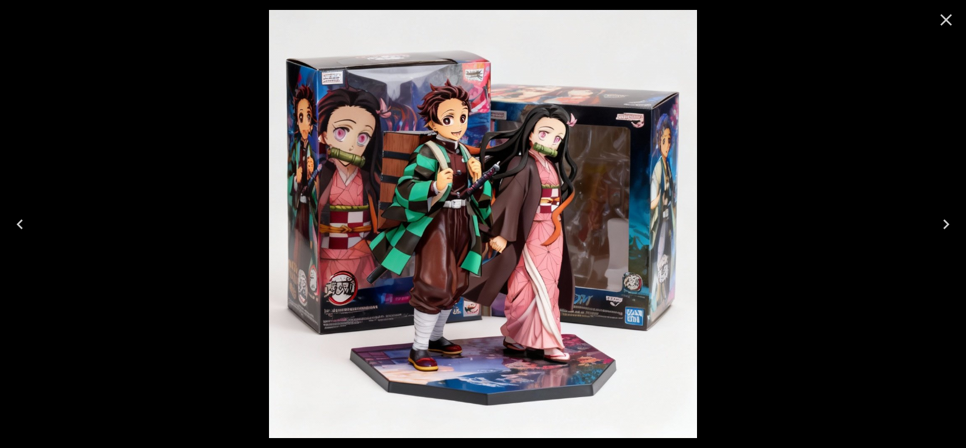
click at [946, 223] on icon "Next" at bounding box center [947, 224] width 20 height 20
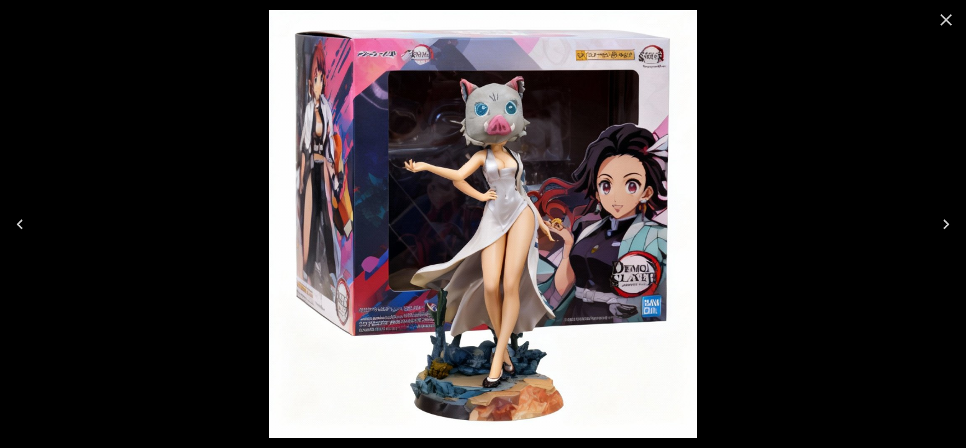
click at [24, 220] on icon "Previous" at bounding box center [20, 224] width 20 height 20
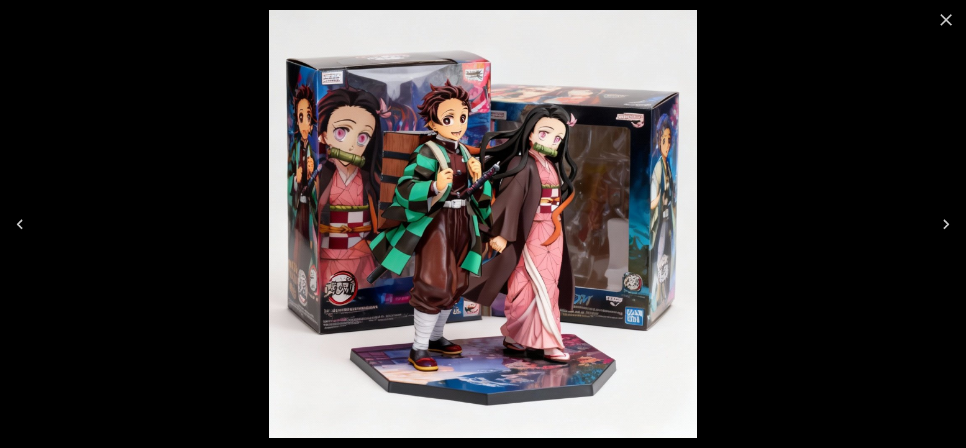
click at [24, 220] on icon "Previous" at bounding box center [20, 224] width 20 height 20
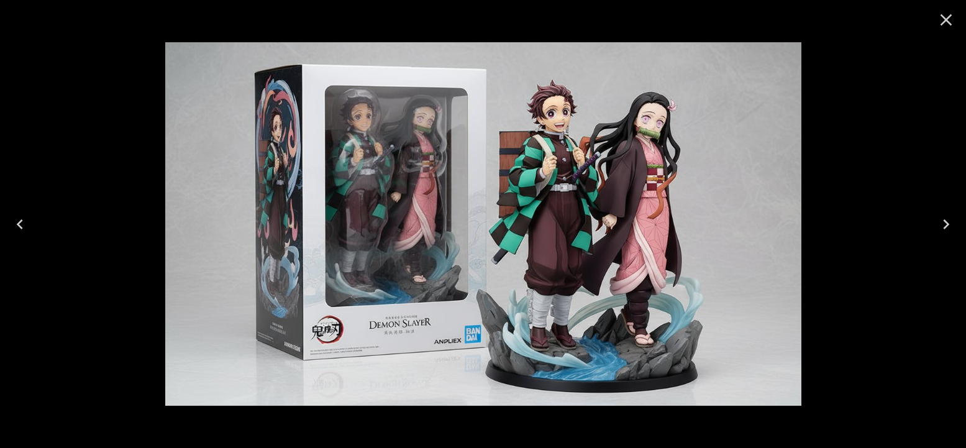
click at [940, 16] on icon "Close" at bounding box center [947, 20] width 20 height 20
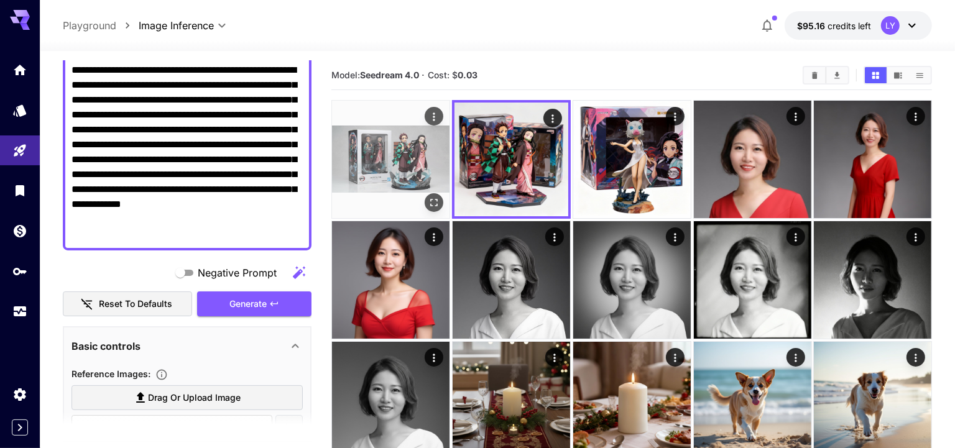
click at [393, 169] on img at bounding box center [390, 159] width 117 height 117
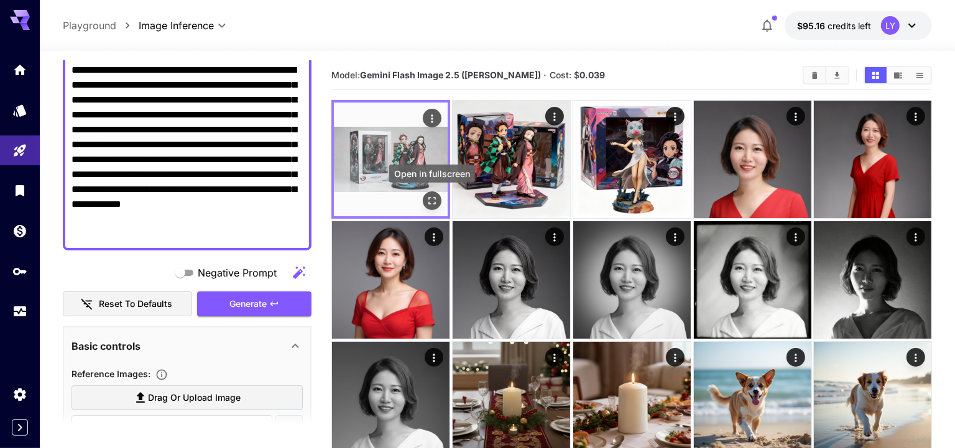
click at [431, 198] on icon "Open in fullscreen" at bounding box center [432, 201] width 12 height 12
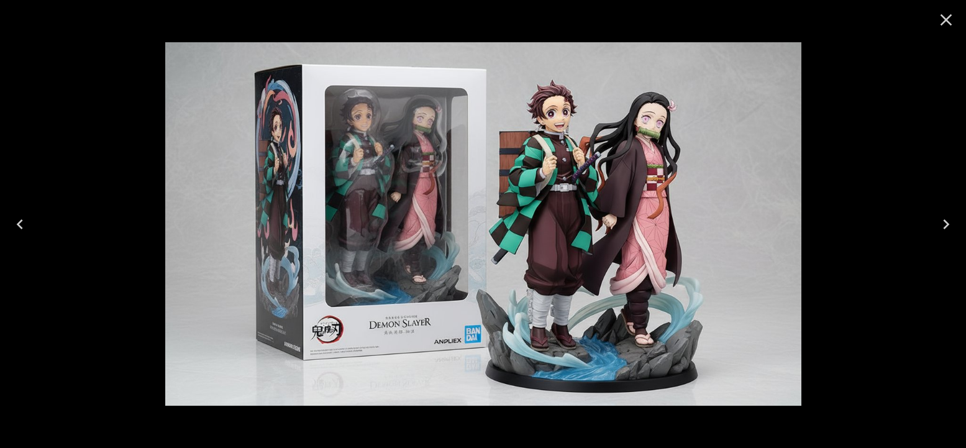
scroll to position [126, 0]
click at [942, 15] on icon "Close" at bounding box center [947, 20] width 12 height 12
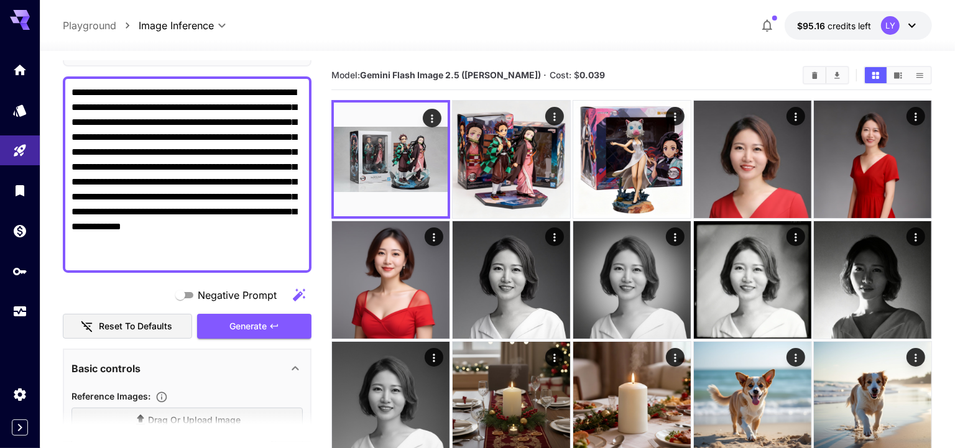
scroll to position [0, 0]
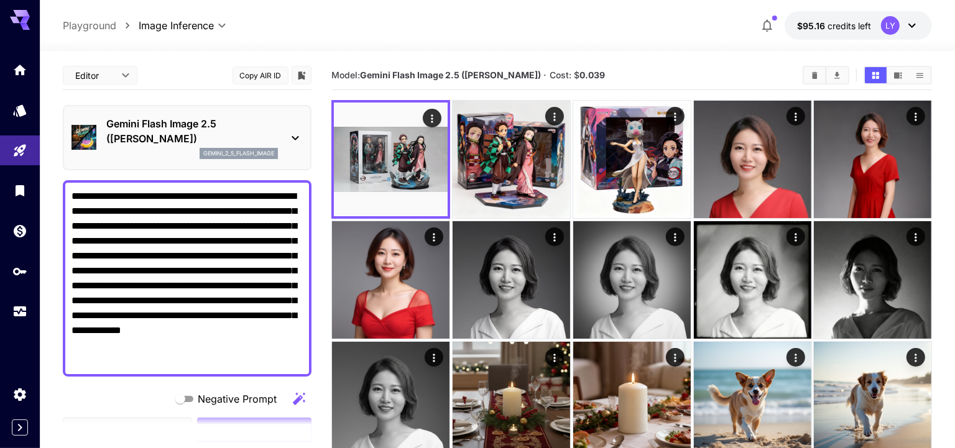
click at [191, 145] on p "Gemini Flash Image 2.5 ([PERSON_NAME])" at bounding box center [192, 131] width 172 height 30
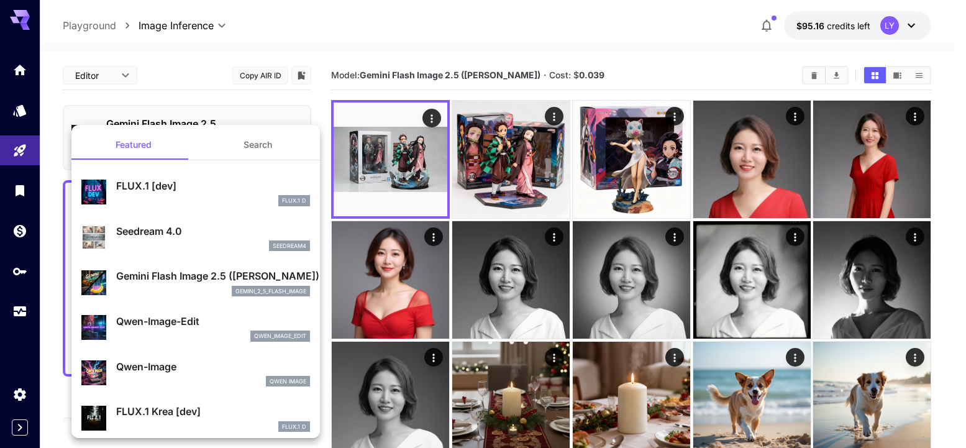
click at [168, 237] on p "Seedream 4.0" at bounding box center [213, 231] width 194 height 15
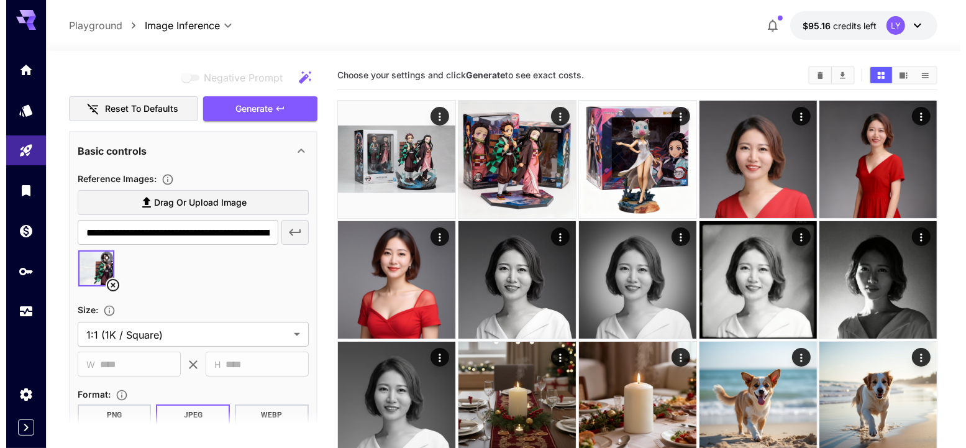
scroll to position [398, 0]
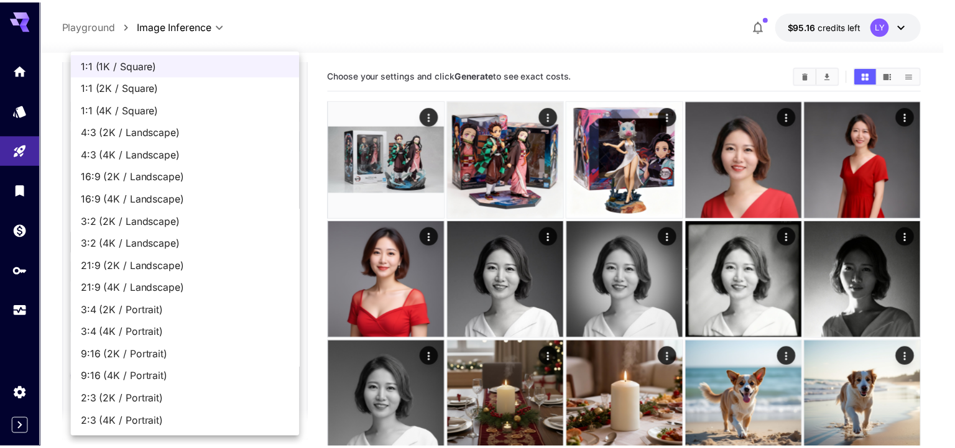
scroll to position [0, 0]
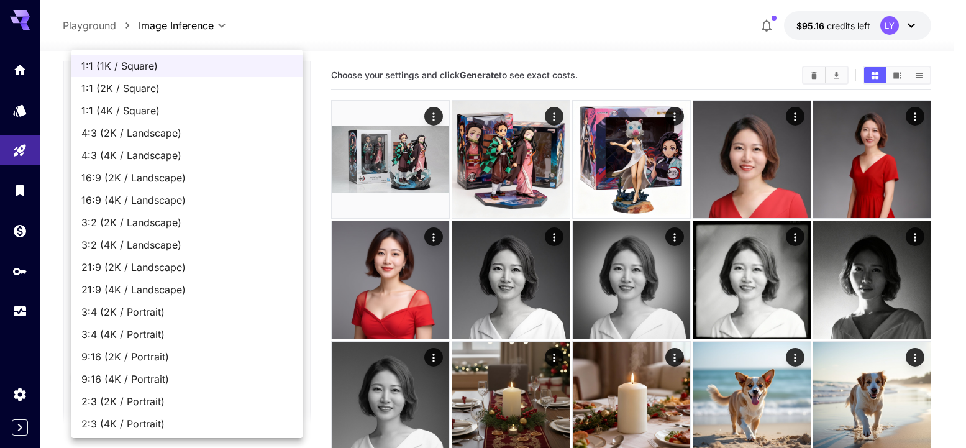
click at [49, 239] on div at bounding box center [483, 224] width 966 height 448
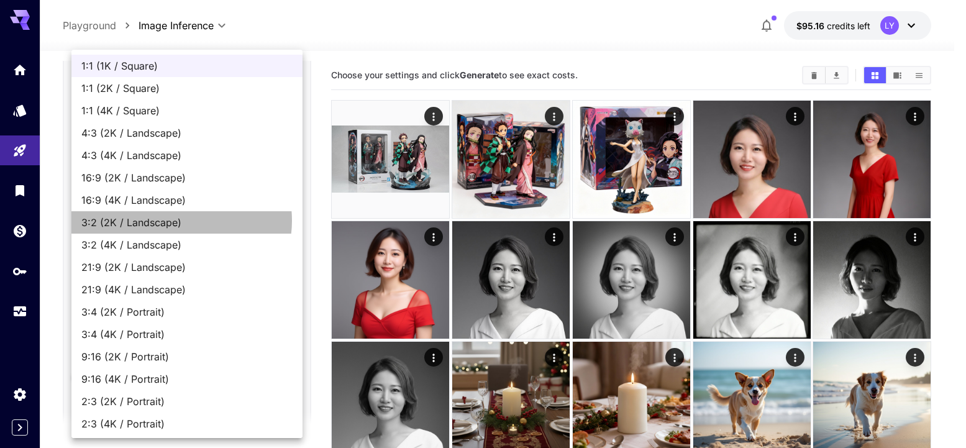
click at [179, 221] on span "3:2 (2K / Landscape)" at bounding box center [186, 222] width 211 height 15
type input "**********"
type input "****"
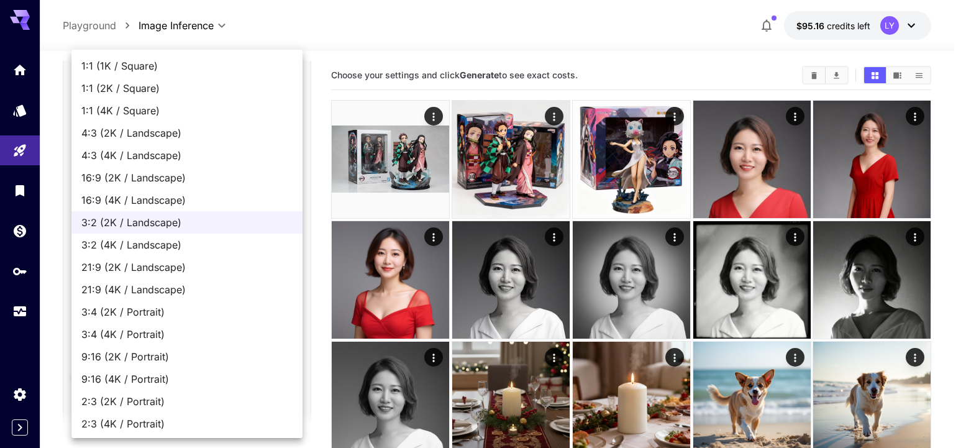
click at [167, 200] on span "16:9 (4K / Landscape)" at bounding box center [186, 200] width 211 height 15
type input "**********"
type input "****"
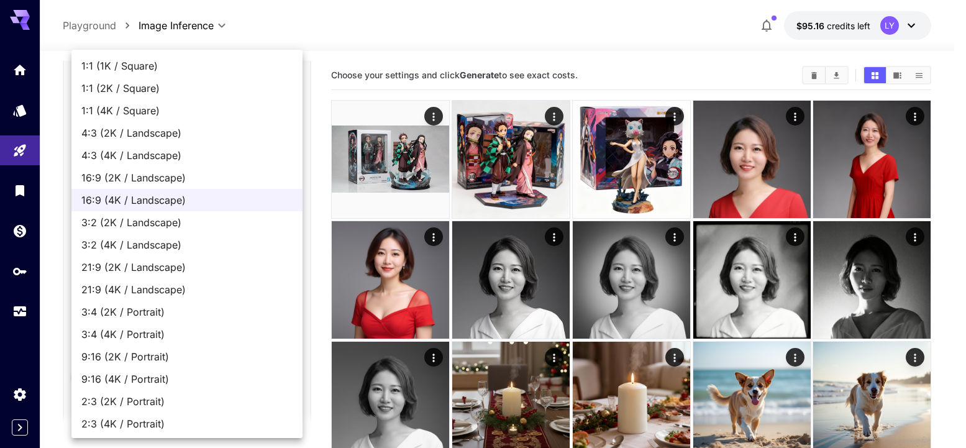
click at [179, 138] on span "4:3 (2K / Landscape)" at bounding box center [186, 133] width 211 height 15
type input "**********"
type input "****"
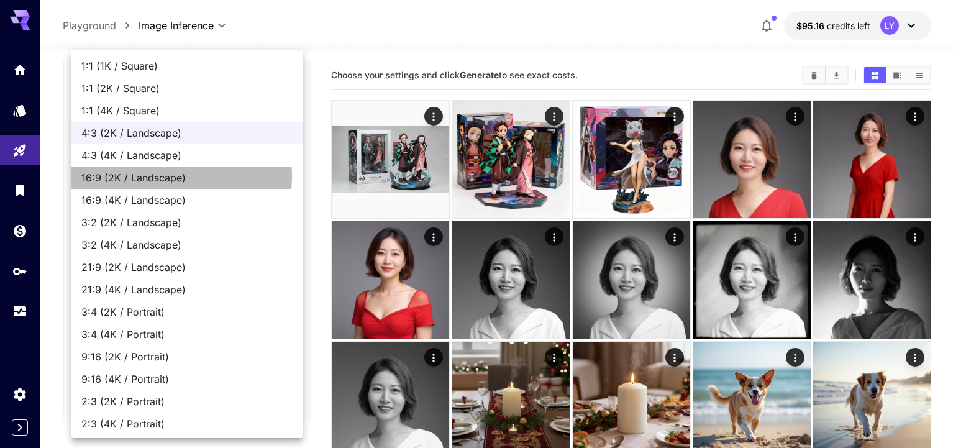
click at [158, 176] on span "16:9 (2K / Landscape)" at bounding box center [186, 177] width 211 height 15
type input "**********"
type input "****"
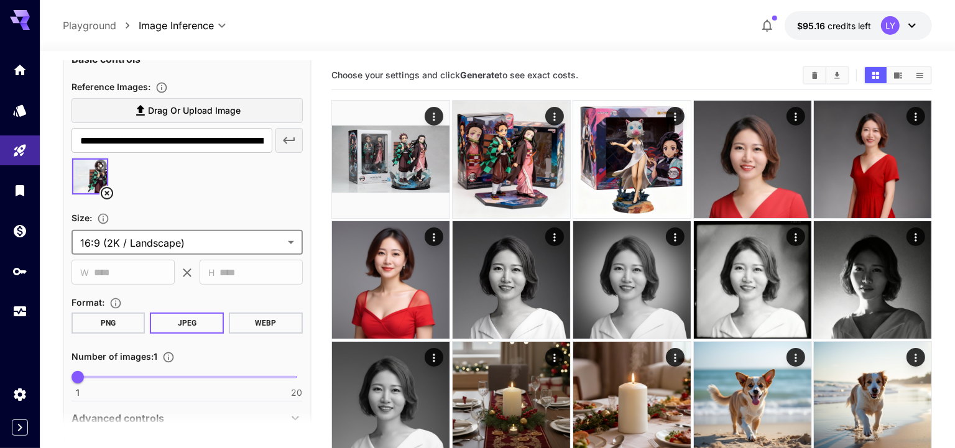
scroll to position [246, 0]
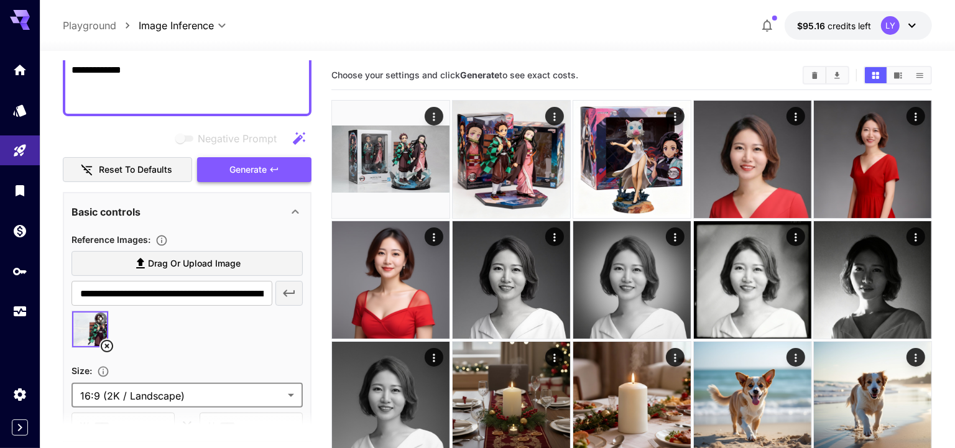
click at [236, 168] on span "Generate" at bounding box center [247, 170] width 37 height 16
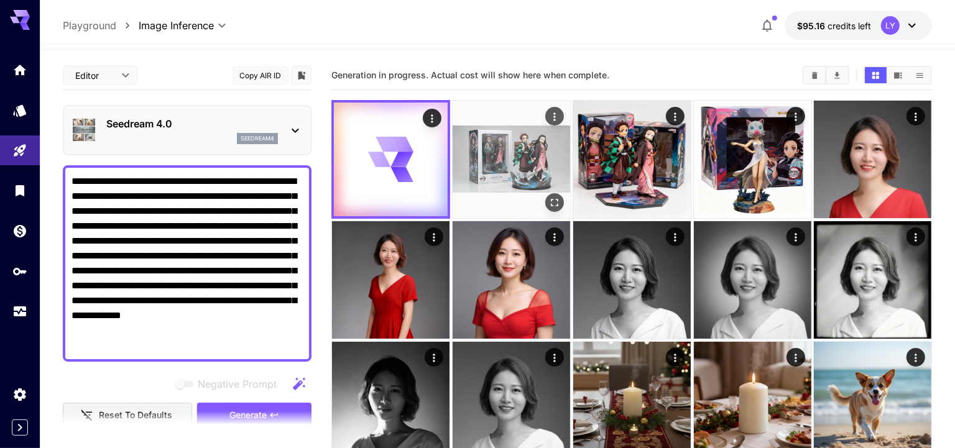
scroll to position [246, 0]
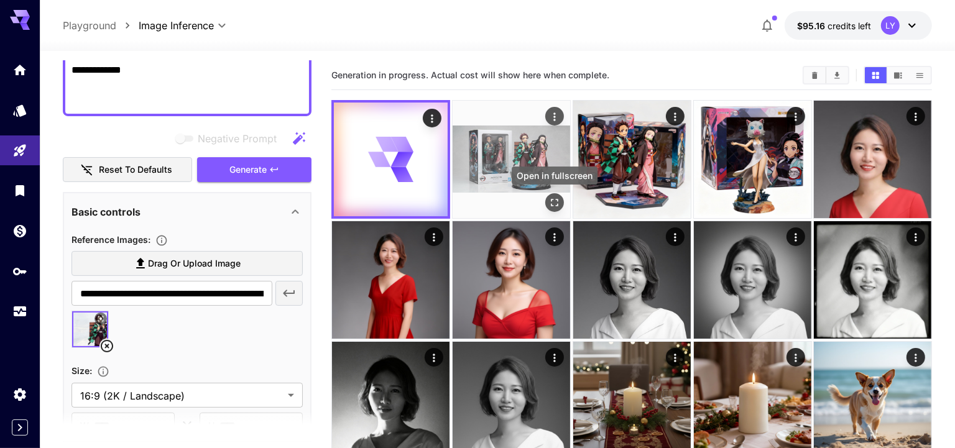
click at [555, 203] on icon "Open in fullscreen" at bounding box center [554, 202] width 12 height 12
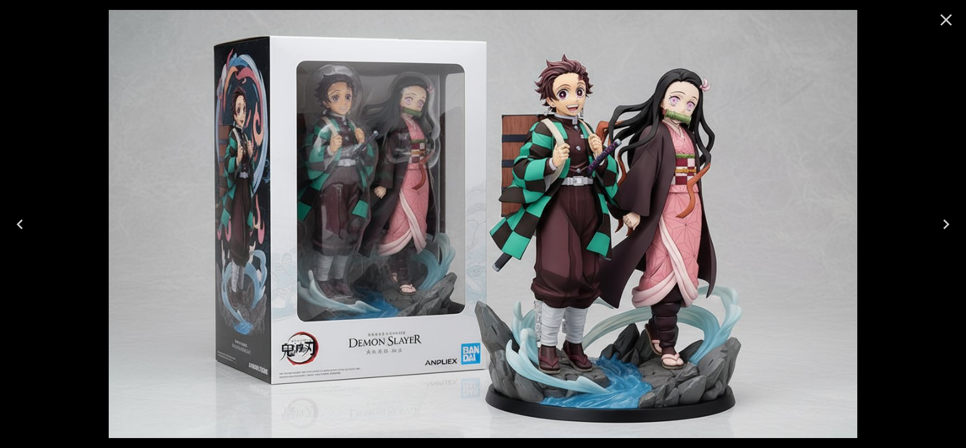
click at [950, 19] on icon "Close" at bounding box center [947, 20] width 20 height 20
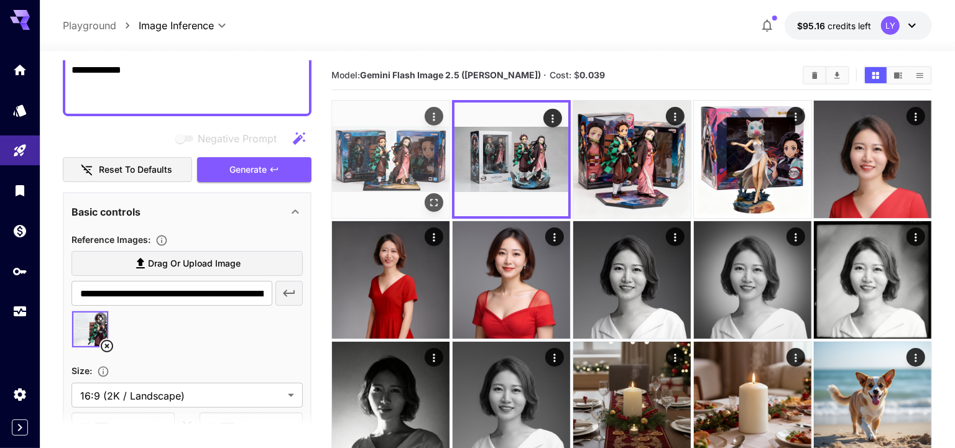
click at [395, 185] on img at bounding box center [390, 159] width 117 height 117
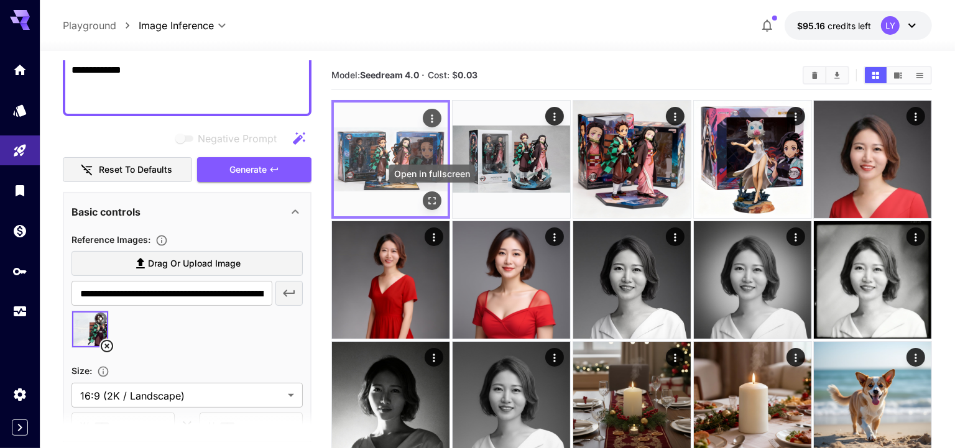
click at [428, 197] on icon "Open in fullscreen" at bounding box center [431, 200] width 7 height 7
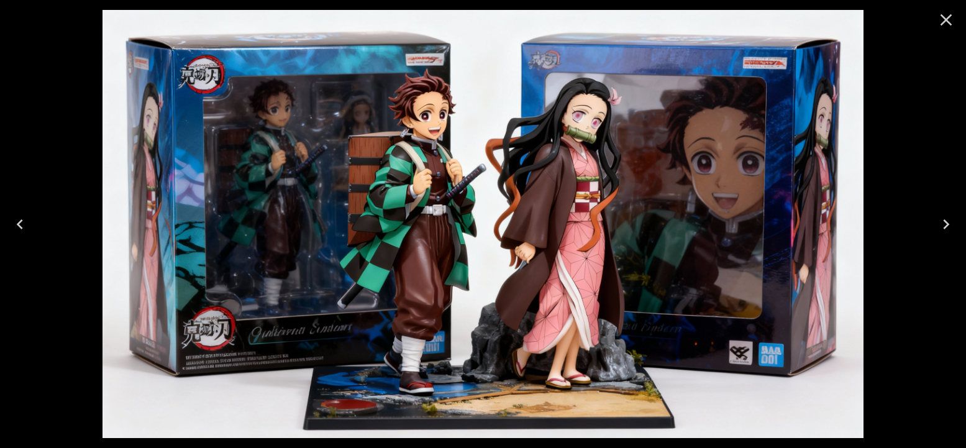
click at [944, 25] on icon "Close" at bounding box center [947, 20] width 20 height 20
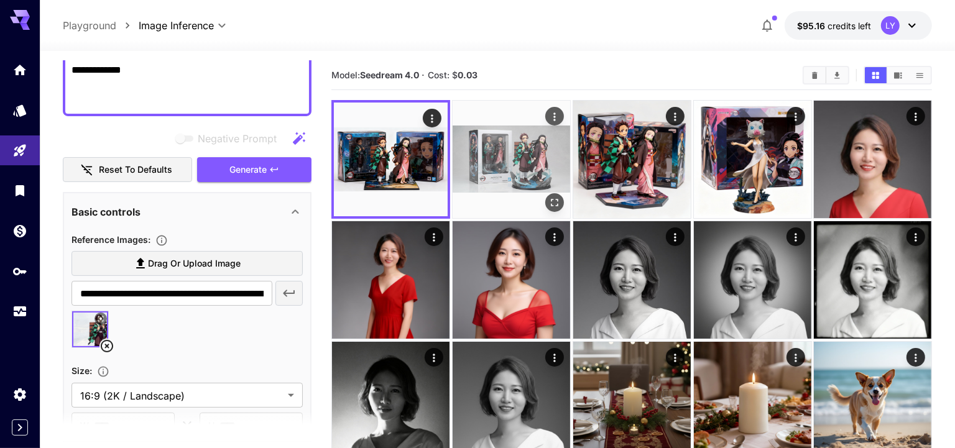
click at [510, 158] on img at bounding box center [510, 159] width 117 height 117
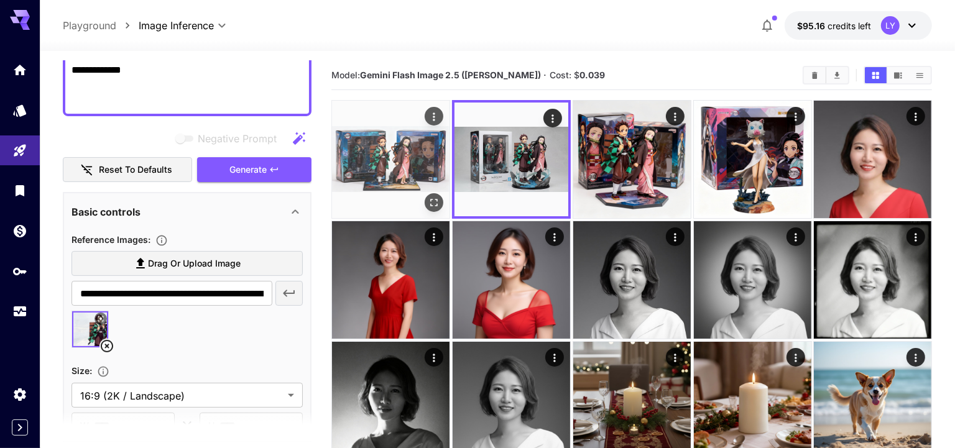
click at [360, 171] on img at bounding box center [390, 159] width 117 height 117
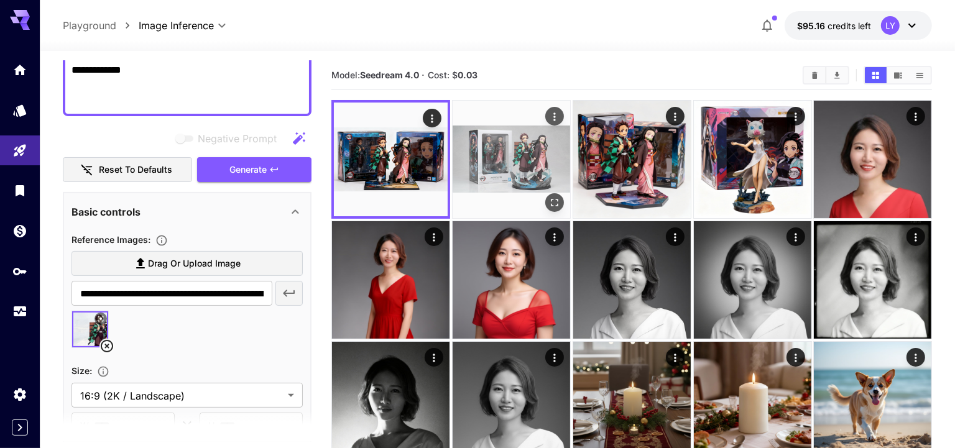
click at [498, 144] on img at bounding box center [510, 159] width 117 height 117
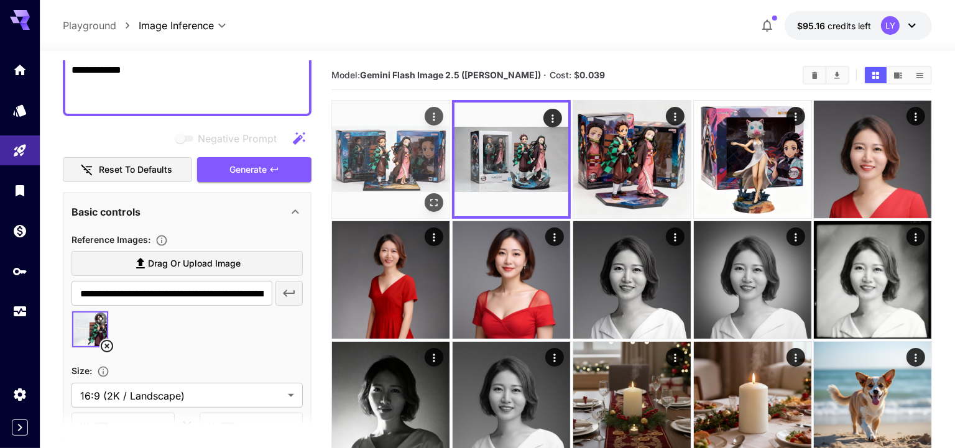
click at [386, 157] on img at bounding box center [390, 159] width 117 height 117
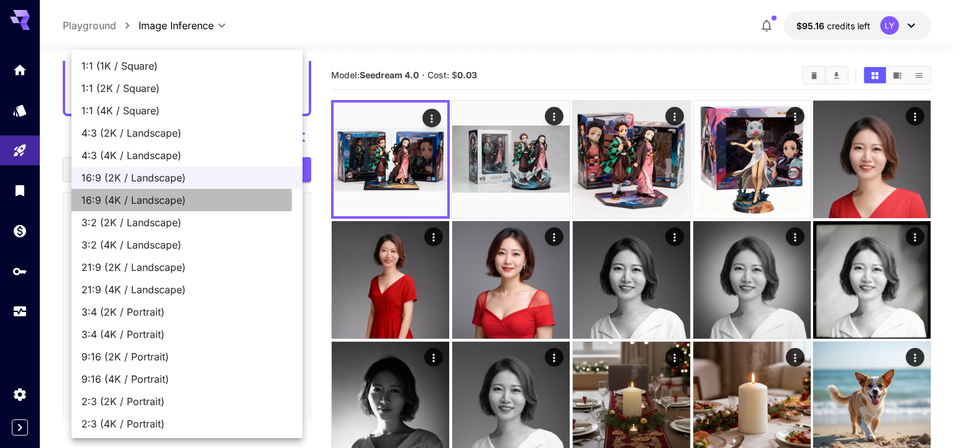
click at [136, 199] on span "16:9 (4K / Landscape)" at bounding box center [186, 200] width 211 height 15
type input "**********"
type input "****"
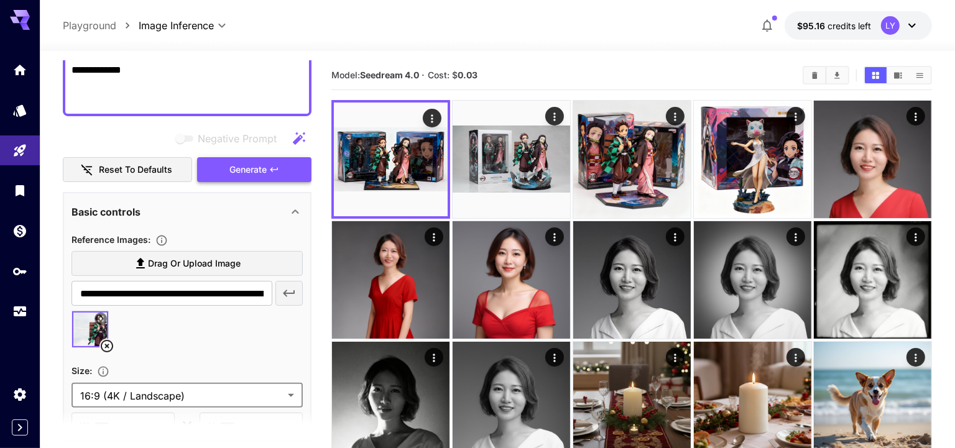
click at [254, 173] on span "Generate" at bounding box center [247, 170] width 37 height 16
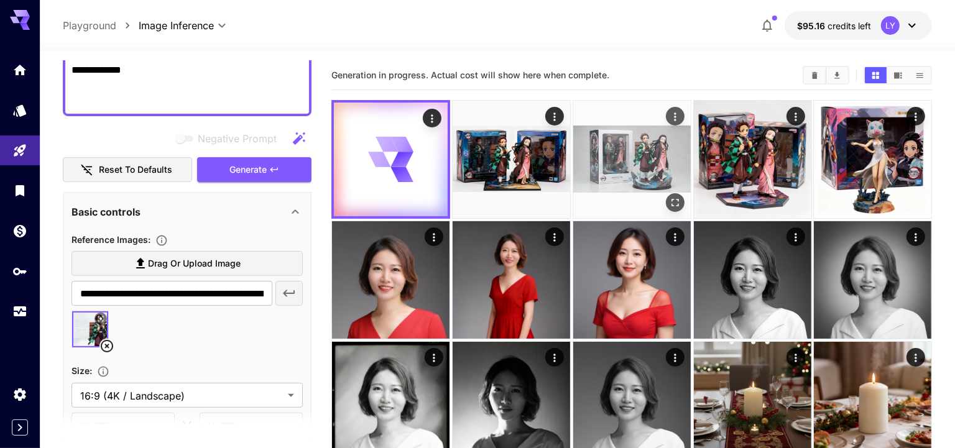
click at [631, 175] on img at bounding box center [631, 159] width 117 height 117
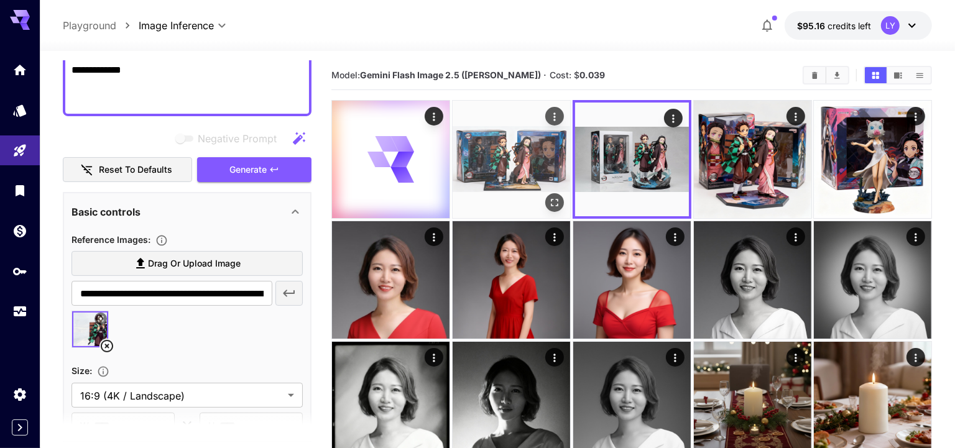
click at [530, 181] on img at bounding box center [510, 159] width 117 height 117
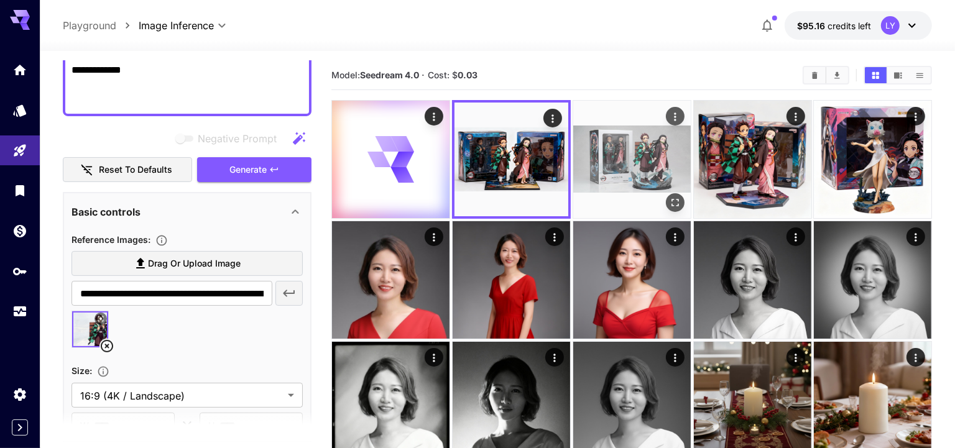
click at [625, 160] on img at bounding box center [631, 159] width 117 height 117
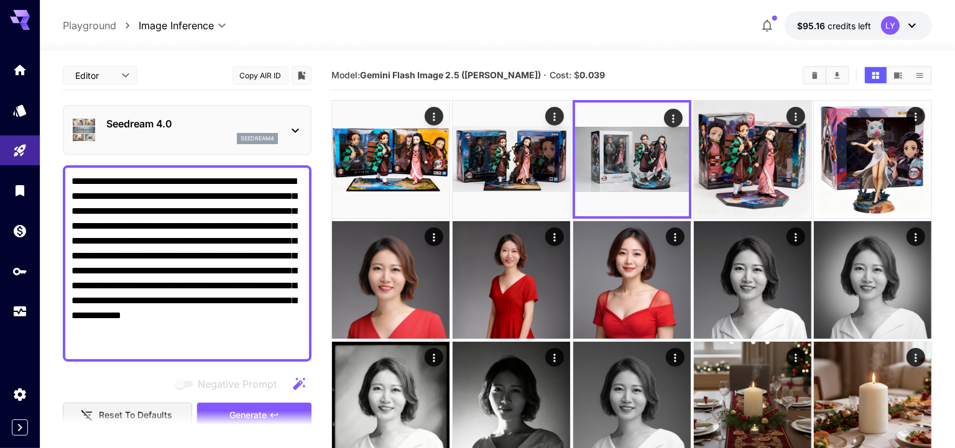
scroll to position [246, 0]
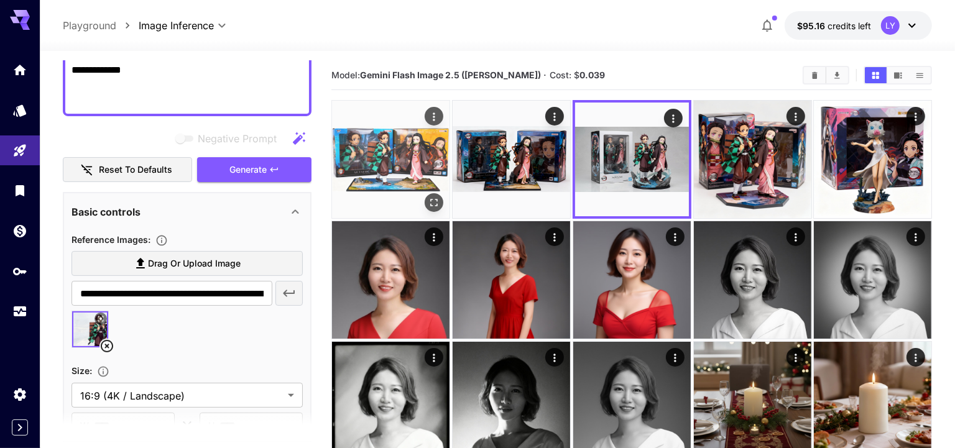
click at [387, 155] on img at bounding box center [390, 159] width 117 height 117
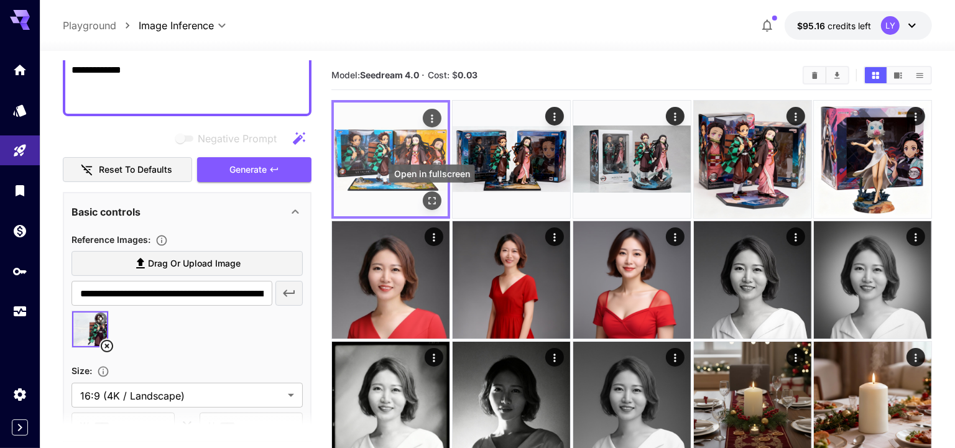
click at [431, 201] on icon "Open in fullscreen" at bounding box center [432, 201] width 12 height 12
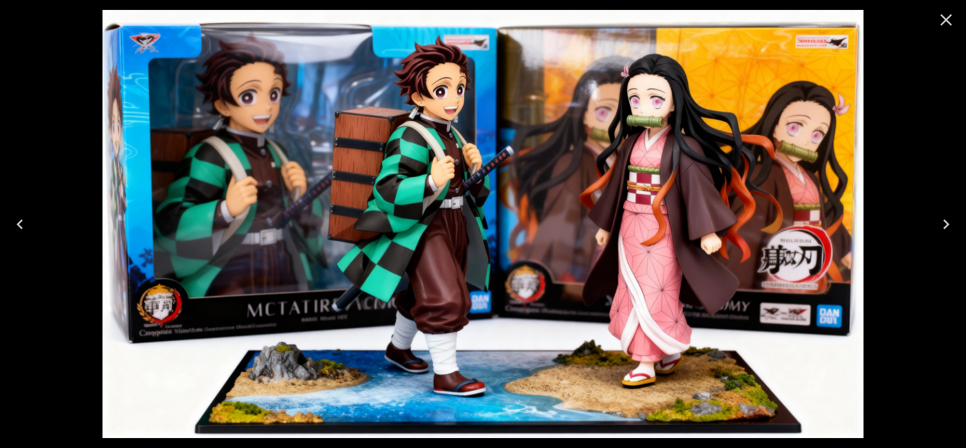
click at [940, 22] on icon "Close" at bounding box center [947, 20] width 20 height 20
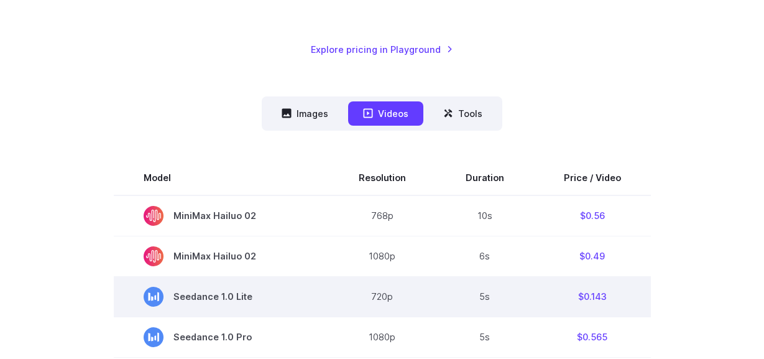
scroll to position [270, 0]
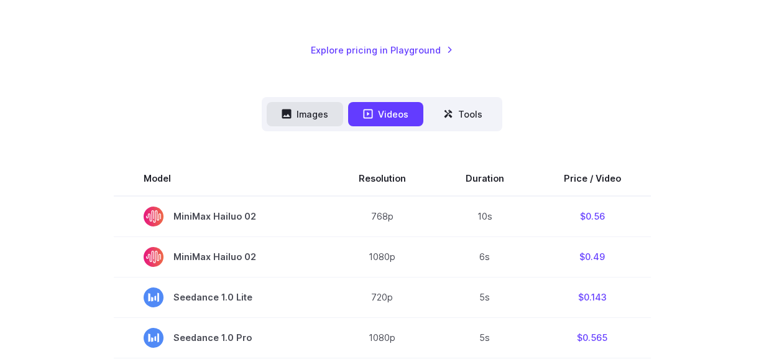
click at [325, 117] on button "Images" at bounding box center [305, 114] width 76 height 24
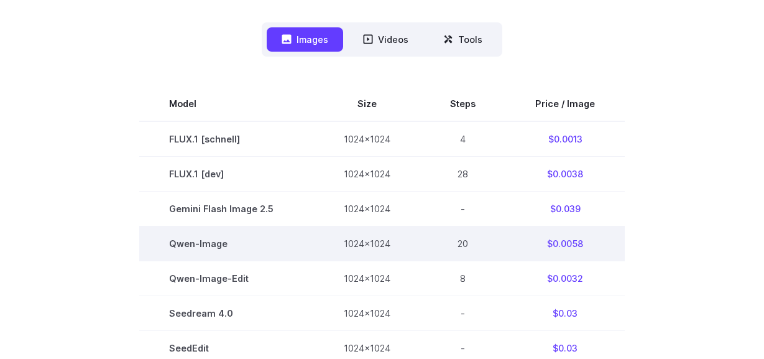
scroll to position [344, 0]
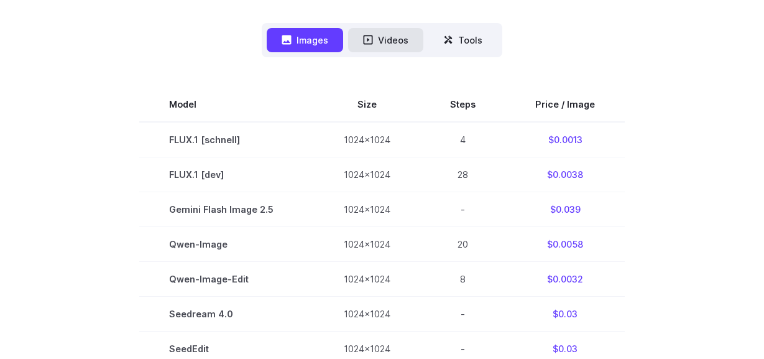
click at [386, 43] on button "Videos" at bounding box center [385, 40] width 75 height 24
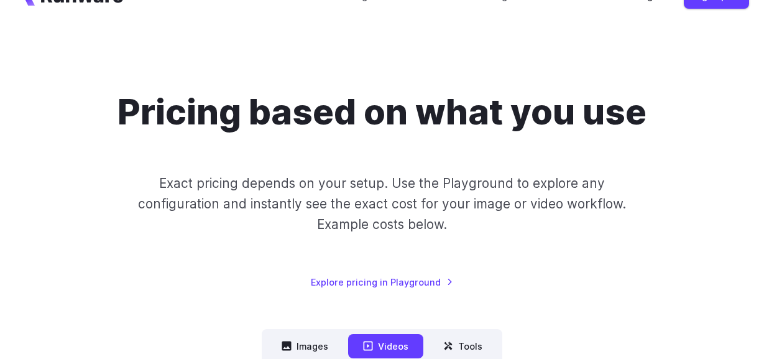
scroll to position [0, 0]
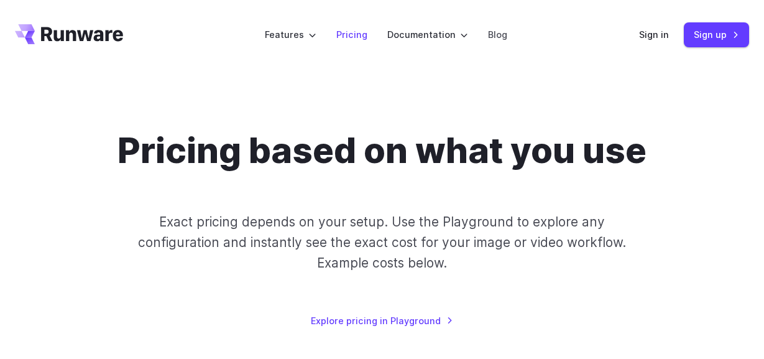
click at [350, 32] on link "Pricing" at bounding box center [351, 34] width 31 height 14
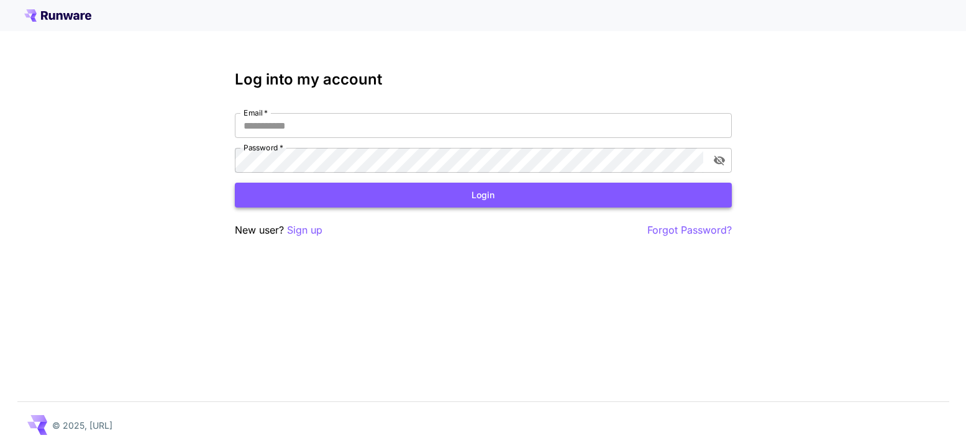
type input "**********"
click at [540, 196] on button "Login" at bounding box center [483, 195] width 497 height 25
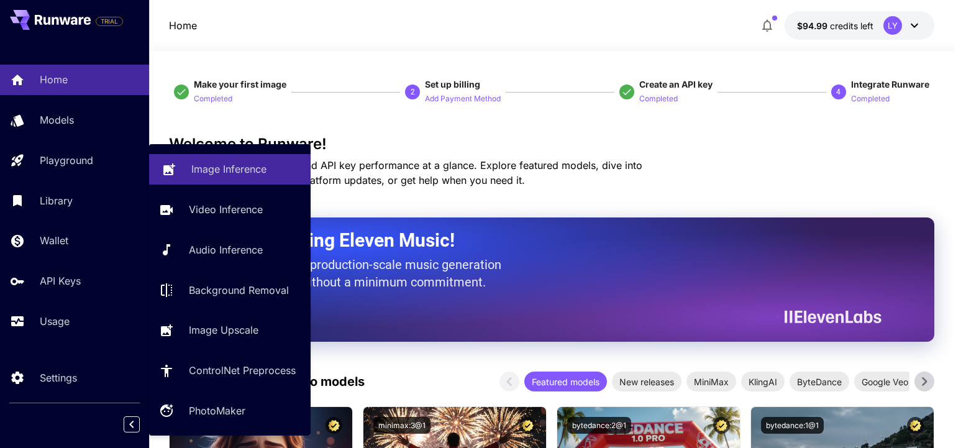
click at [234, 173] on p "Image Inference" at bounding box center [228, 169] width 75 height 15
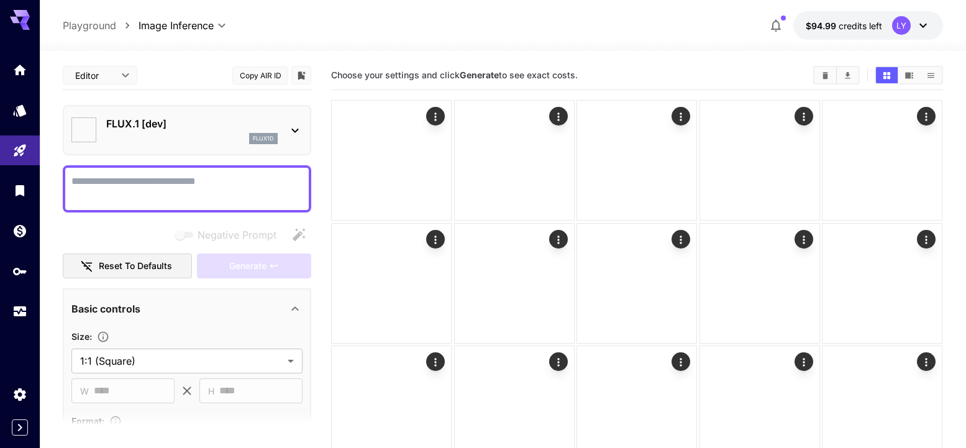
type input "**********"
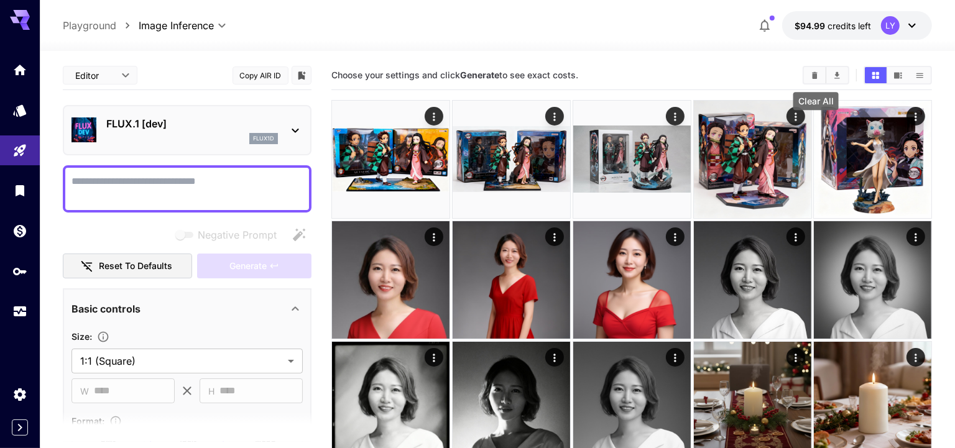
click at [814, 72] on icon "Clear All" at bounding box center [815, 74] width 6 height 7
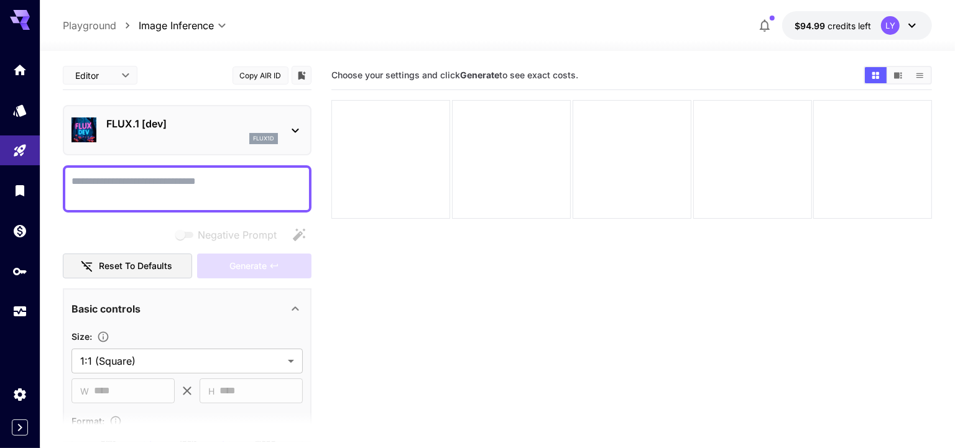
click at [151, 154] on div "FLUX.1 [dev] flux1d" at bounding box center [187, 130] width 249 height 50
click at [160, 130] on p "FLUX.1 [dev]" at bounding box center [192, 123] width 172 height 15
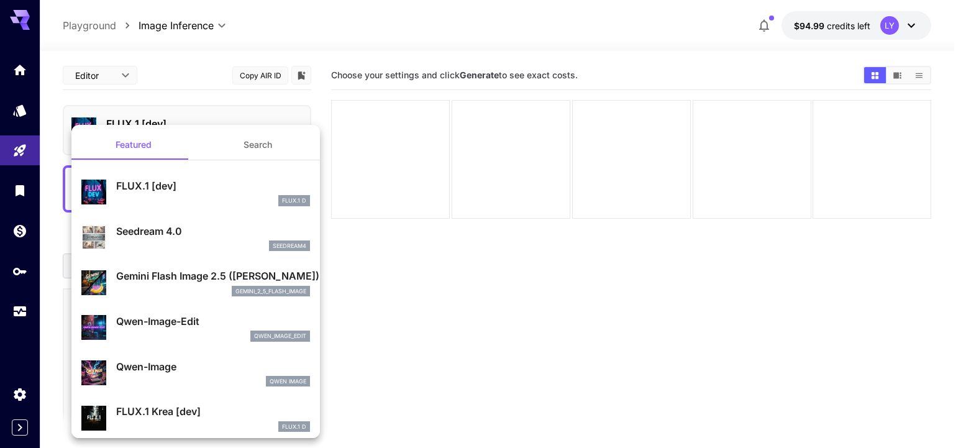
click at [236, 147] on button "Search" at bounding box center [258, 145] width 124 height 30
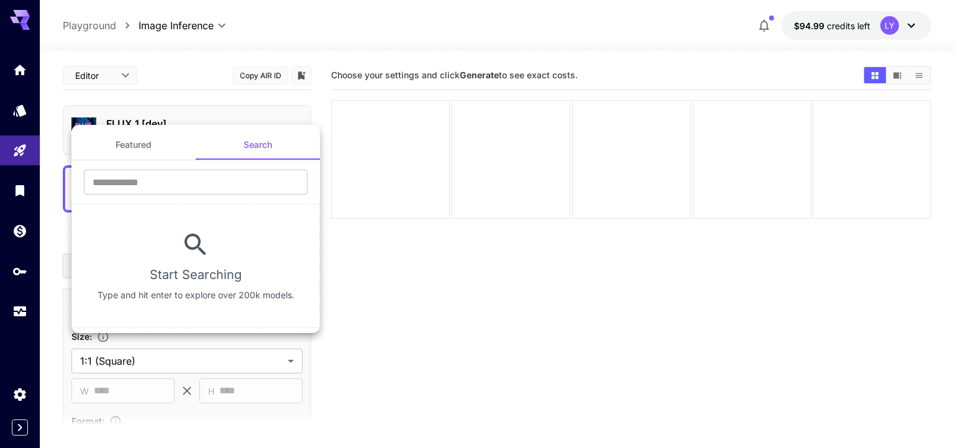
click at [137, 144] on button "Featured" at bounding box center [133, 145] width 124 height 30
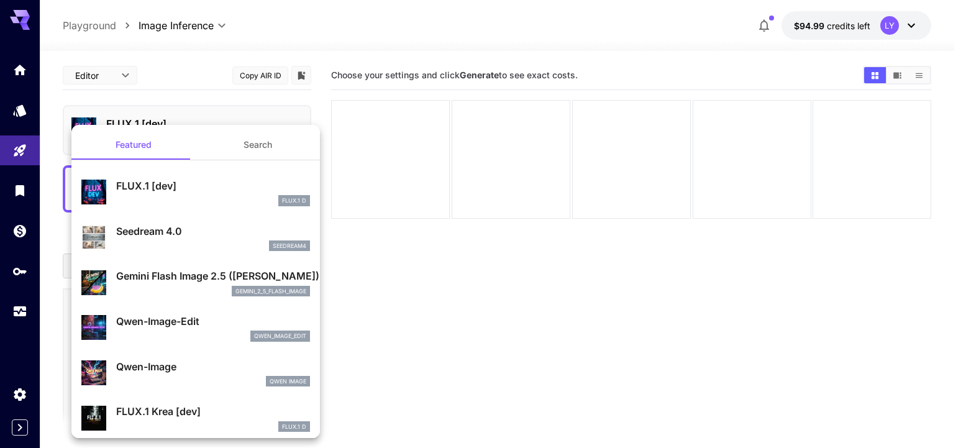
click at [21, 157] on div at bounding box center [483, 224] width 966 height 448
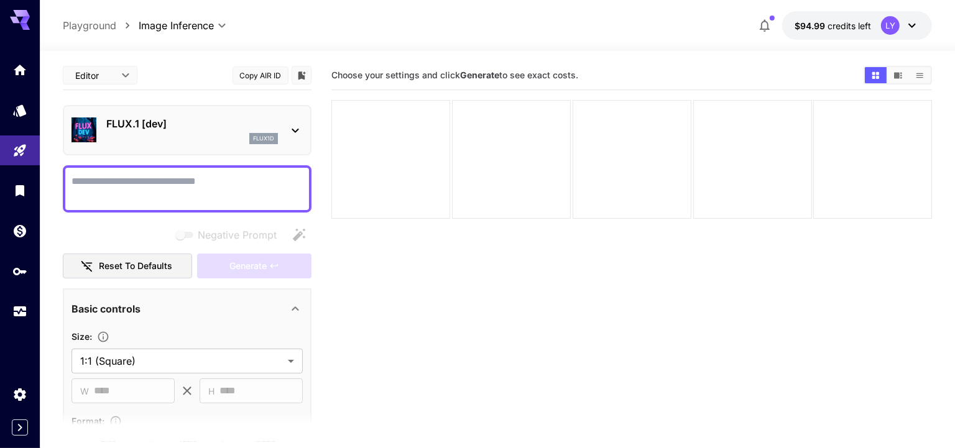
click at [201, 146] on div "FLUX.1 [dev] flux1d" at bounding box center [186, 130] width 231 height 38
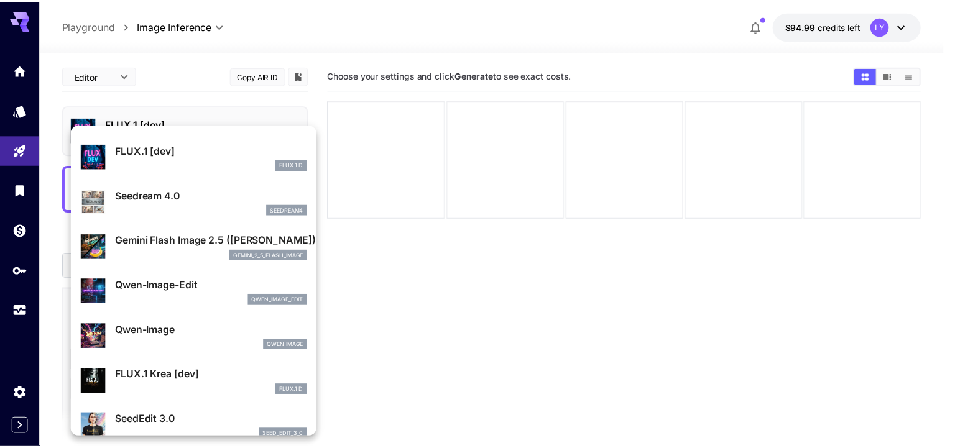
scroll to position [121, 0]
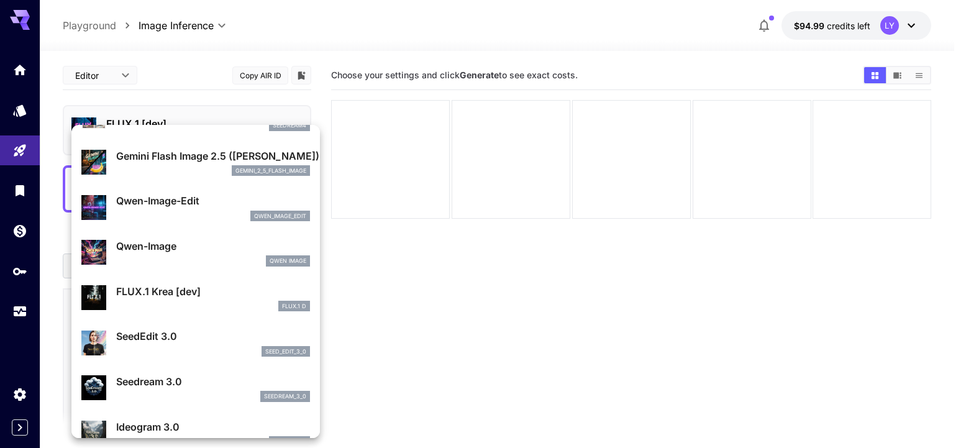
click at [429, 243] on div at bounding box center [483, 224] width 966 height 448
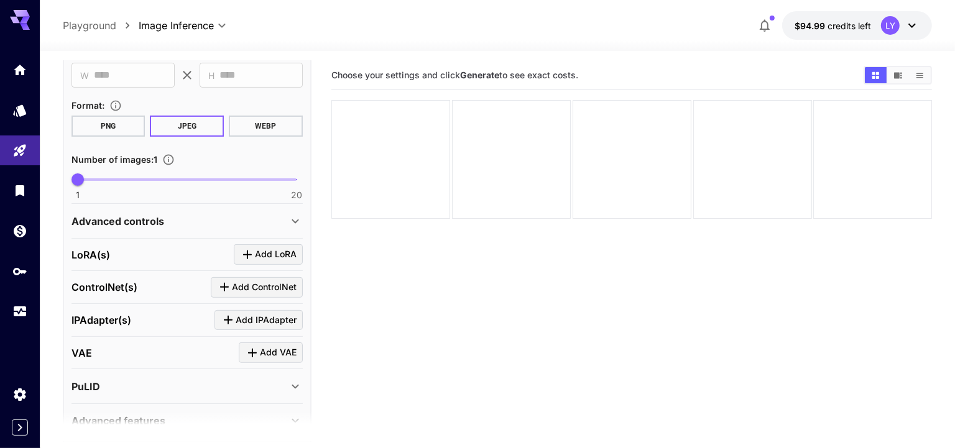
scroll to position [285, 0]
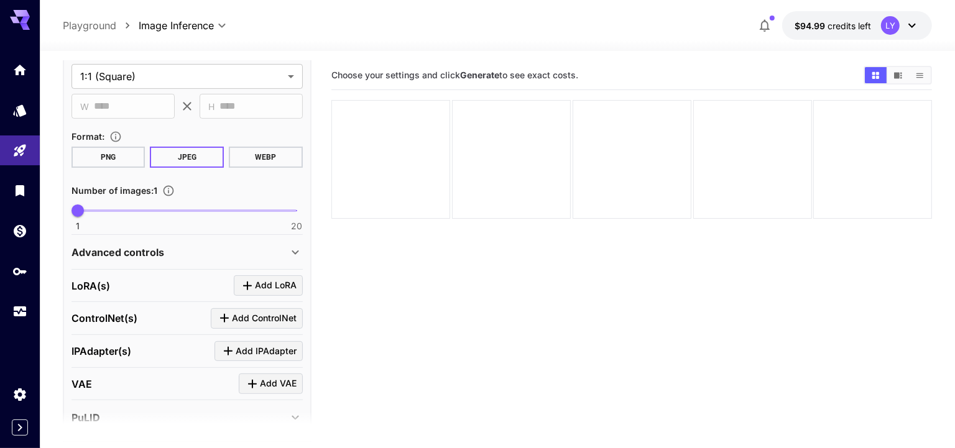
click at [186, 255] on div "Advanced controls" at bounding box center [179, 252] width 216 height 15
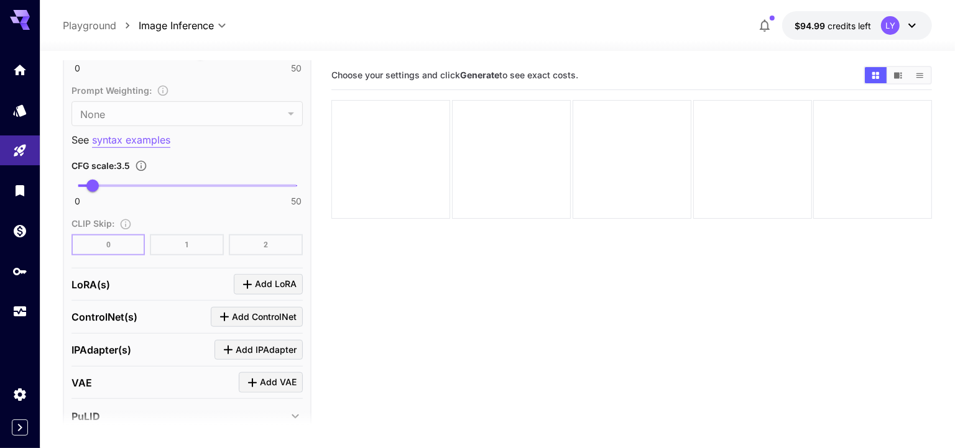
scroll to position [903, 0]
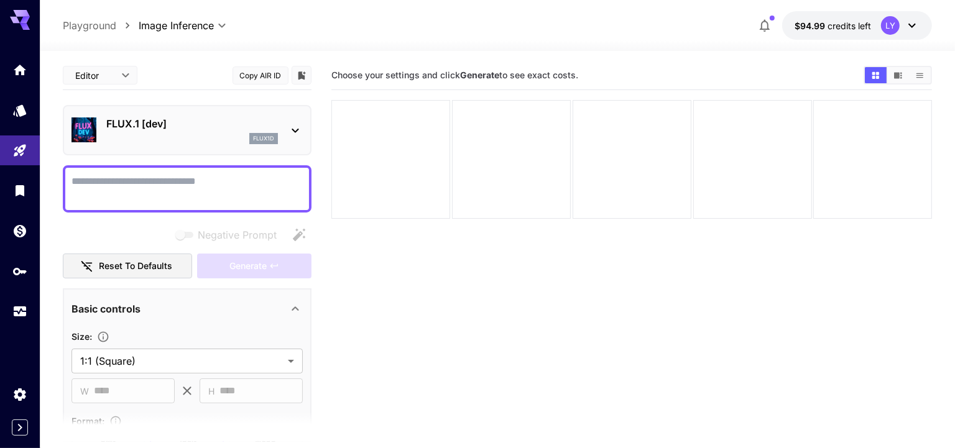
click at [141, 135] on div "flux1d" at bounding box center [192, 138] width 172 height 11
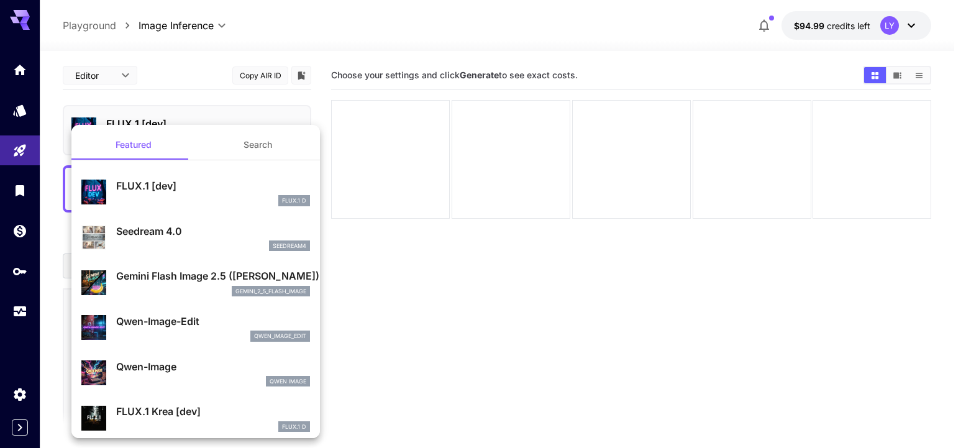
click at [249, 142] on button "Search" at bounding box center [258, 145] width 124 height 30
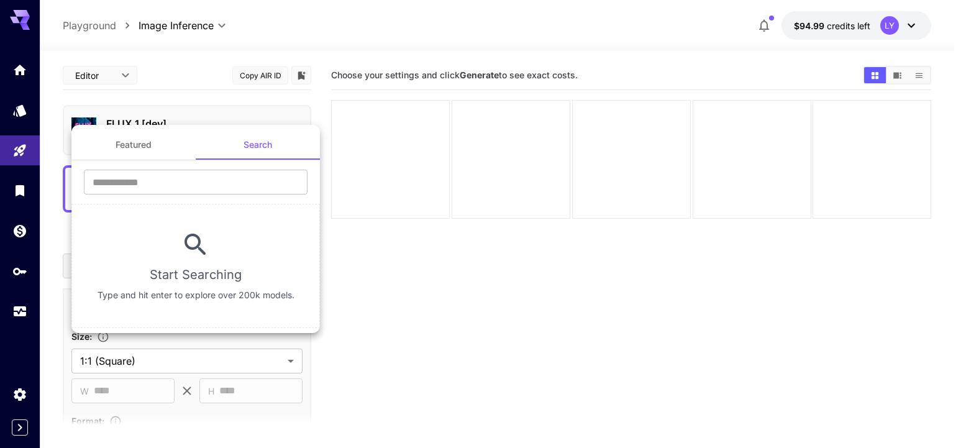
click at [432, 293] on div at bounding box center [483, 224] width 966 height 448
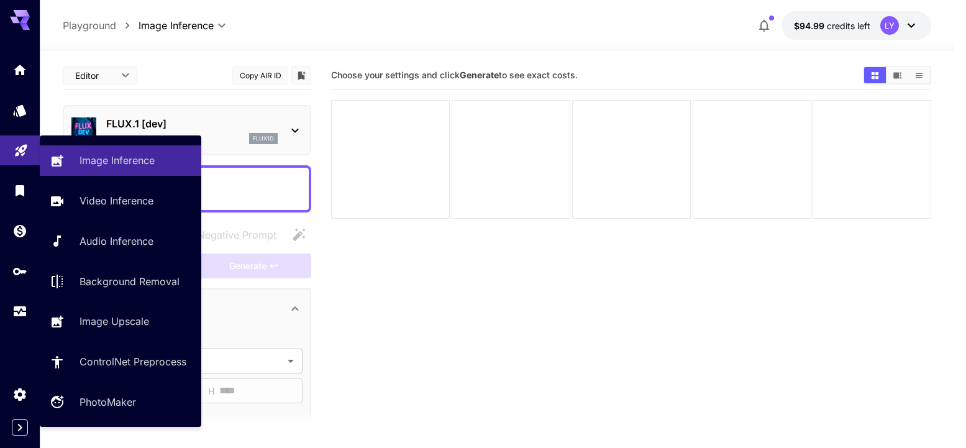
click at [27, 155] on link at bounding box center [20, 150] width 40 height 30
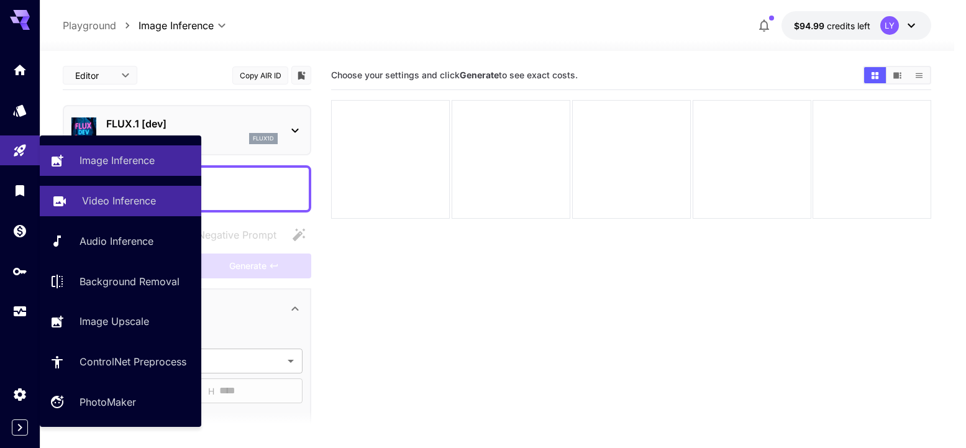
click at [136, 202] on p "Video Inference" at bounding box center [119, 200] width 74 height 15
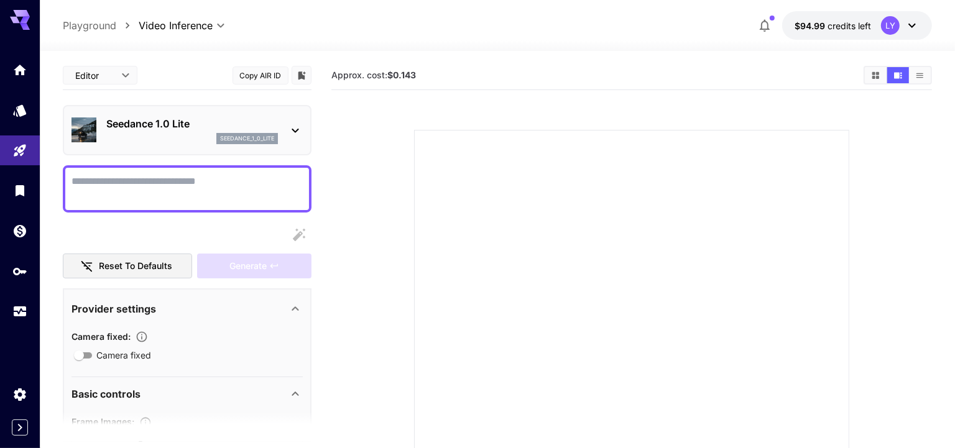
click at [168, 142] on div "seedance_1_0_lite" at bounding box center [192, 138] width 172 height 11
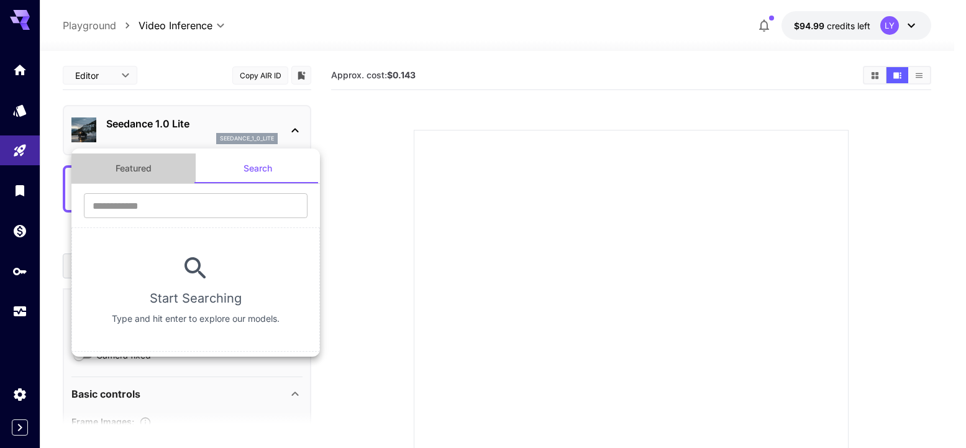
click at [149, 164] on button "Featured" at bounding box center [133, 169] width 124 height 30
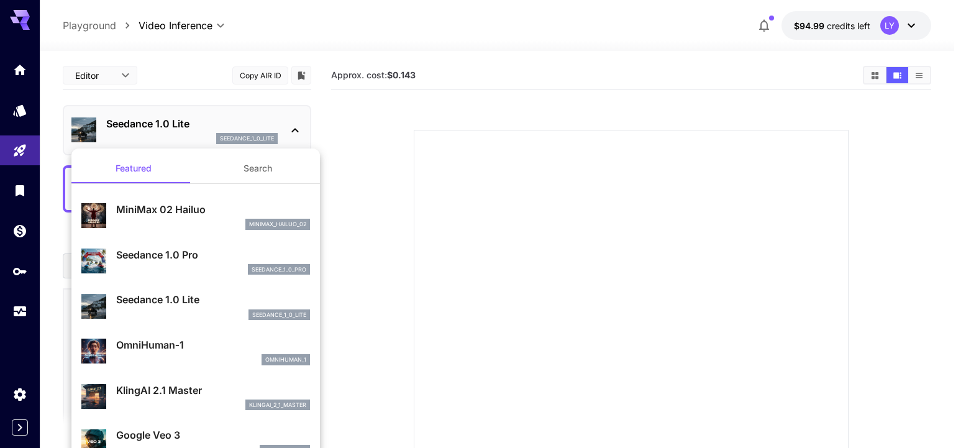
click at [147, 96] on div at bounding box center [483, 224] width 966 height 448
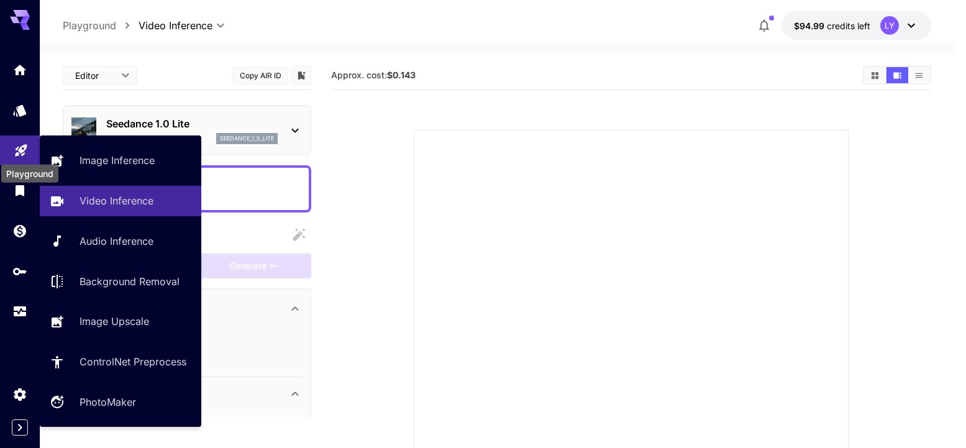
click at [14, 146] on icon "Playground" at bounding box center [21, 146] width 15 height 15
type input "**********"
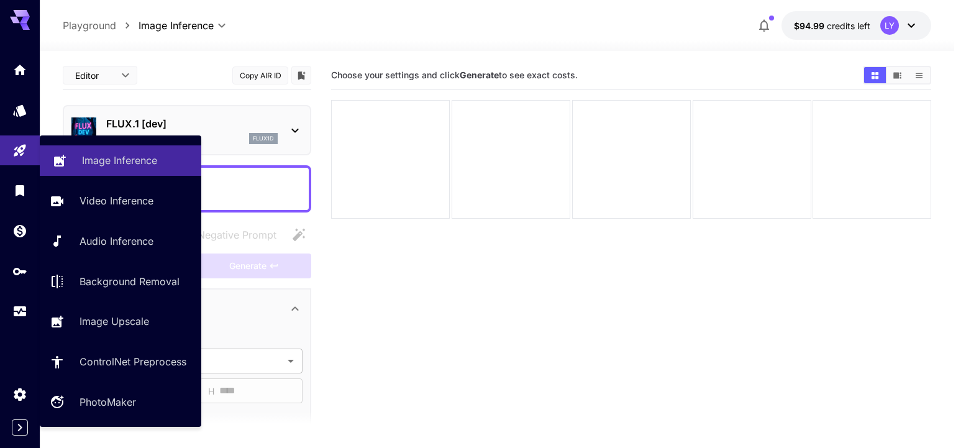
click at [101, 157] on p "Image Inference" at bounding box center [119, 160] width 75 height 15
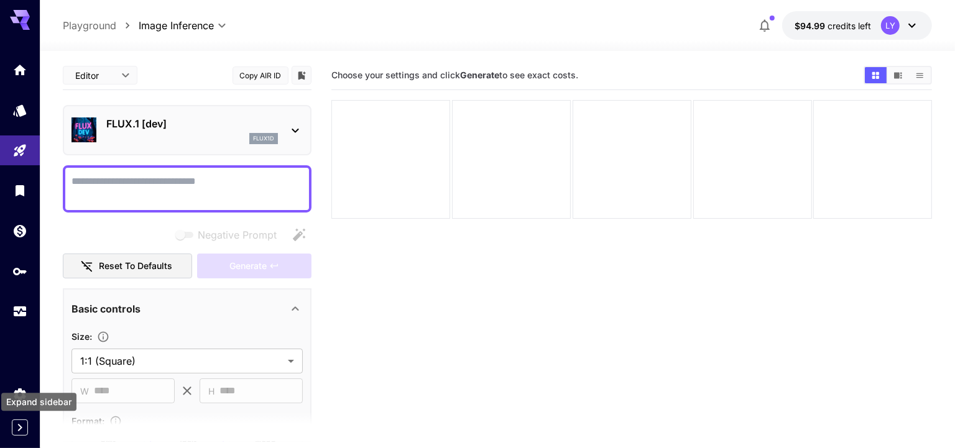
click at [15, 428] on icon "Expand sidebar" at bounding box center [19, 427] width 15 height 15
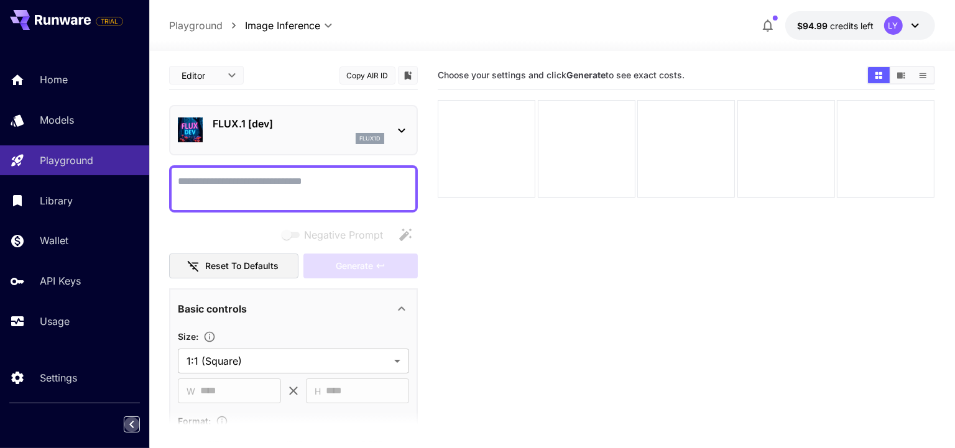
click at [236, 139] on div "flux1d" at bounding box center [299, 138] width 172 height 11
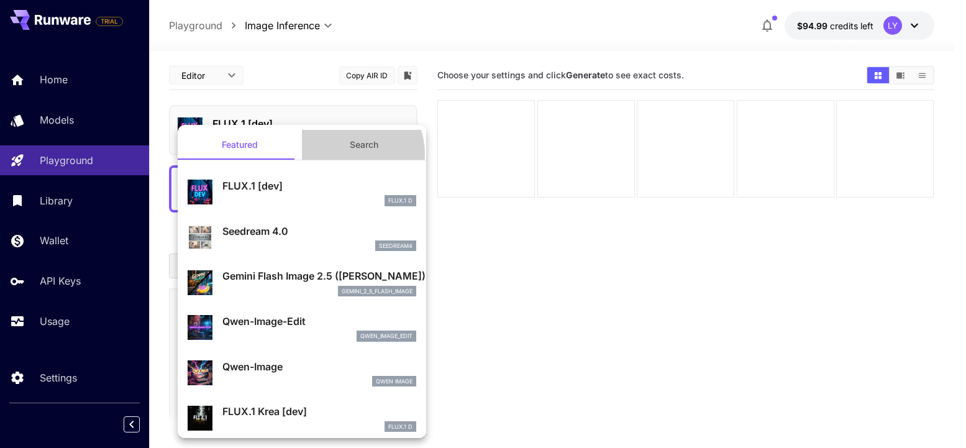
click at [345, 154] on button "Search" at bounding box center [364, 145] width 124 height 30
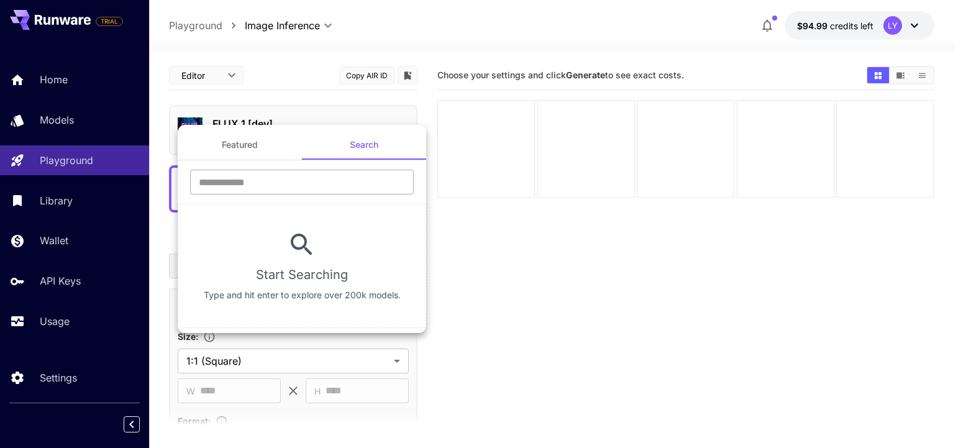
click at [299, 189] on input "text" at bounding box center [302, 182] width 224 height 25
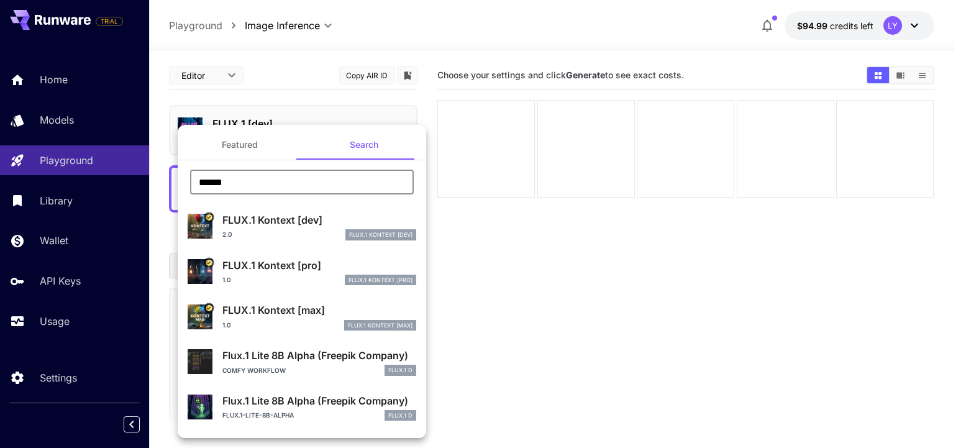
click at [253, 188] on input "******" at bounding box center [302, 182] width 224 height 25
type input "**********"
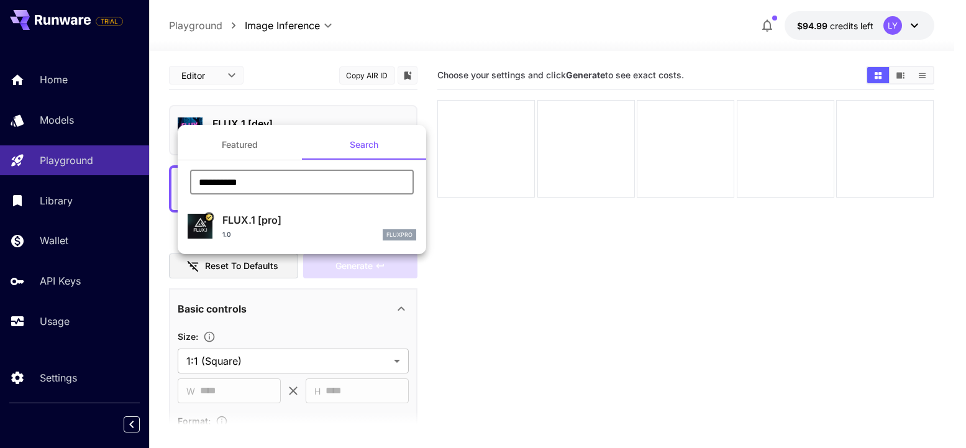
click at [290, 227] on div "FLUX.1 [pro] 1.0 fluxpro" at bounding box center [320, 227] width 194 height 28
type input "**"
type input "***"
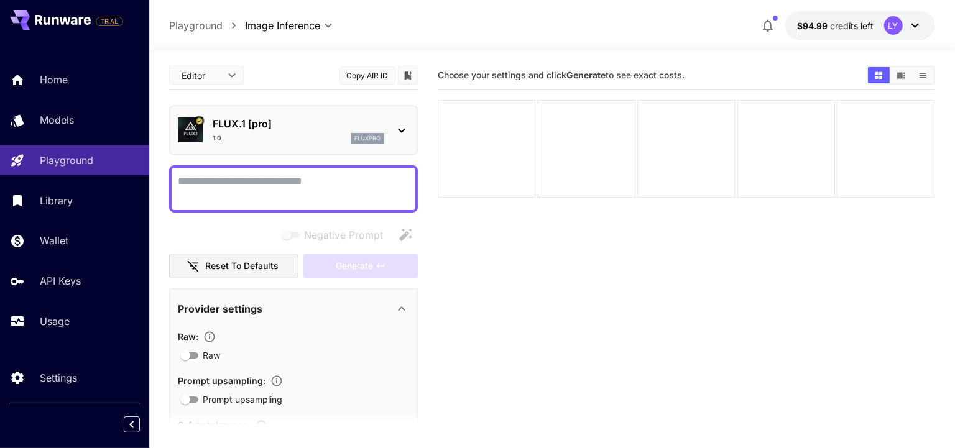
click at [361, 76] on button "Copy AIR ID" at bounding box center [367, 76] width 56 height 18
click at [73, 118] on p "Models" at bounding box center [59, 119] width 34 height 15
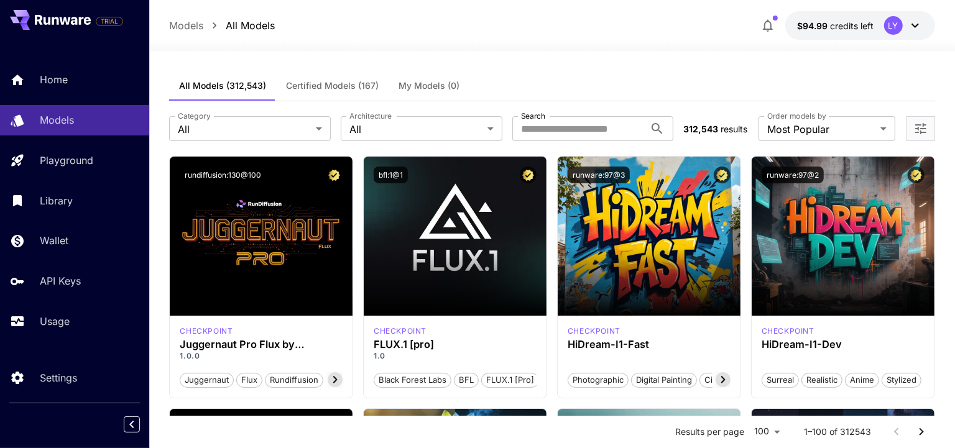
click at [327, 86] on span "Certified Models (167)" at bounding box center [332, 85] width 93 height 11
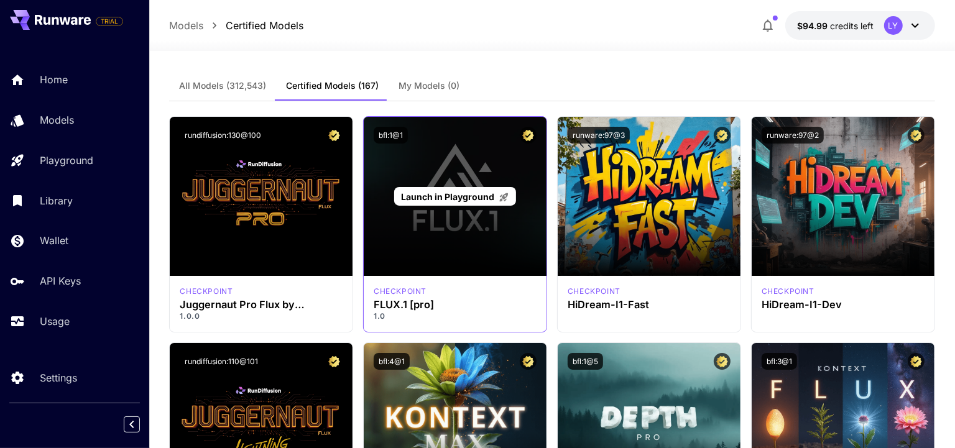
click at [452, 237] on div "Launch in Playground" at bounding box center [455, 196] width 183 height 159
click at [446, 195] on span "Launch in Playground" at bounding box center [448, 196] width 93 height 11
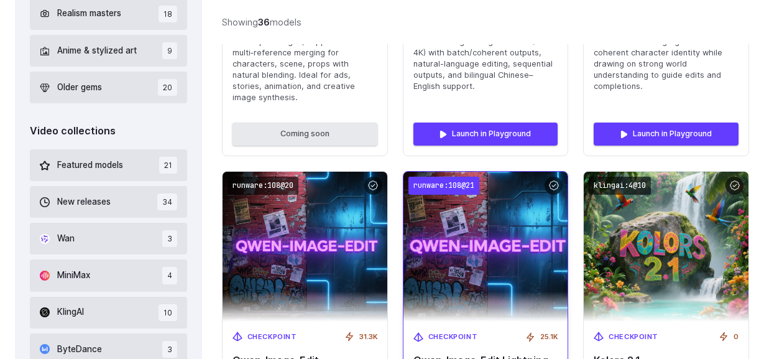
scroll to position [676, 0]
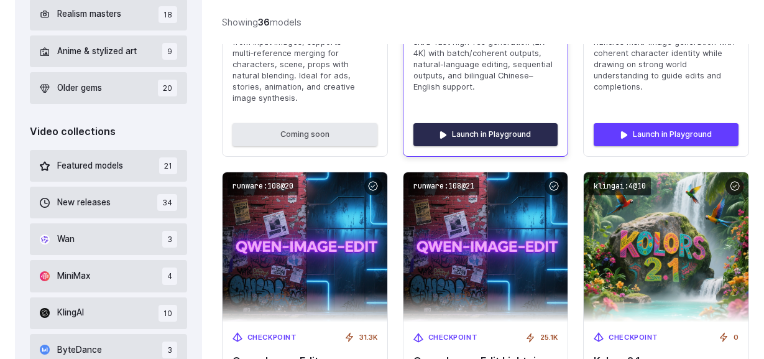
click at [515, 135] on link "Launch in Playground" at bounding box center [485, 134] width 145 height 22
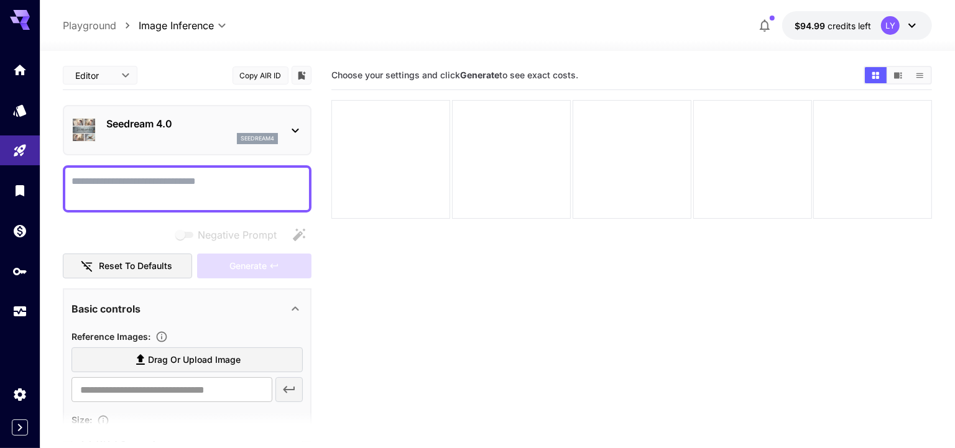
click at [144, 139] on div "seedream4" at bounding box center [192, 138] width 172 height 11
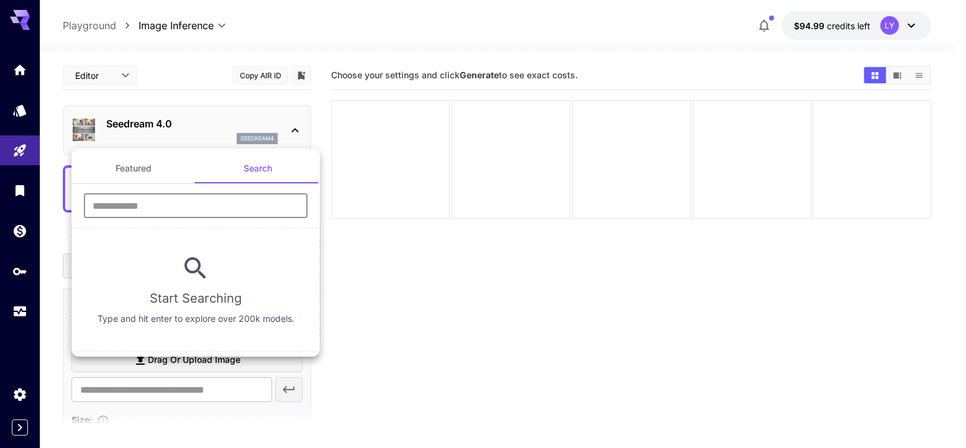
click at [206, 202] on input "text" at bounding box center [196, 205] width 224 height 25
paste input "**********"
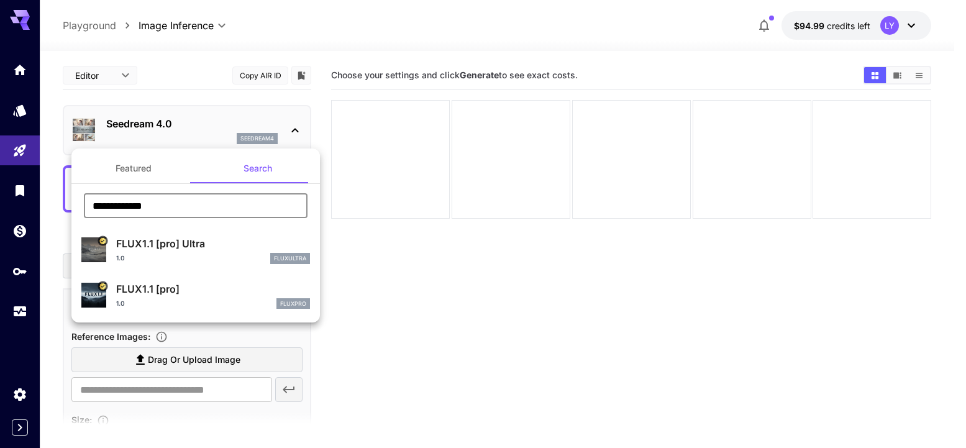
type input "**********"
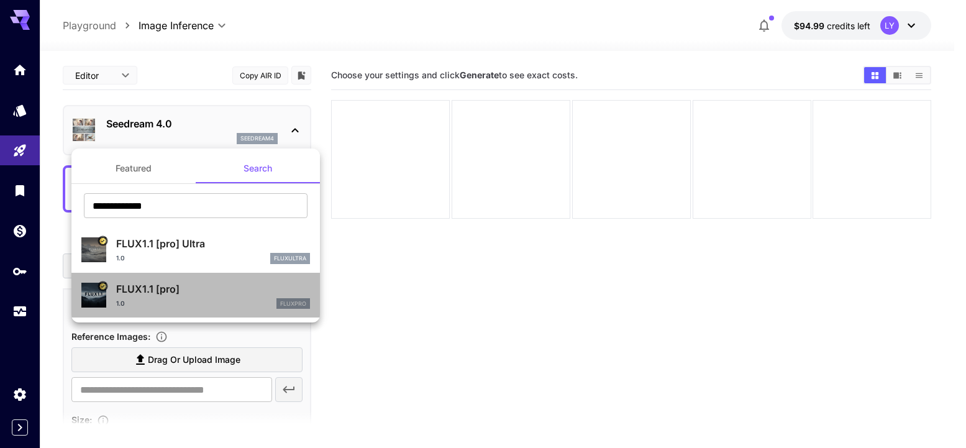
click at [218, 291] on p "FLUX1.1 [pro]" at bounding box center [213, 289] width 194 height 15
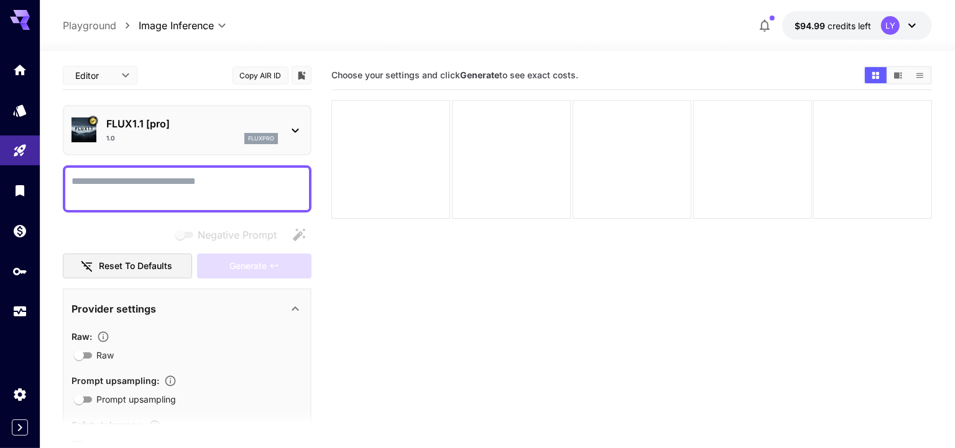
click at [257, 73] on button "Copy AIR ID" at bounding box center [260, 76] width 56 height 18
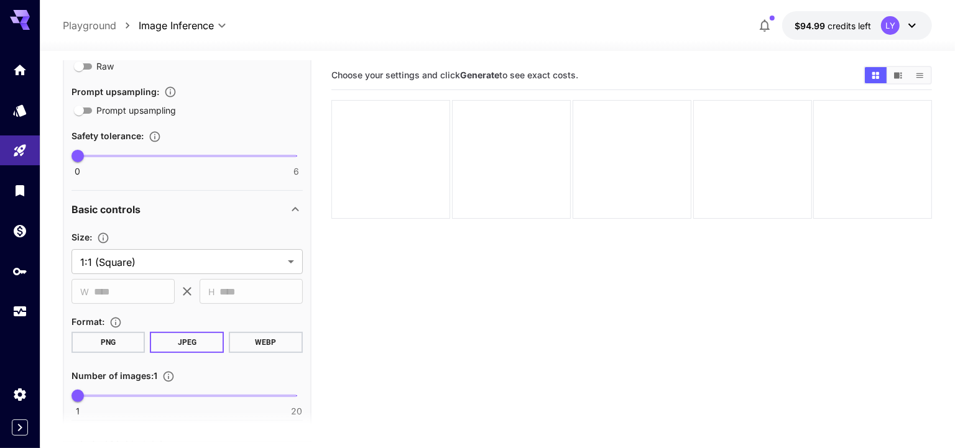
scroll to position [296, 0]
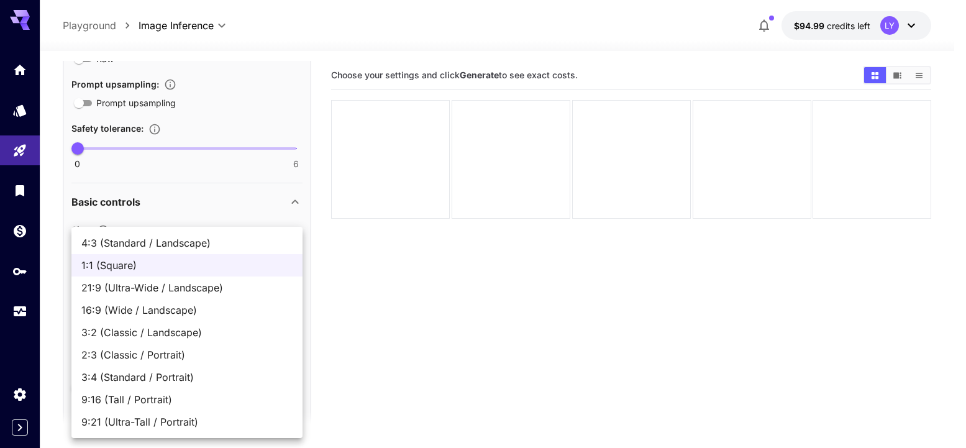
click at [153, 257] on body "**********" at bounding box center [483, 293] width 966 height 587
click at [178, 211] on div at bounding box center [483, 224] width 966 height 448
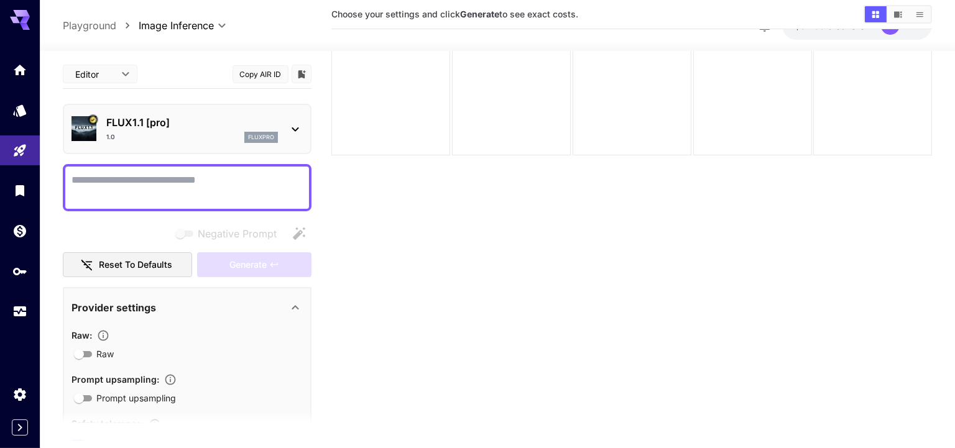
scroll to position [0, 0]
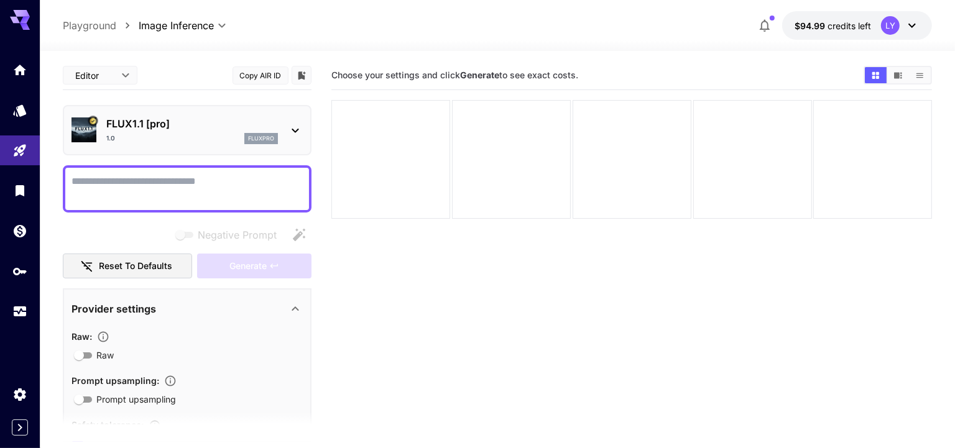
click at [172, 185] on textarea "Negative Prompt" at bounding box center [186, 189] width 231 height 30
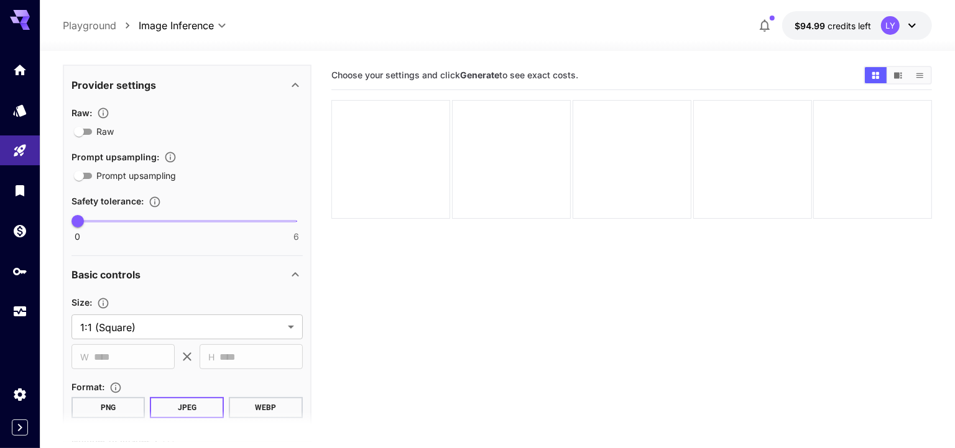
scroll to position [238, 0]
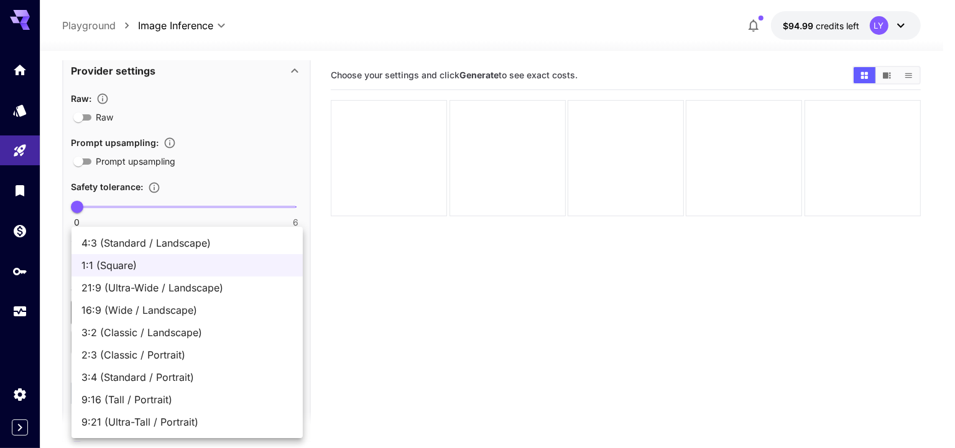
click at [134, 308] on body "**********" at bounding box center [477, 293] width 955 height 587
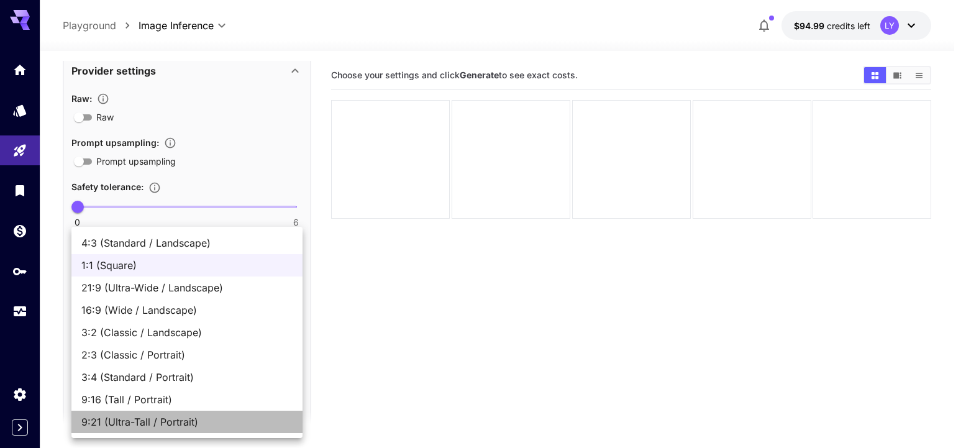
click at [152, 421] on span "9:21 (Ultra-Tall / Portrait)" at bounding box center [186, 422] width 211 height 15
type input "**********"
type input "***"
type input "****"
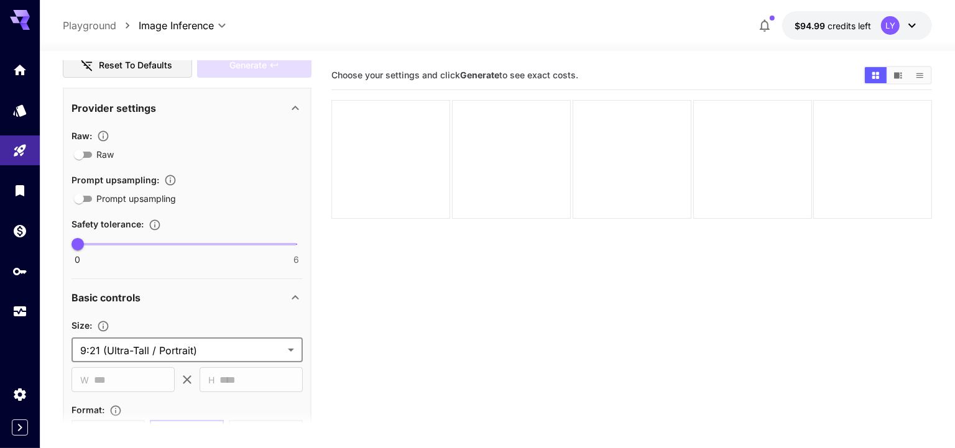
scroll to position [0, 0]
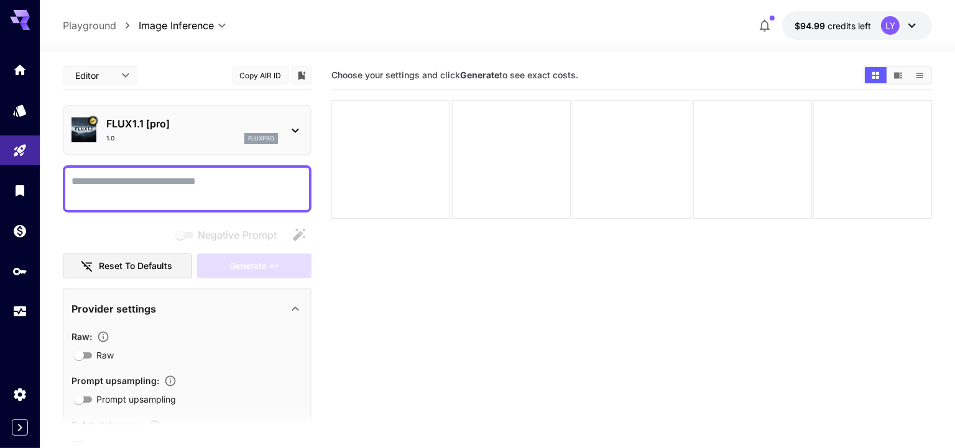
click at [178, 178] on textarea "Negative Prompt" at bounding box center [186, 189] width 231 height 30
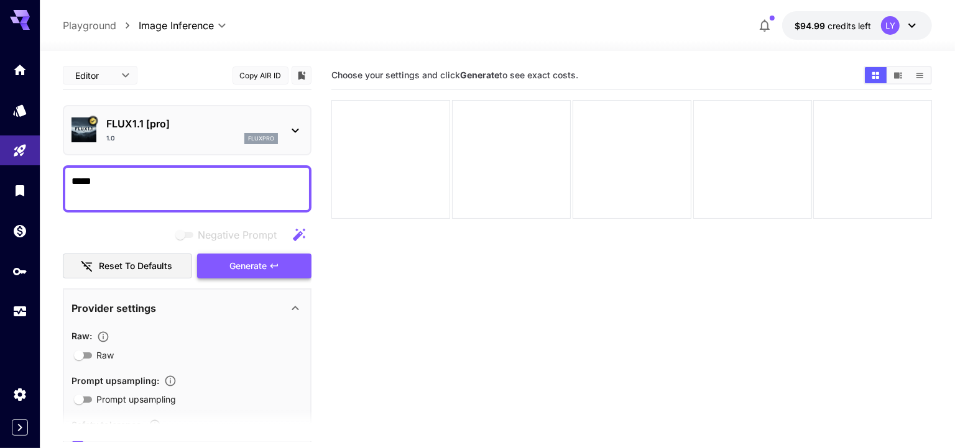
type textarea "*****"
click at [235, 273] on button "Generate" at bounding box center [254, 266] width 114 height 25
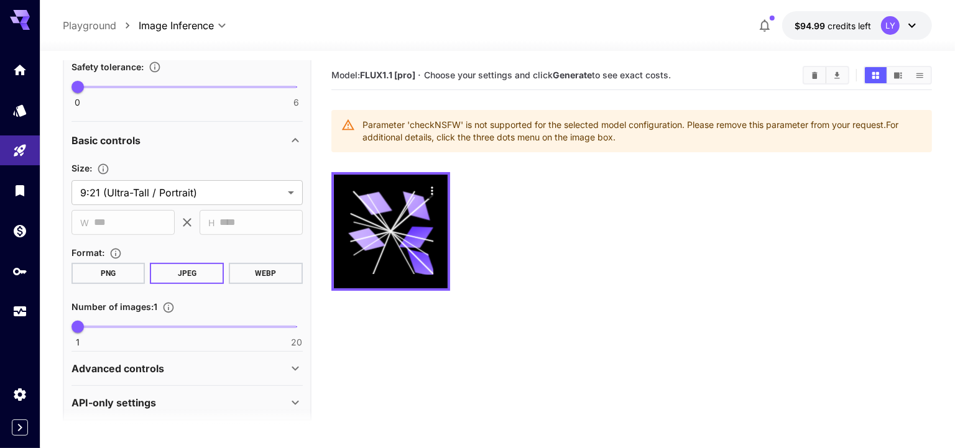
scroll to position [366, 0]
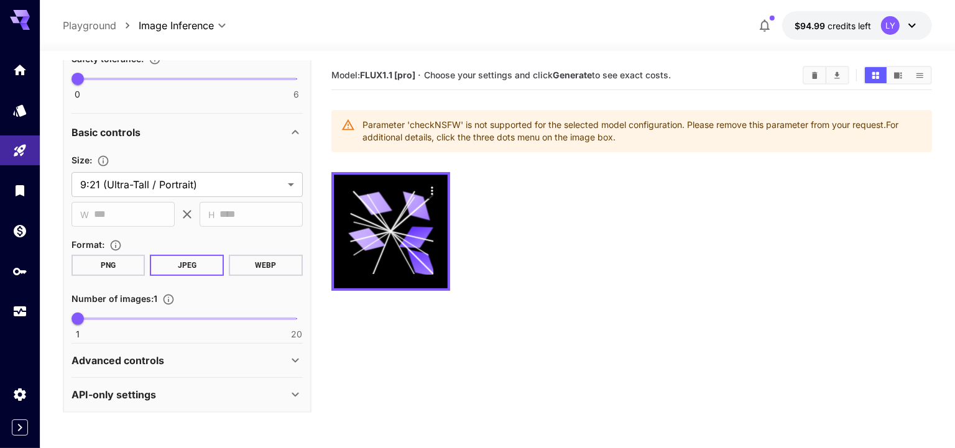
click at [140, 392] on p "API-only settings" at bounding box center [113, 394] width 85 height 15
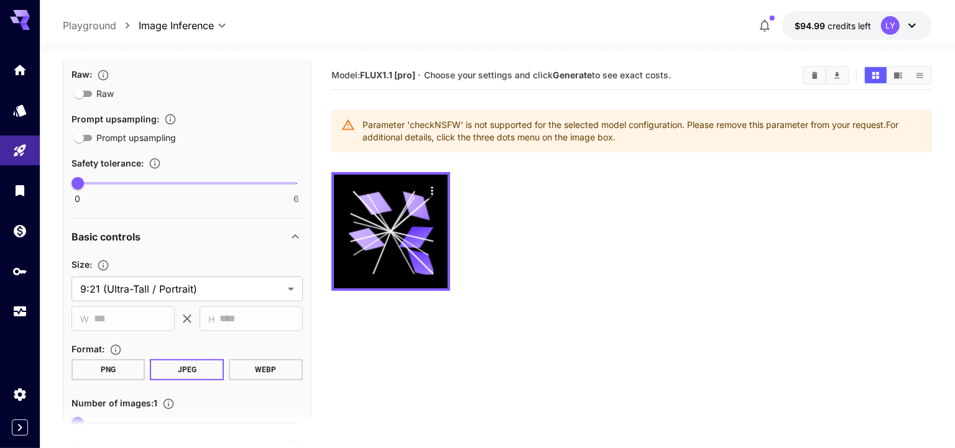
scroll to position [0, 0]
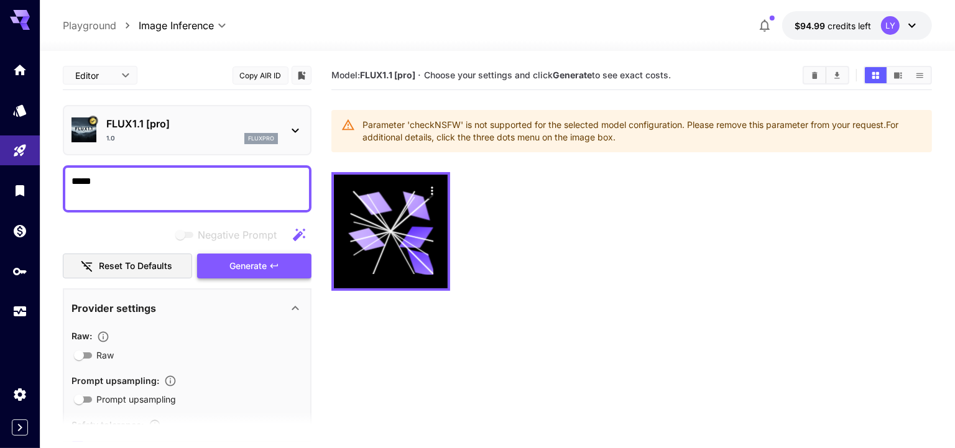
click at [238, 264] on span "Generate" at bounding box center [247, 267] width 37 height 16
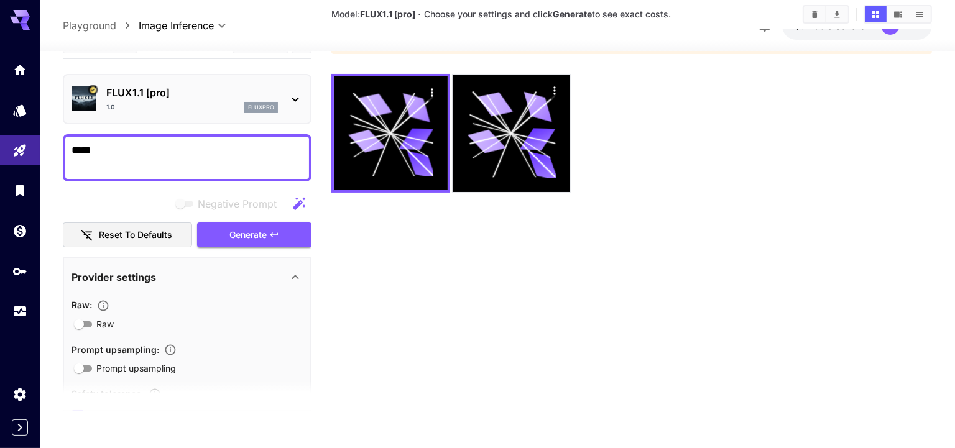
click at [183, 106] on div "1.0 fluxpro" at bounding box center [192, 107] width 172 height 11
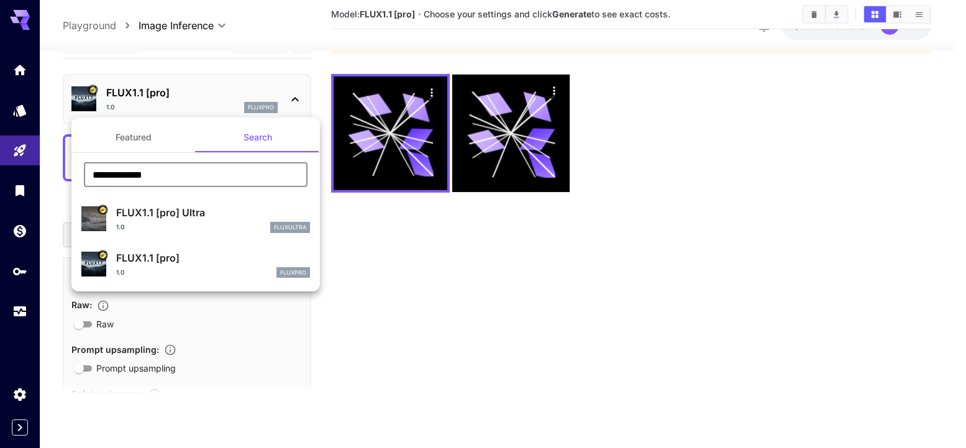
click at [129, 174] on input "**********" at bounding box center [196, 174] width 224 height 25
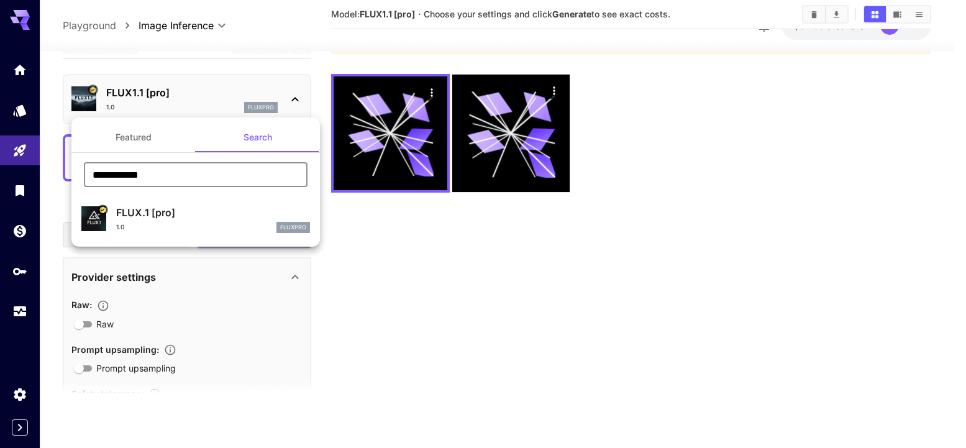
type input "**********"
click at [200, 223] on div "1.0 fluxpro" at bounding box center [213, 227] width 194 height 11
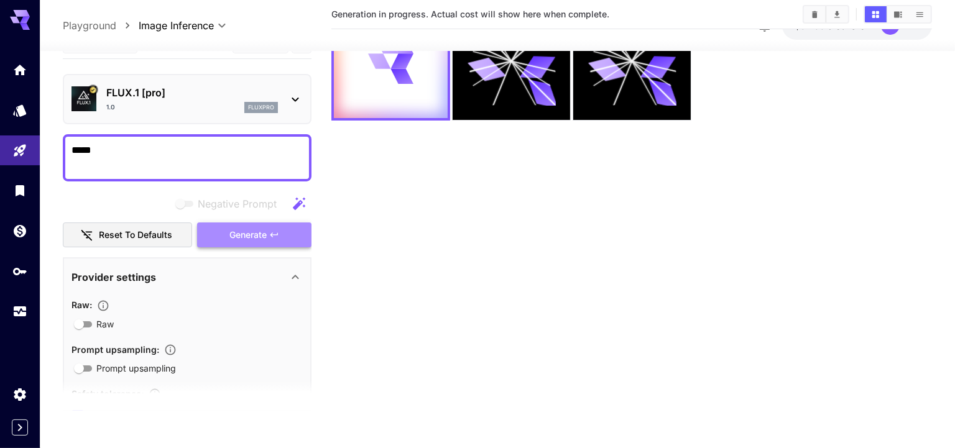
click at [254, 231] on span "Generate" at bounding box center [247, 235] width 37 height 16
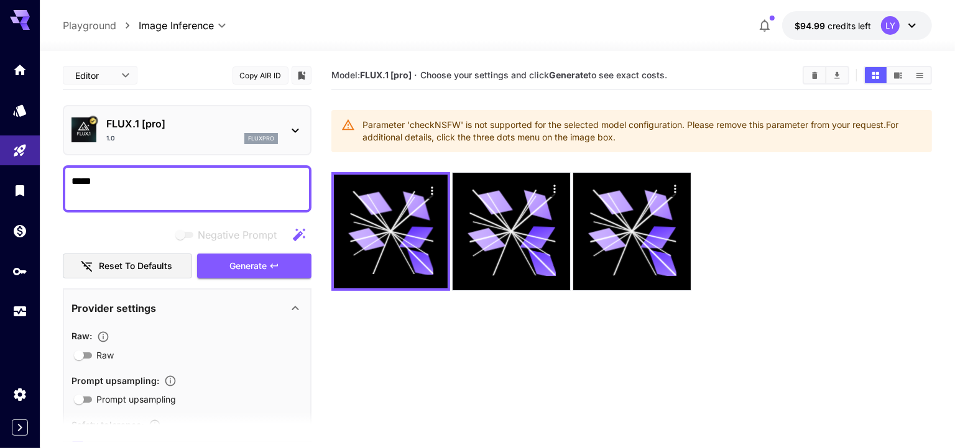
click at [186, 126] on p "FLUX.1 [pro]" at bounding box center [192, 123] width 172 height 15
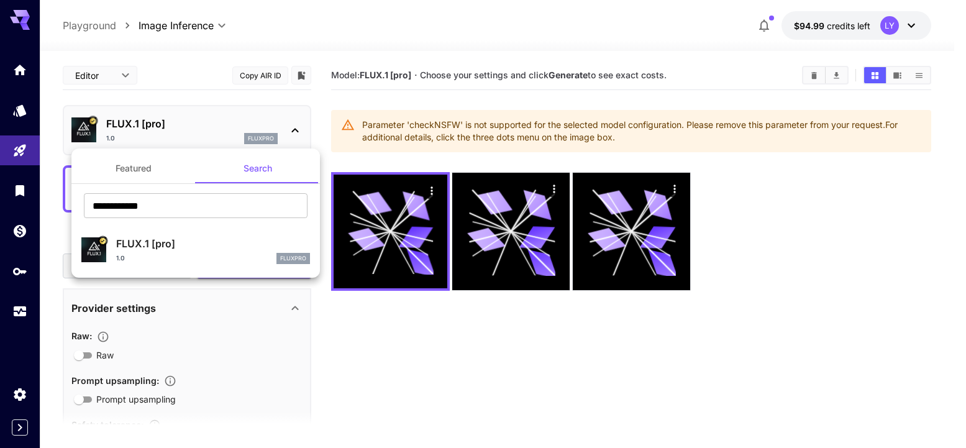
click at [190, 80] on div at bounding box center [483, 224] width 966 height 448
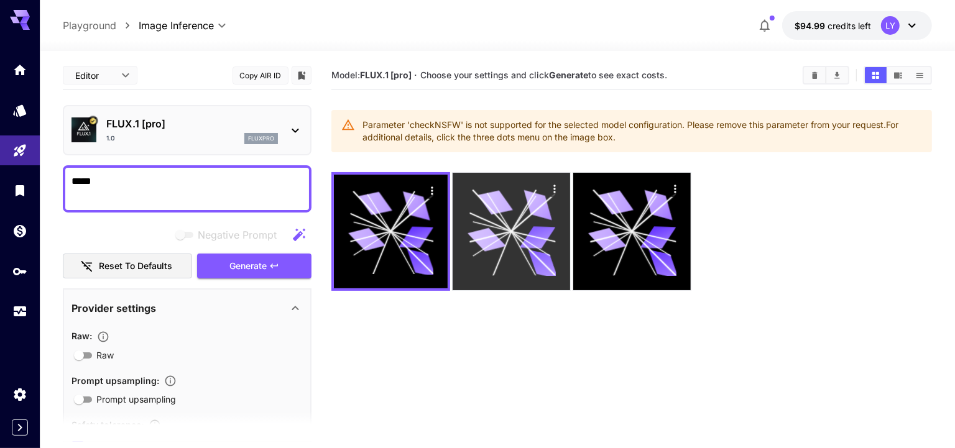
click at [521, 243] on icon at bounding box center [511, 232] width 88 height 88
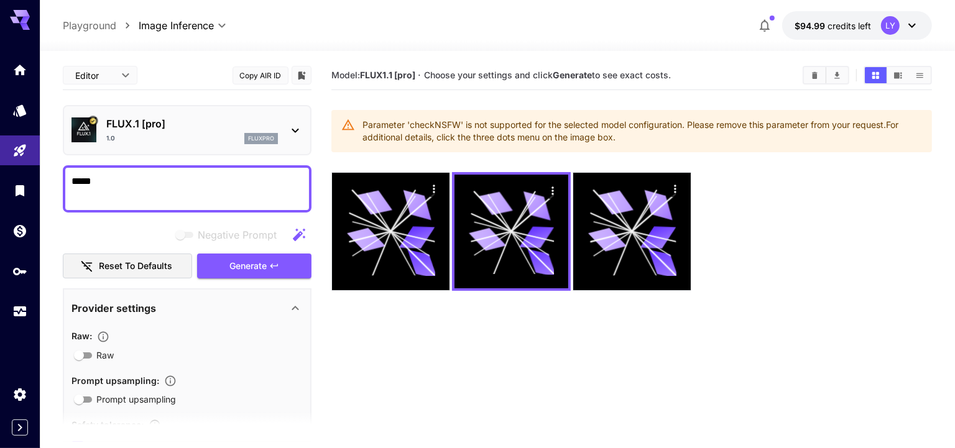
click at [159, 143] on div "1.0 fluxpro" at bounding box center [192, 138] width 172 height 11
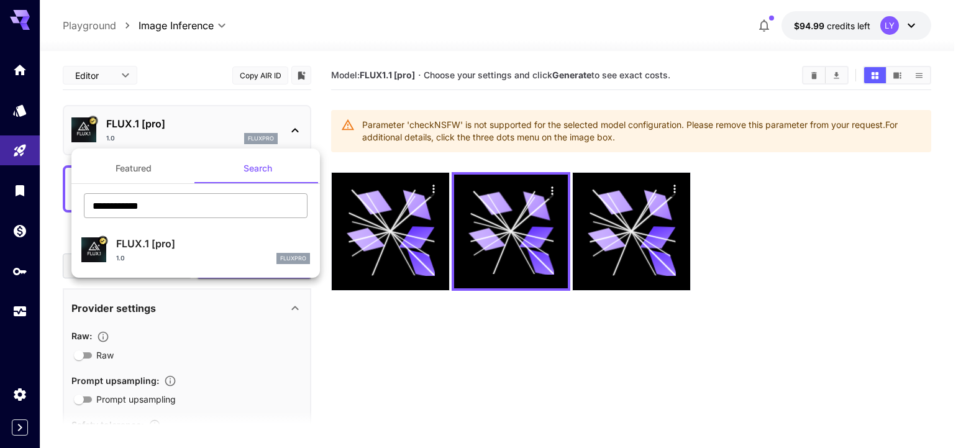
click at [165, 209] on input "**********" at bounding box center [196, 205] width 224 height 25
type input "*******"
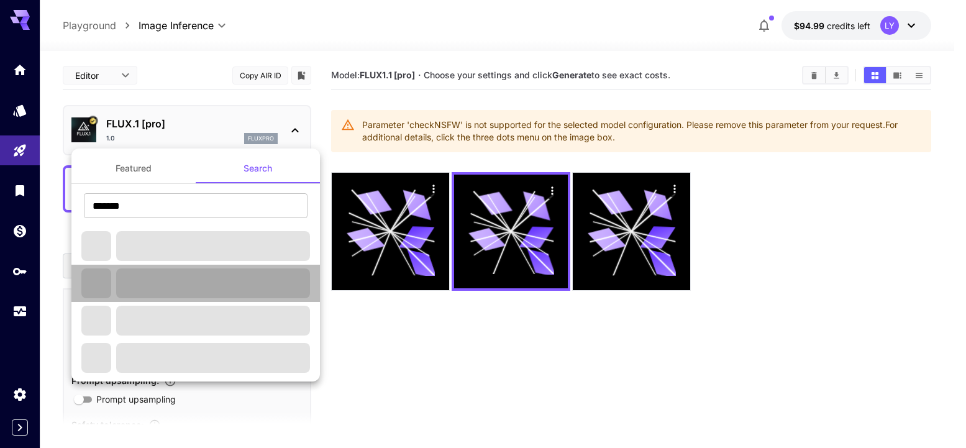
click at [171, 300] on li at bounding box center [195, 283] width 249 height 37
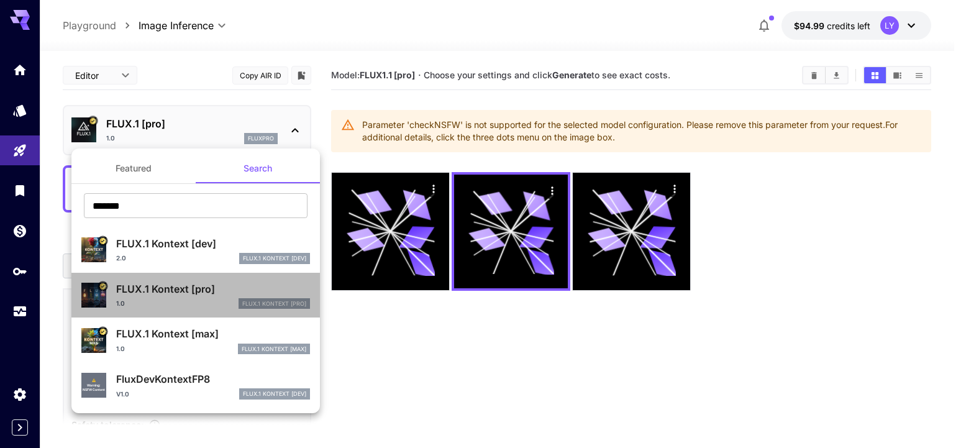
click at [181, 287] on p "FLUX.1 Kontext [pro]" at bounding box center [213, 289] width 194 height 15
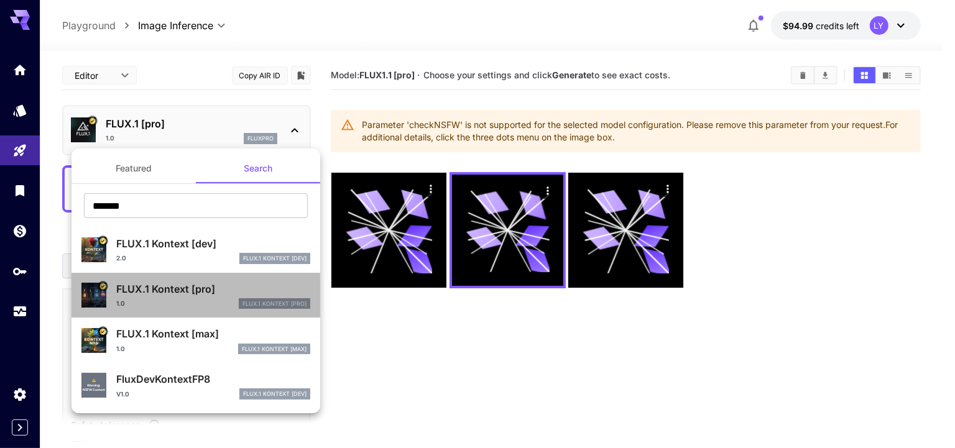
type input "**********"
type input "***"
type input "****"
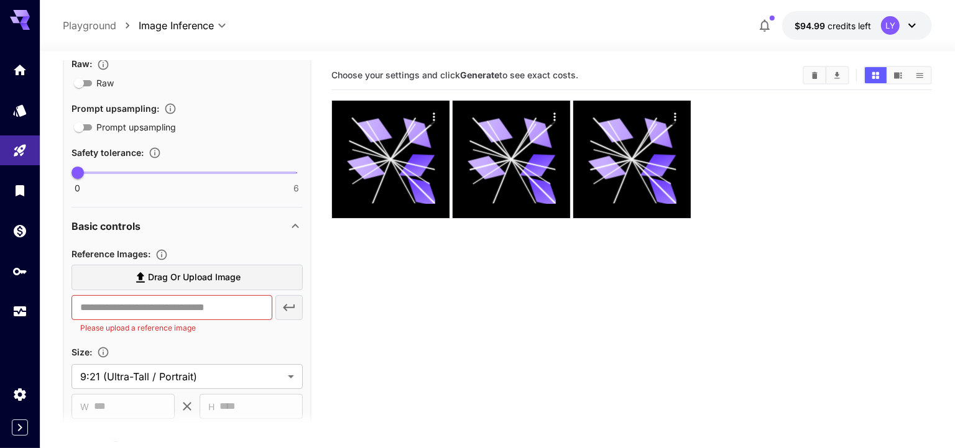
scroll to position [287, 0]
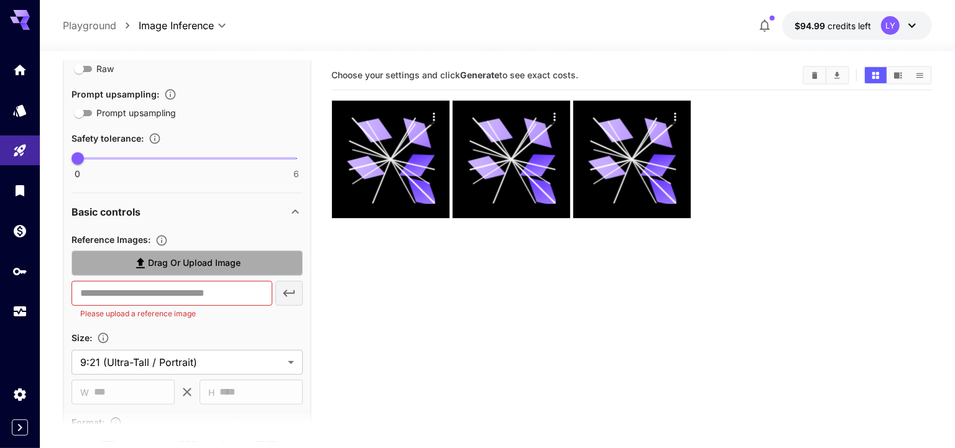
click at [173, 270] on label "Drag or upload image" at bounding box center [186, 262] width 231 height 25
click at [0, 0] on input "Drag or upload image" at bounding box center [0, 0] width 0 height 0
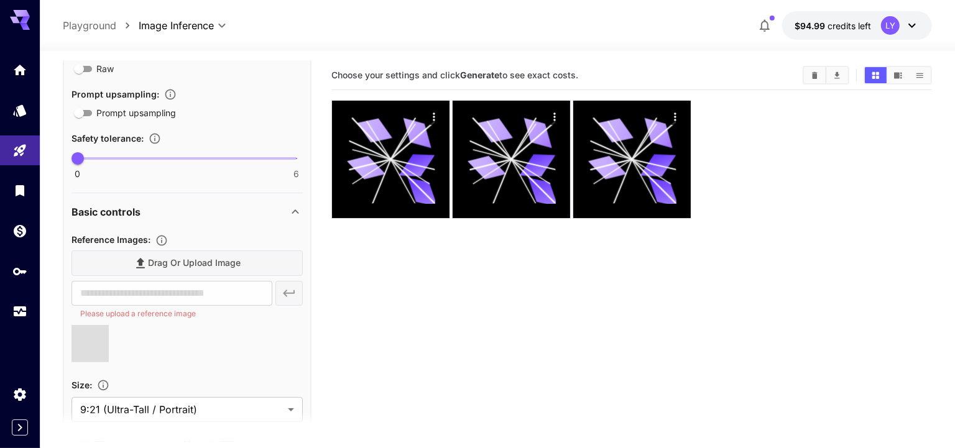
type input "**********"
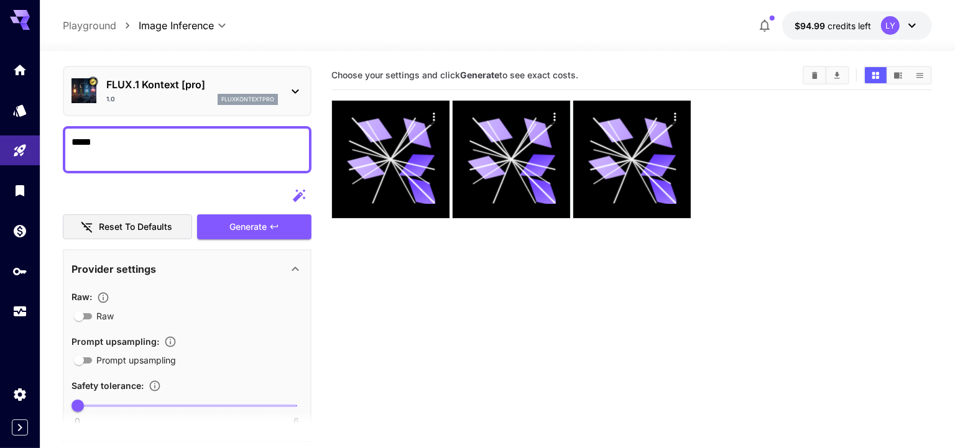
scroll to position [34, 0]
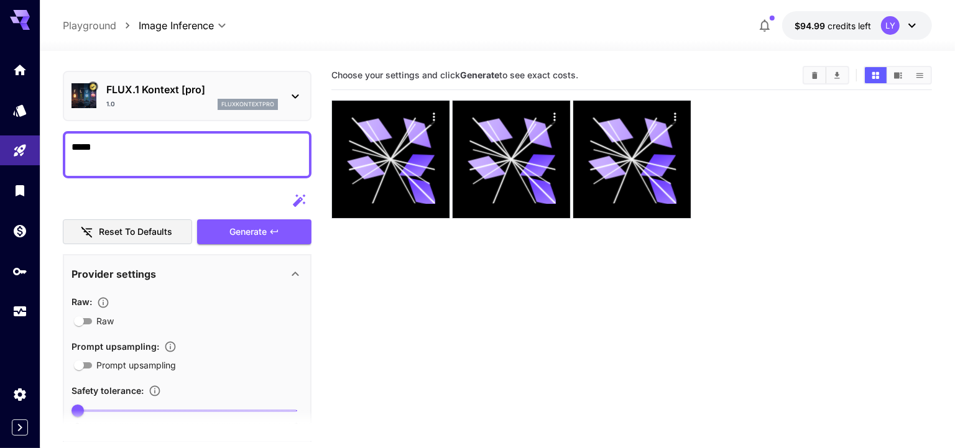
click at [144, 150] on textarea "*****" at bounding box center [187, 155] width 232 height 30
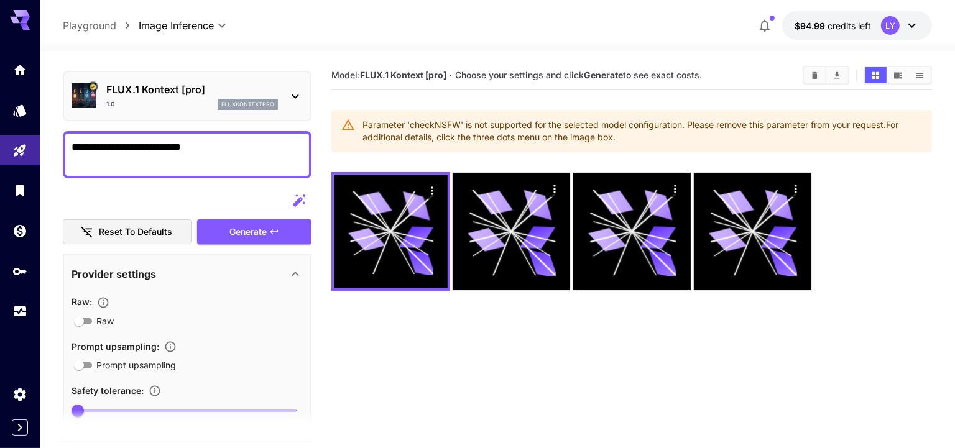
type textarea "**********"
click at [183, 120] on div "FLUX.1 Kontext [pro] 1.0 fluxkontextpro" at bounding box center [187, 96] width 249 height 50
click at [183, 94] on p "FLUX.1 Kontext [pro]" at bounding box center [192, 89] width 172 height 15
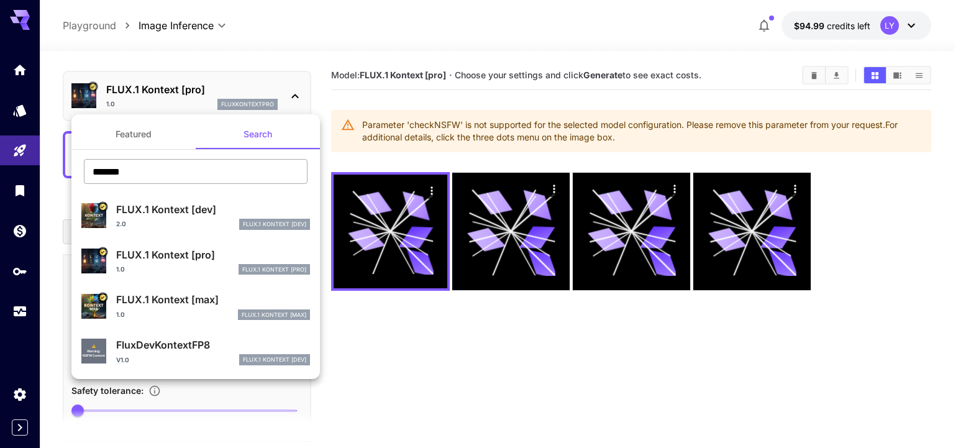
click at [167, 167] on input "*******" at bounding box center [196, 171] width 224 height 25
paste input "****"
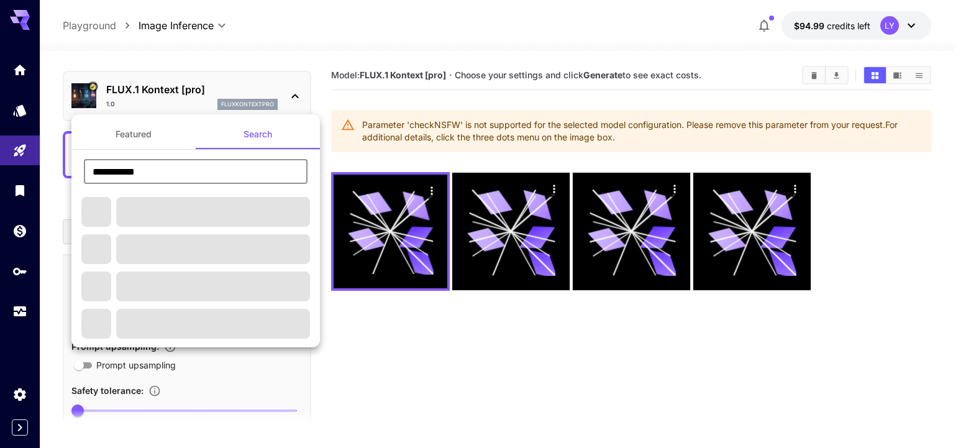
type input "**********"
click at [144, 138] on button "Featured" at bounding box center [133, 134] width 124 height 30
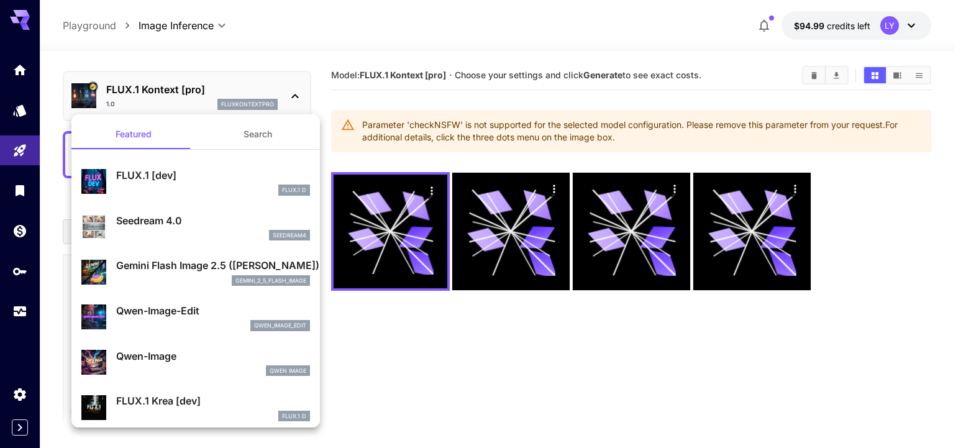
click at [182, 268] on p "Gemini Flash Image 2.5 (Nano Banana)" at bounding box center [213, 265] width 194 height 15
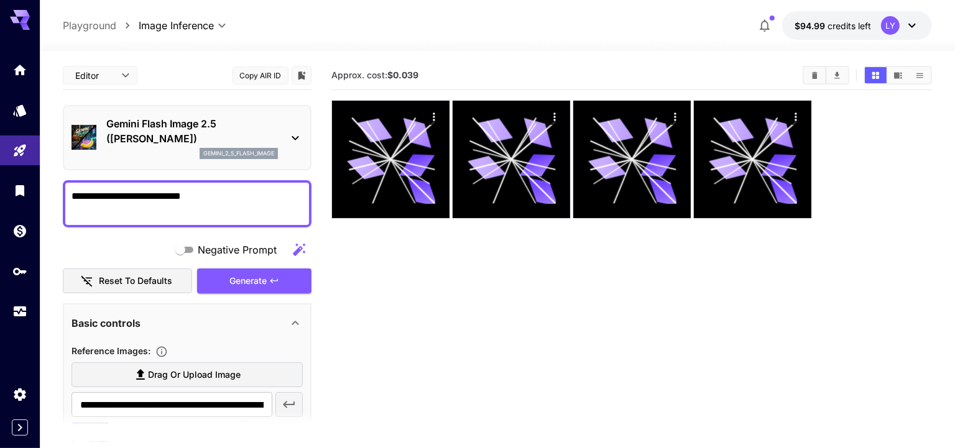
click at [251, 75] on button "Copy AIR ID" at bounding box center [260, 76] width 56 height 18
click at [167, 134] on p "Gemini Flash Image 2.5 (Nano Banana)" at bounding box center [192, 131] width 172 height 30
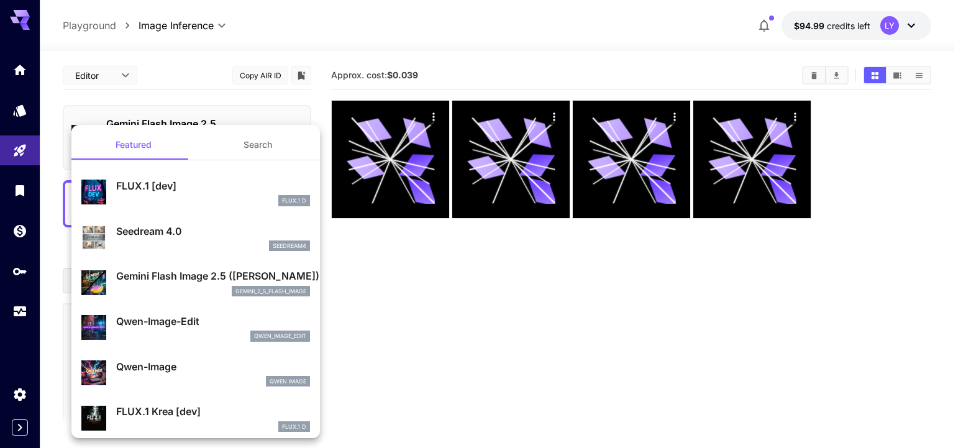
click at [260, 140] on button "Search" at bounding box center [258, 145] width 124 height 30
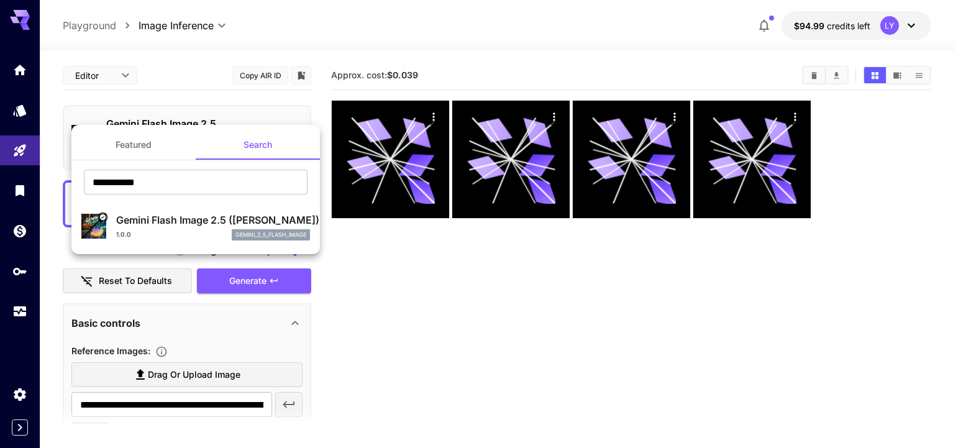
click at [138, 146] on button "Featured" at bounding box center [133, 145] width 124 height 30
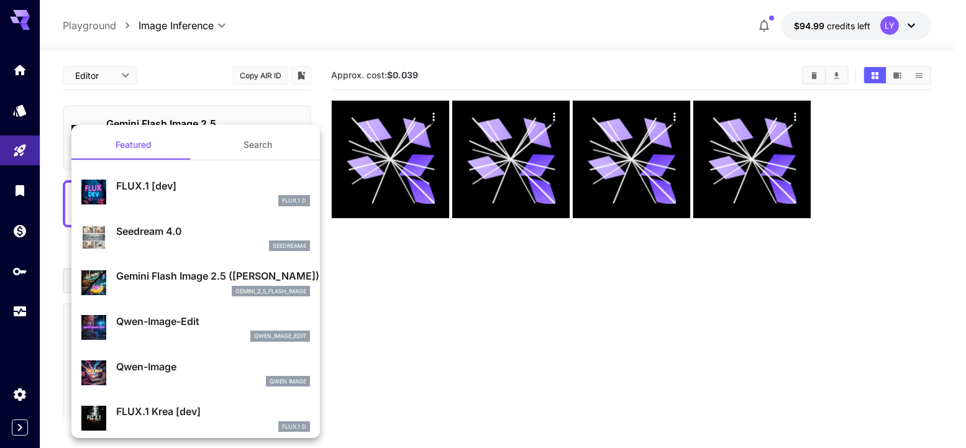
click at [154, 246] on div "seedream4" at bounding box center [213, 246] width 194 height 11
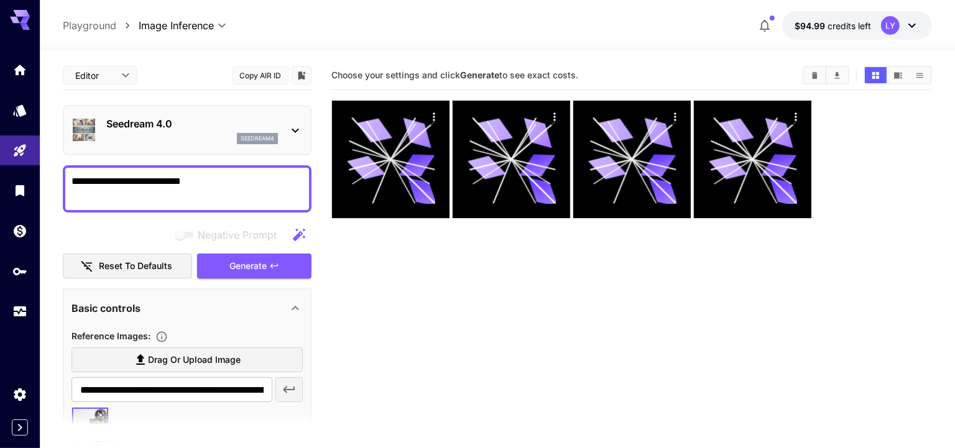
click at [270, 68] on button "Copy AIR ID" at bounding box center [260, 76] width 56 height 18
click at [117, 78] on body "**********" at bounding box center [477, 293] width 955 height 587
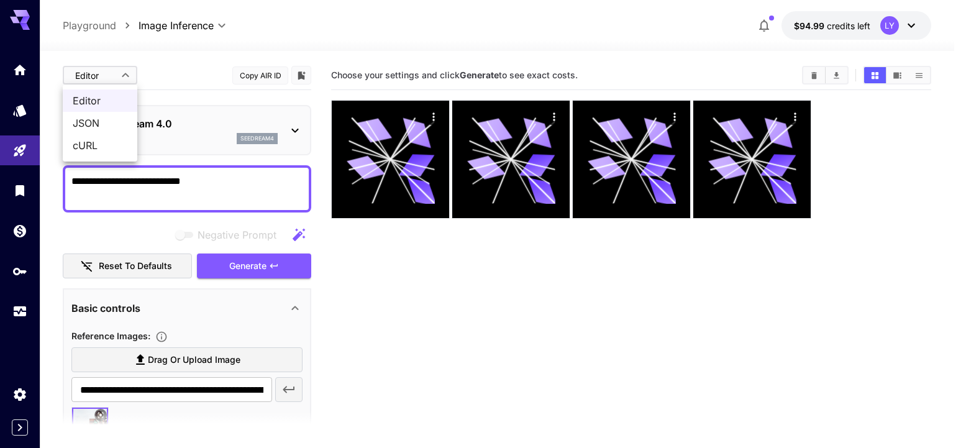
click at [114, 119] on span "JSON" at bounding box center [100, 123] width 55 height 15
type input "****"
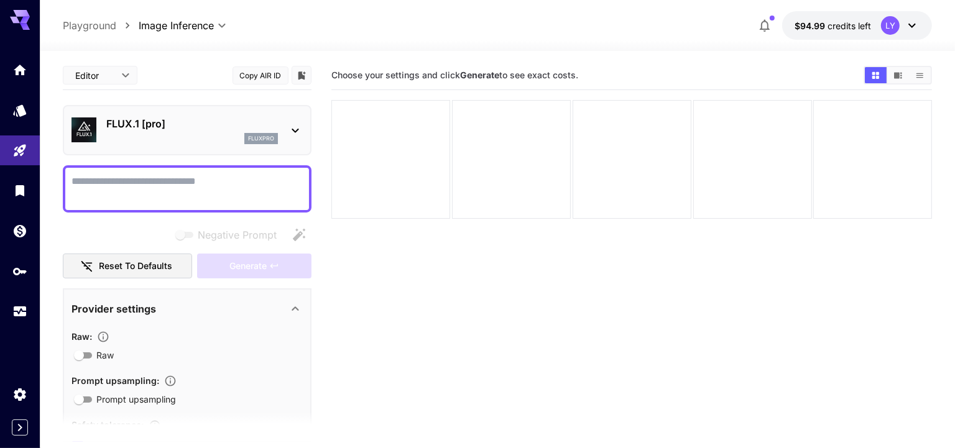
type input "**"
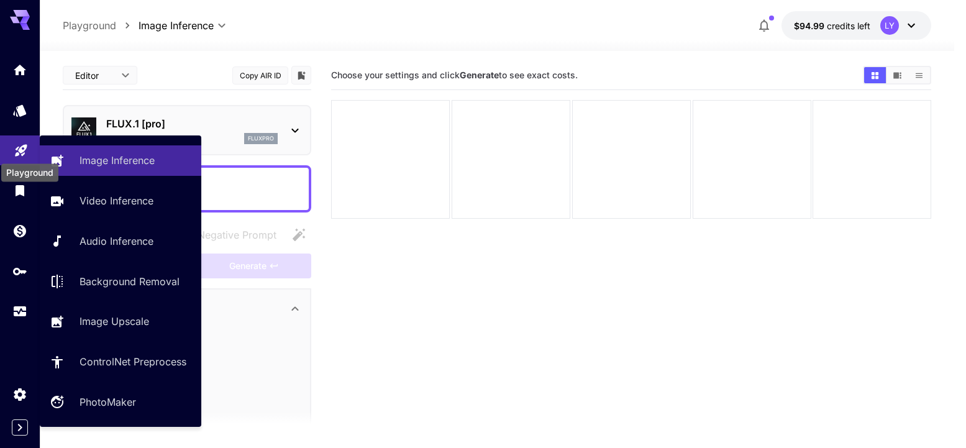
click at [23, 152] on icon "Playground" at bounding box center [21, 147] width 12 height 12
click at [108, 159] on p "Image Inference" at bounding box center [119, 160] width 75 height 15
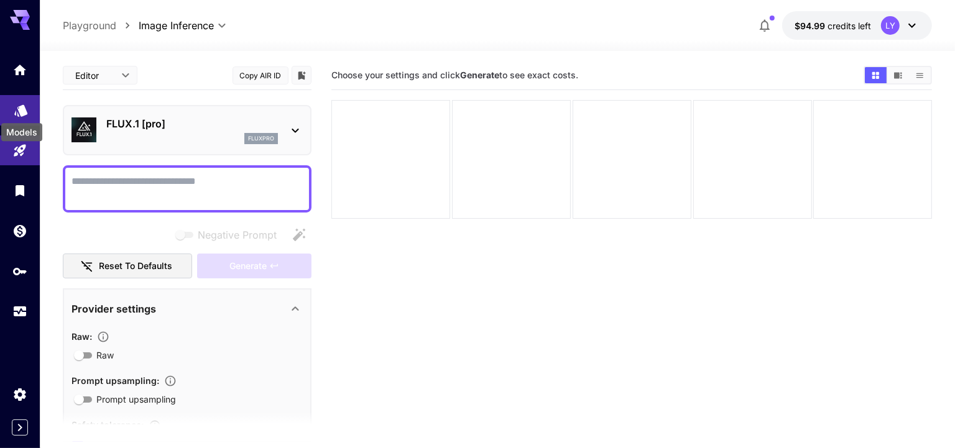
click at [16, 111] on icon "Models" at bounding box center [21, 106] width 15 height 15
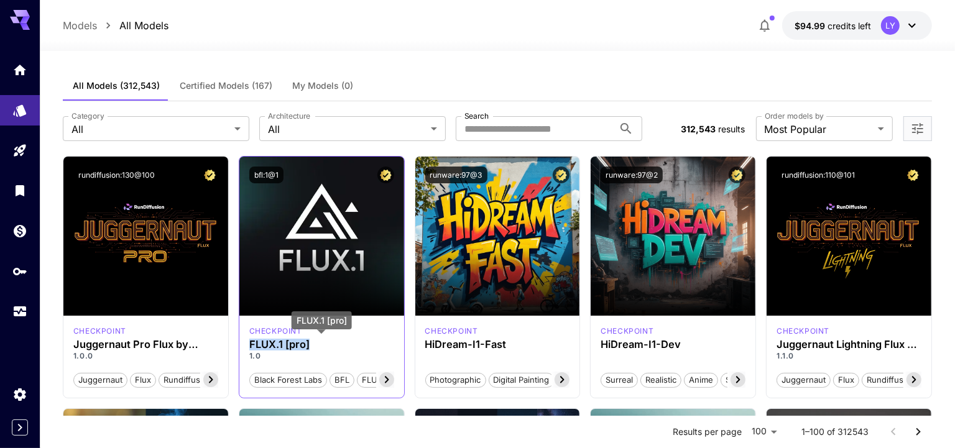
drag, startPoint x: 318, startPoint y: 341, endPoint x: 250, endPoint y: 341, distance: 68.4
click at [250, 341] on h3 "FLUX.1 [pro]" at bounding box center [321, 345] width 145 height 12
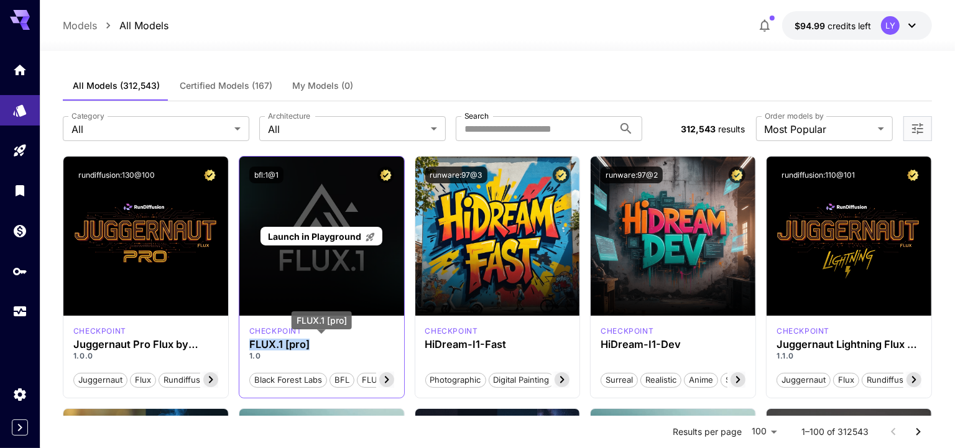
copy h3 "FLUX.1 [pro]"
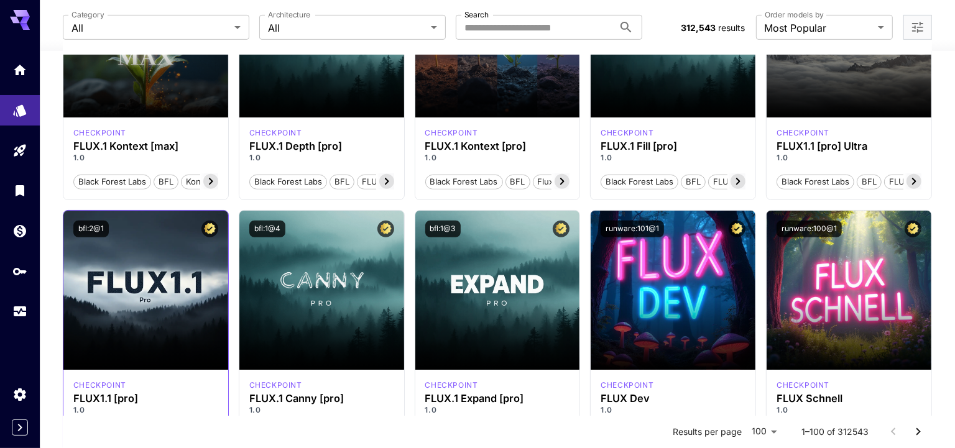
scroll to position [463, 0]
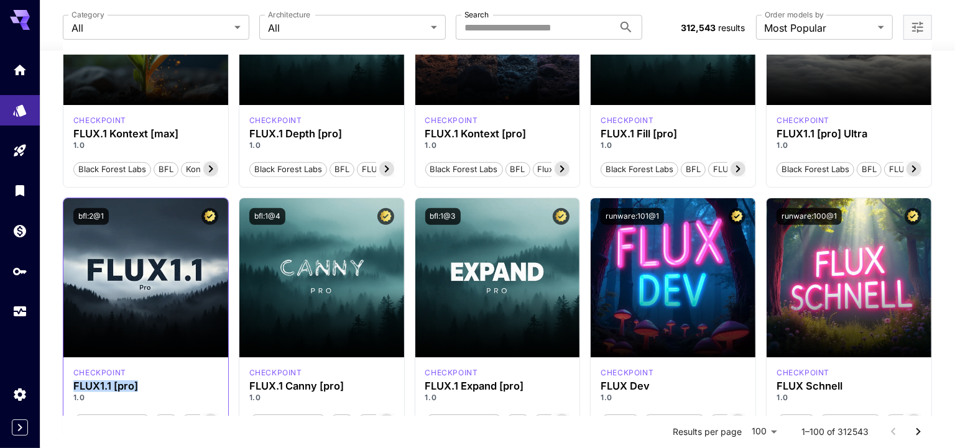
drag, startPoint x: 145, startPoint y: 387, endPoint x: 67, endPoint y: 383, distance: 78.4
click at [67, 383] on div "checkpoint FLUX1.1 [pro] 1.0 Black Forest Labs BFL FLUX1.1 [pro]" at bounding box center [145, 398] width 165 height 82
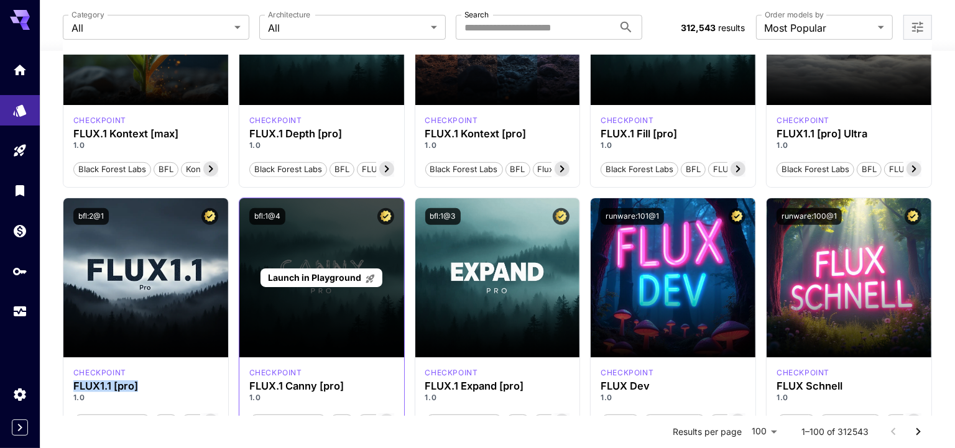
copy h3 "FLUX1.1 [pro]"
